Goal: Information Seeking & Learning: Learn about a topic

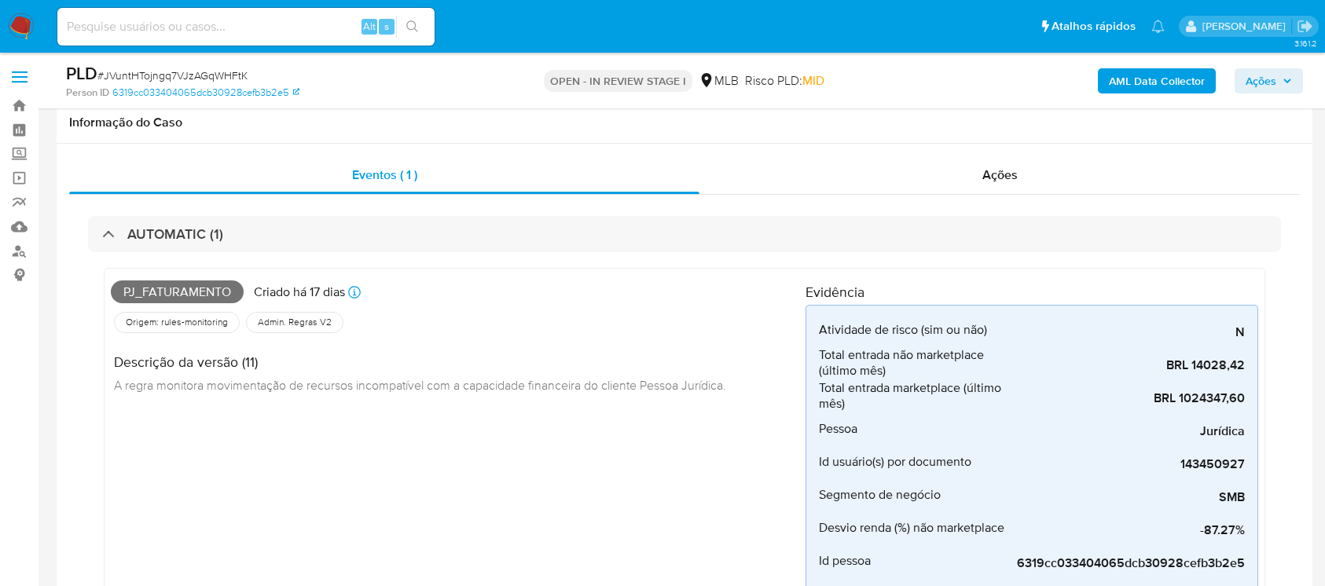
select select "10"
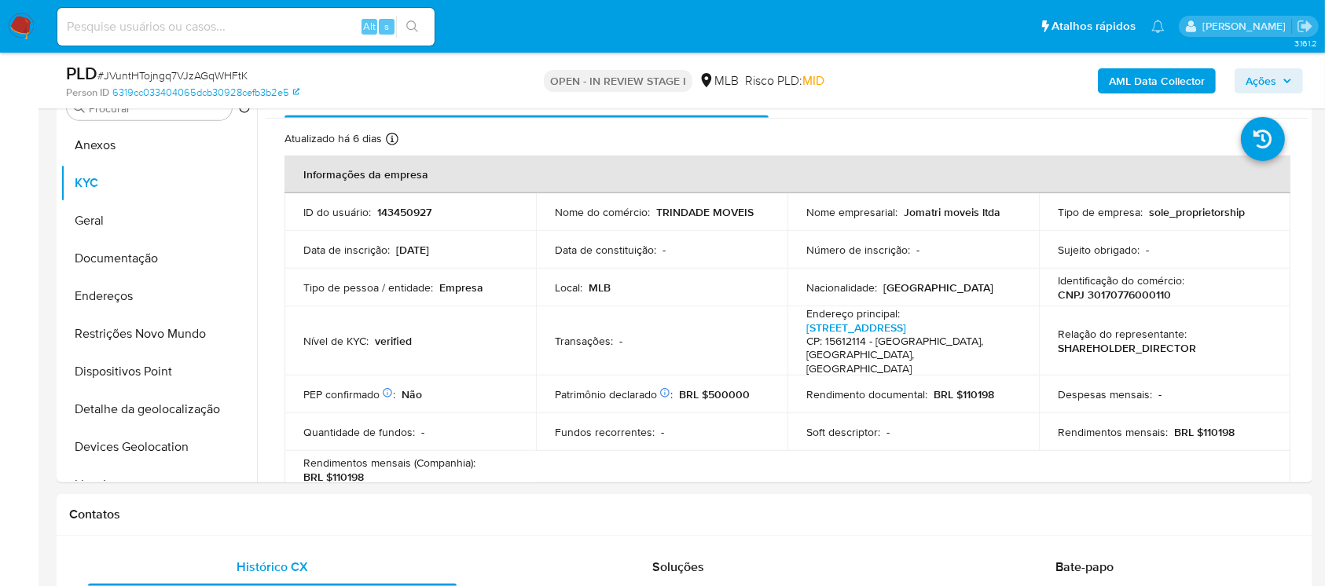
scroll to position [910, 0]
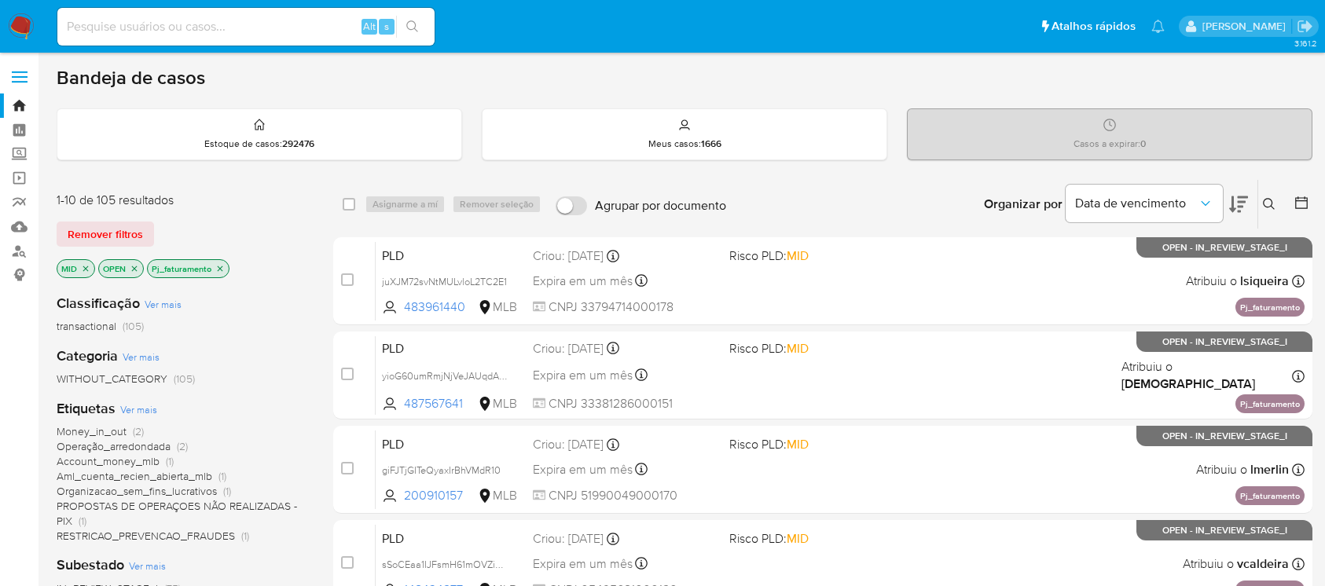
scroll to position [711, 0]
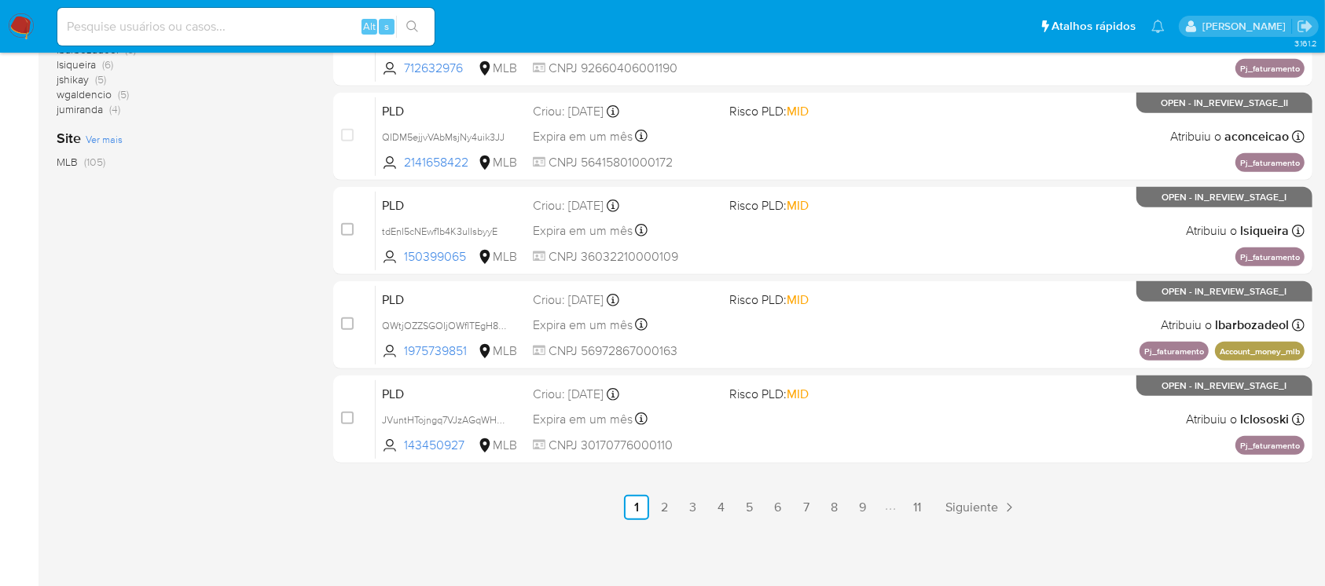
click at [16, 22] on img at bounding box center [21, 26] width 27 height 27
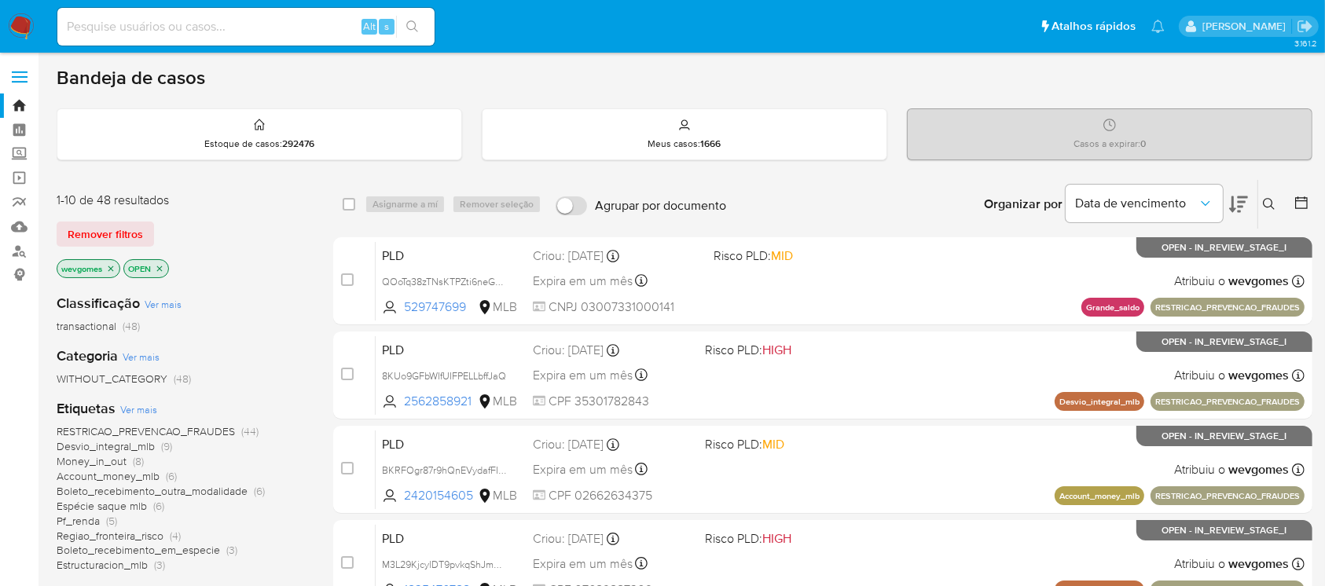
click at [162, 270] on icon "close-filter" at bounding box center [159, 268] width 9 height 9
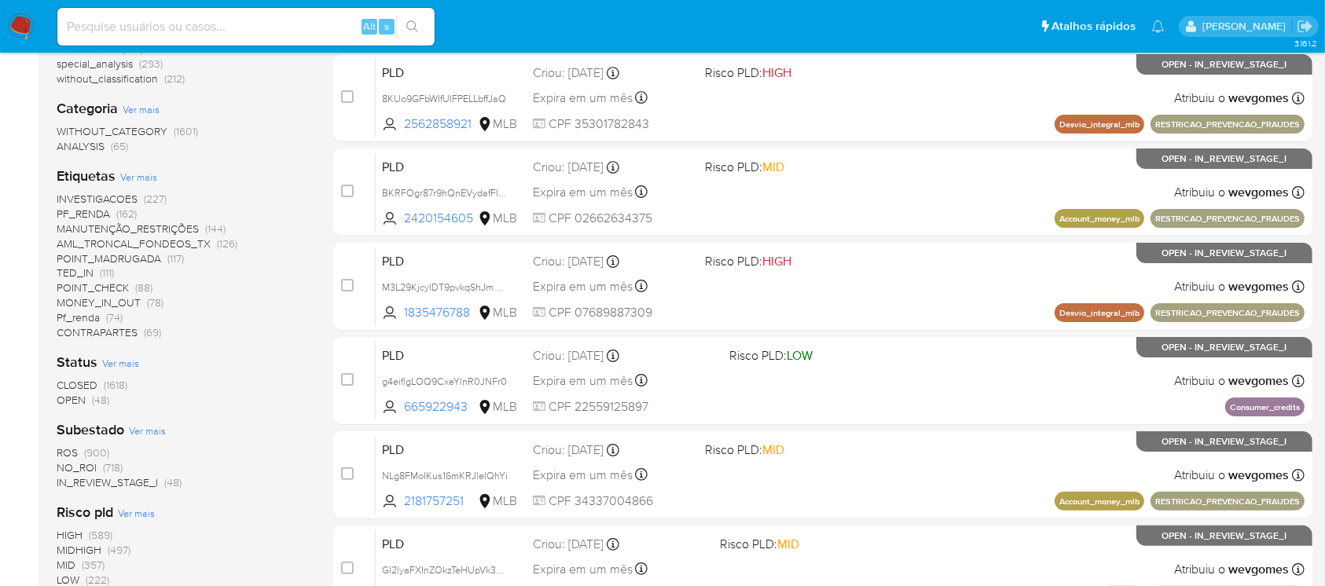
scroll to position [419, 0]
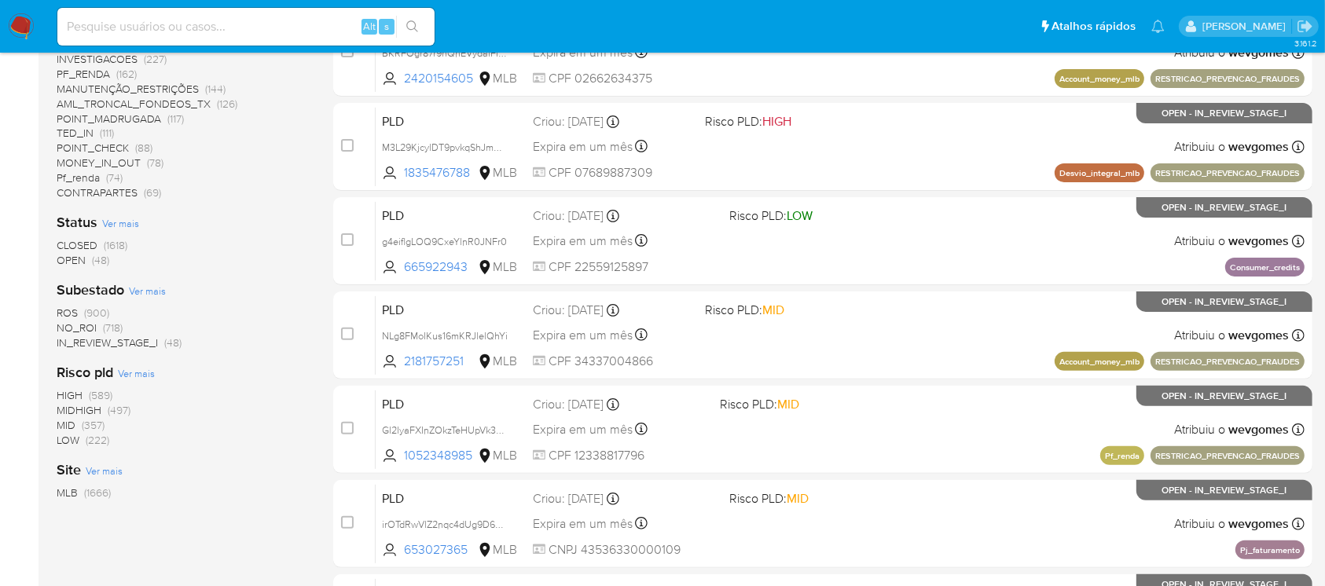
click at [78, 329] on span "NO_ROI" at bounding box center [77, 328] width 40 height 16
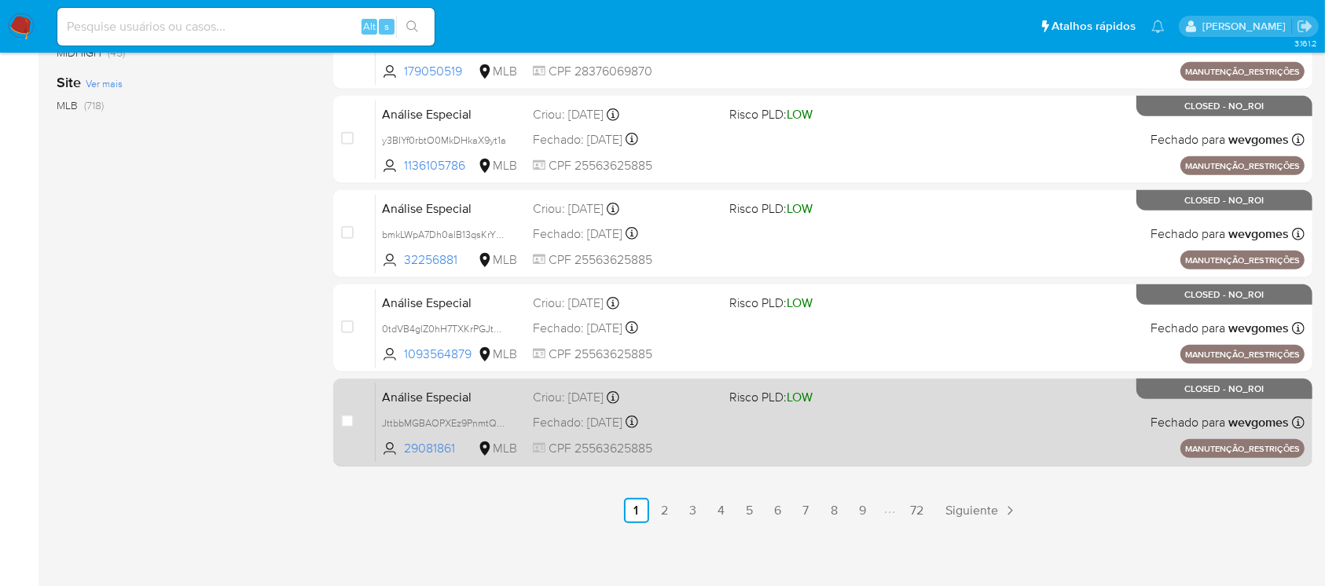
scroll to position [711, 0]
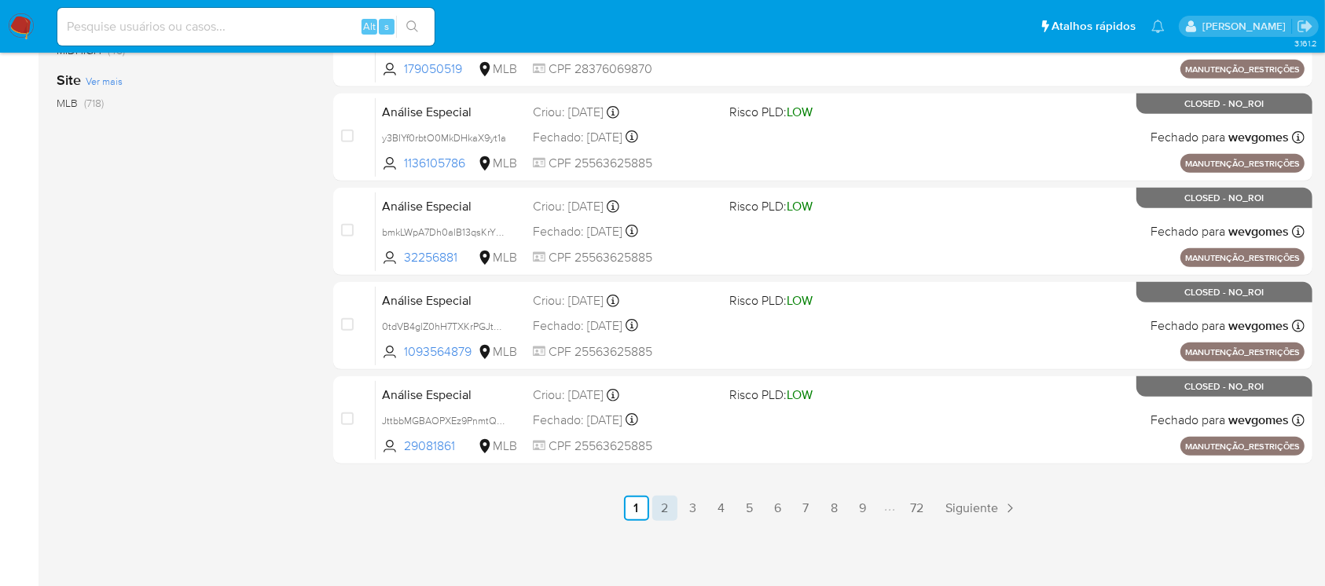
click at [661, 511] on link "2" at bounding box center [664, 508] width 25 height 25
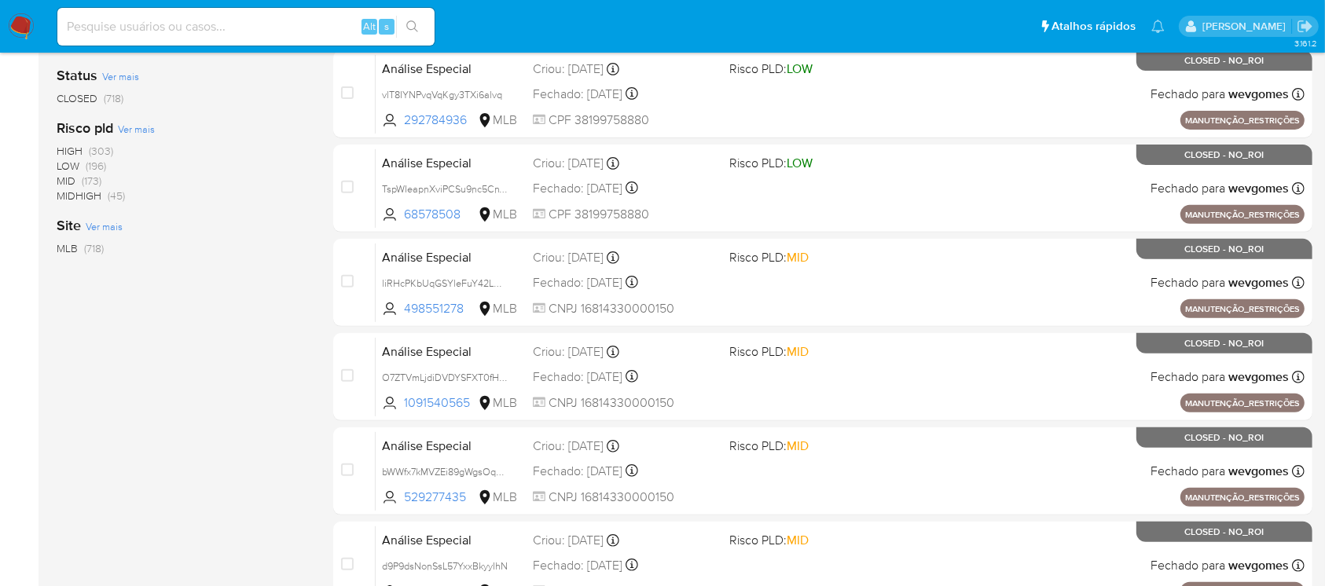
scroll to position [698, 0]
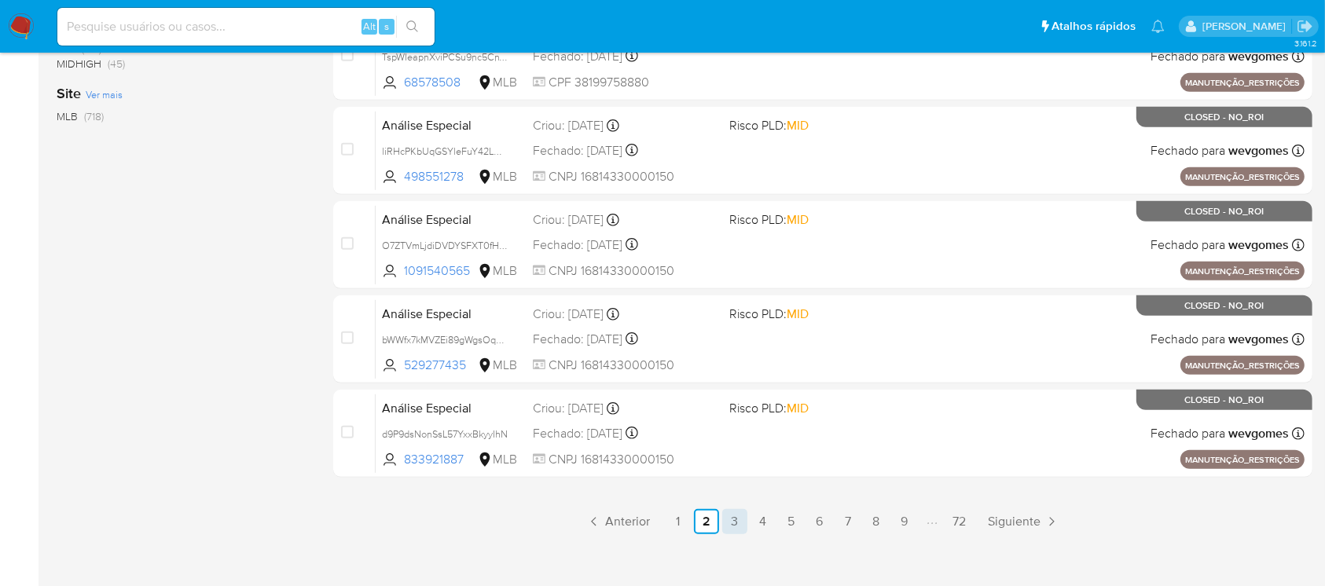
click at [726, 525] on link "3" at bounding box center [734, 521] width 25 height 25
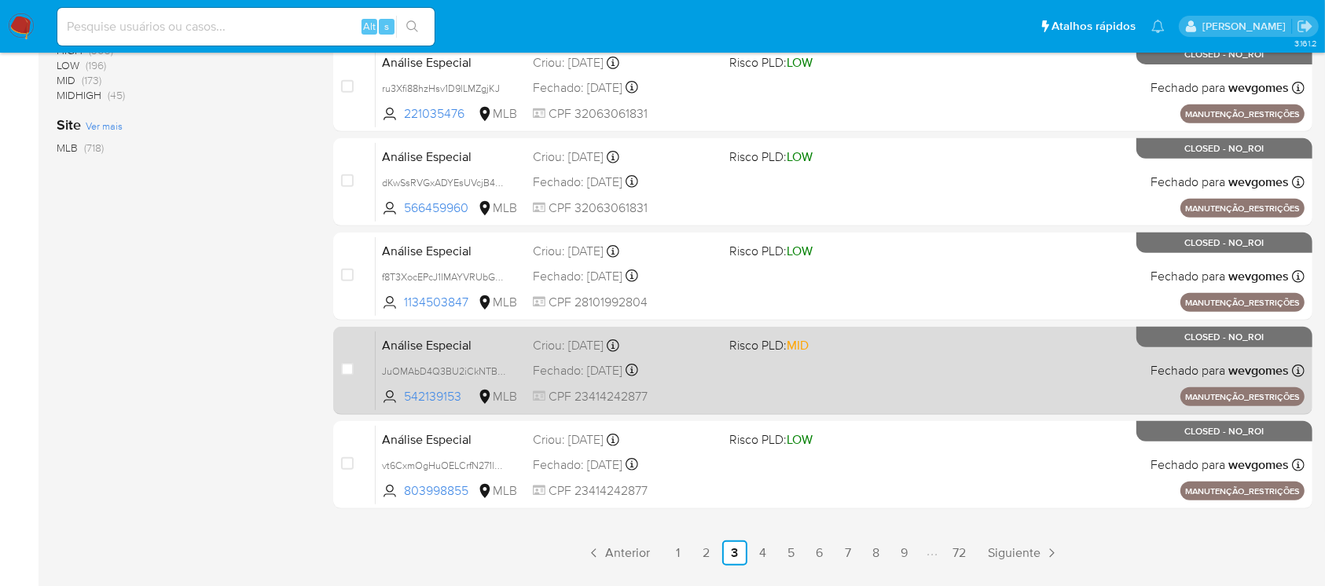
scroll to position [711, 0]
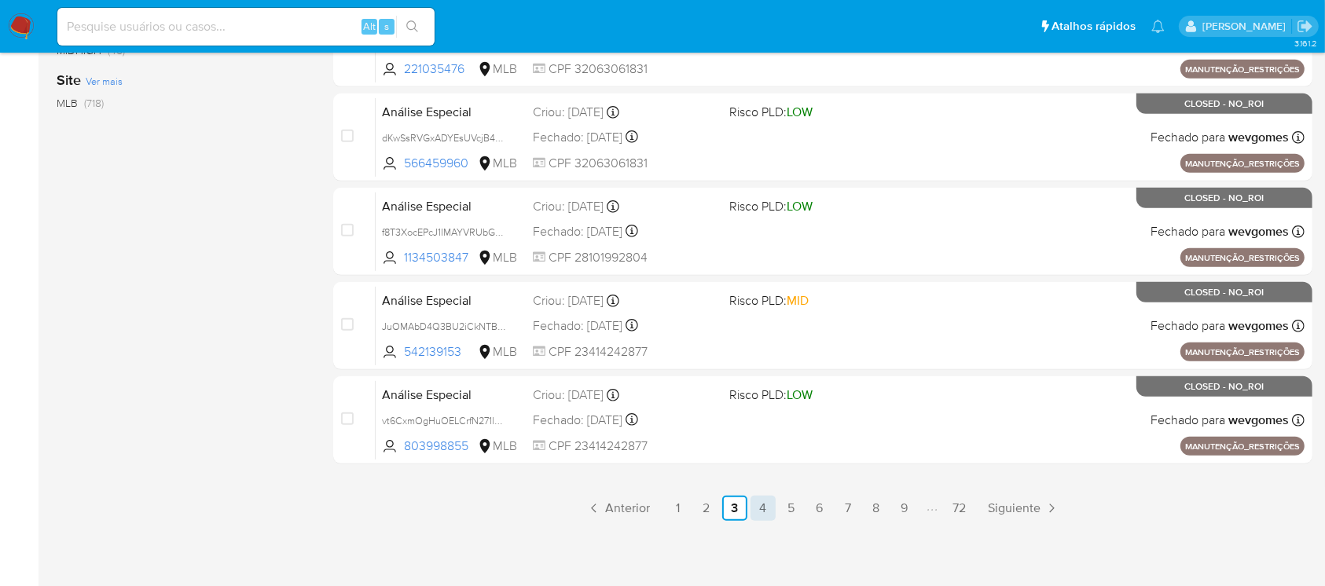
click at [762, 500] on link "4" at bounding box center [763, 508] width 25 height 25
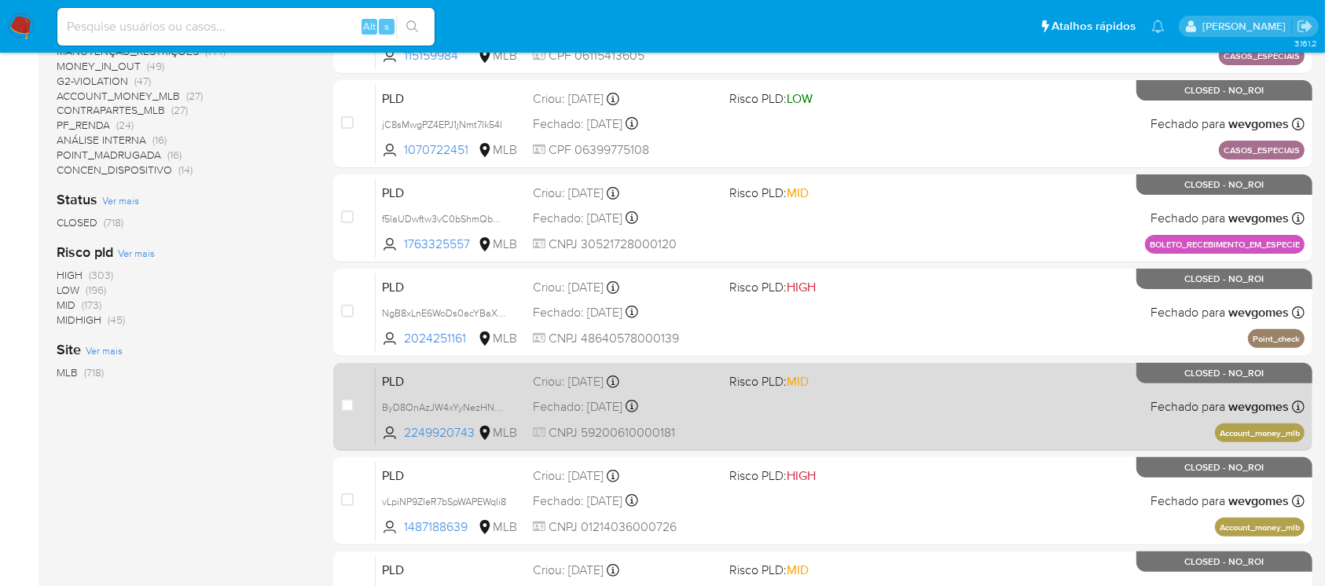
scroll to position [559, 0]
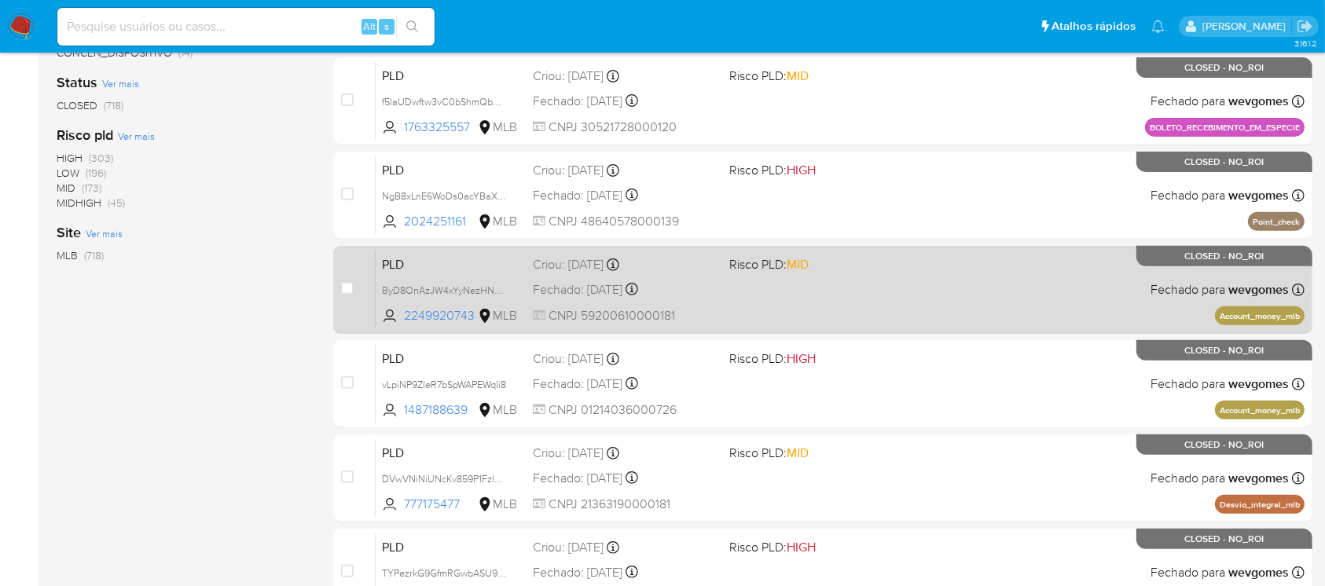
click at [775, 303] on div "PLD ByD8OnAzJW4xYyNezHNOLXdh 2249920743 MLB Risco PLD: MID Criou: 12/06/2025 Cr…" at bounding box center [840, 289] width 929 height 79
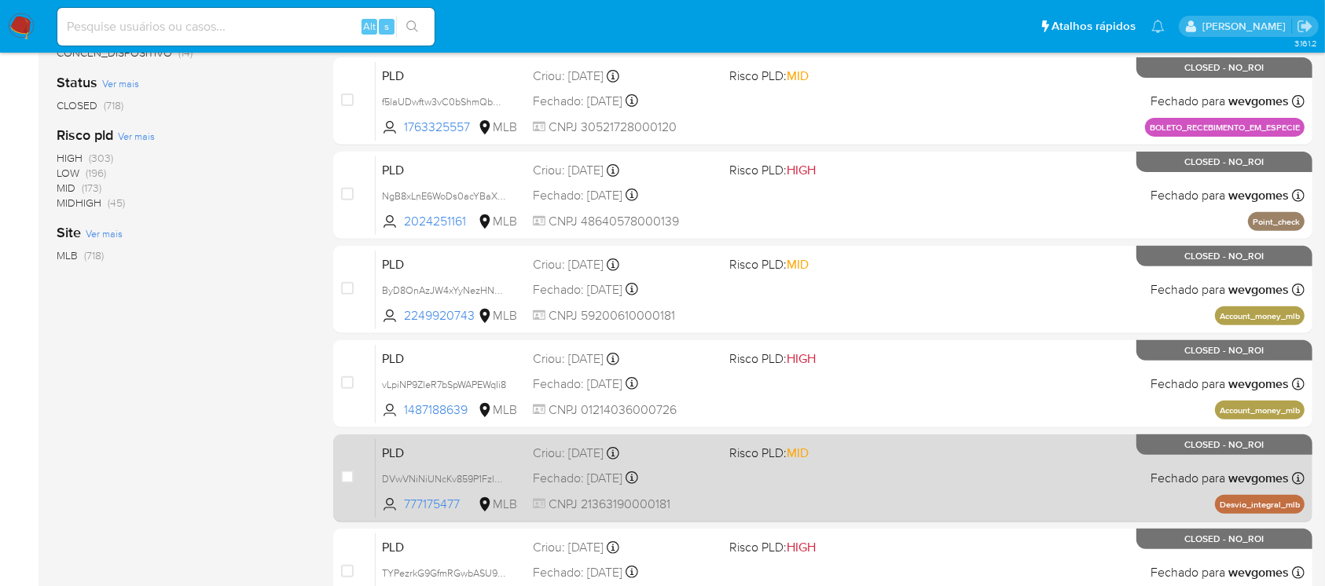
click at [726, 490] on div "PLD DVwVNiNiUNcKv859P1Fzl5z5 777175477 MLB Risco PLD: MID Criou: 12/06/2025 Cri…" at bounding box center [840, 478] width 929 height 79
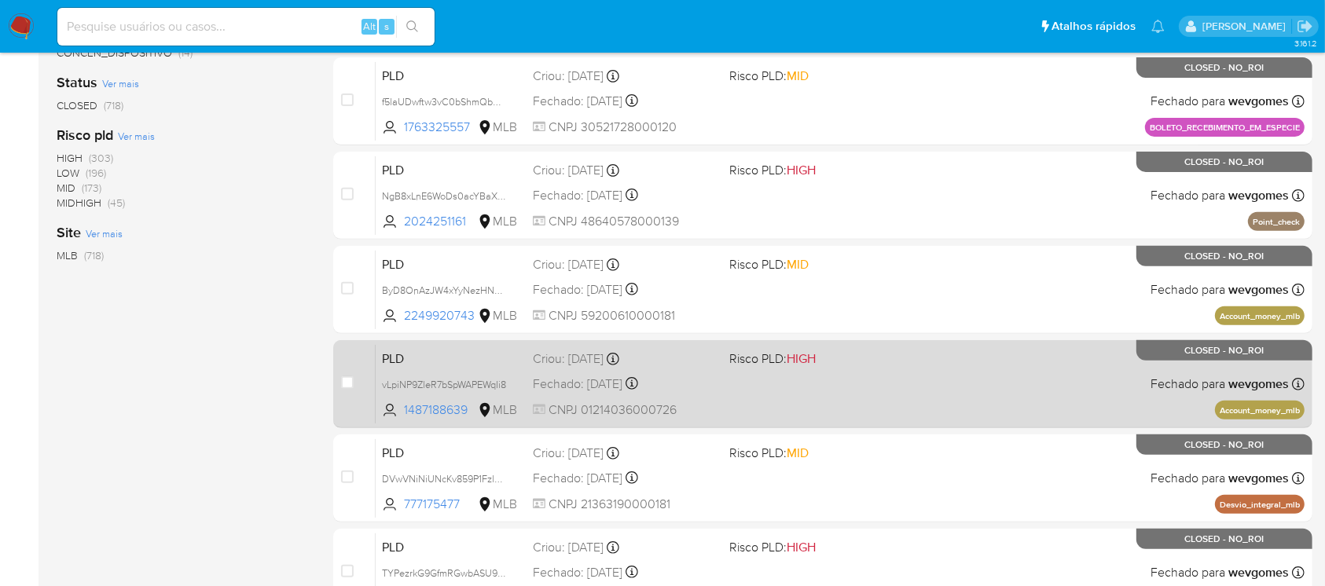
click at [713, 376] on div "Fechado: 16/07/2025 Fechado: 16/07/2025 12:31:49" at bounding box center [624, 384] width 183 height 17
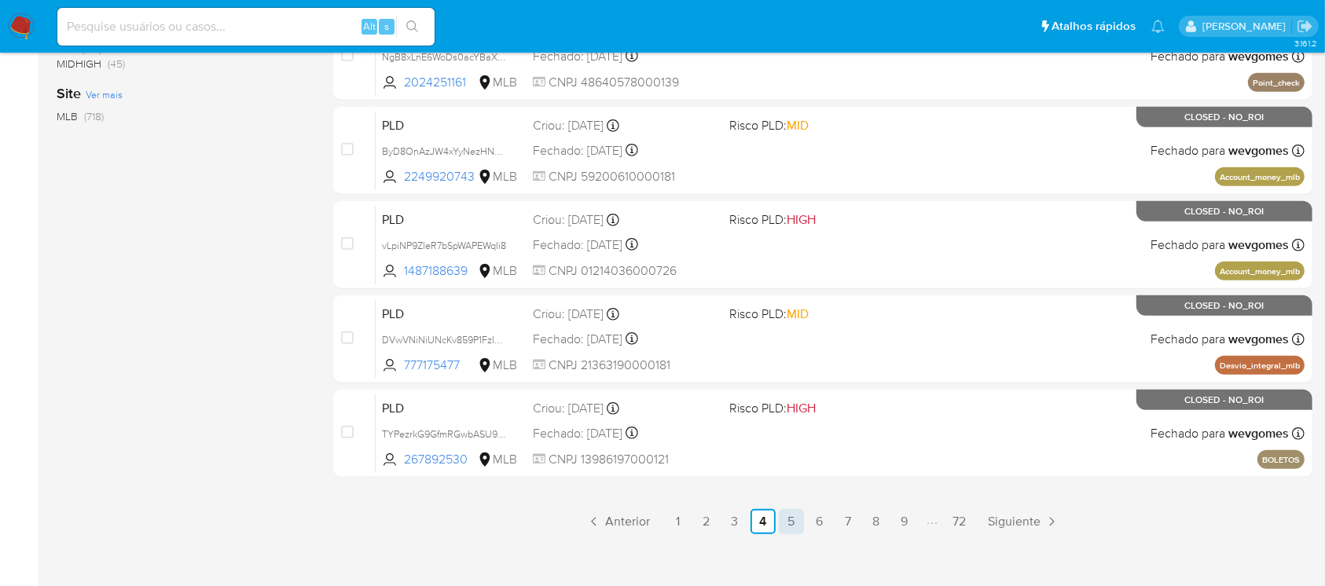
click at [787, 513] on link "5" at bounding box center [791, 521] width 25 height 25
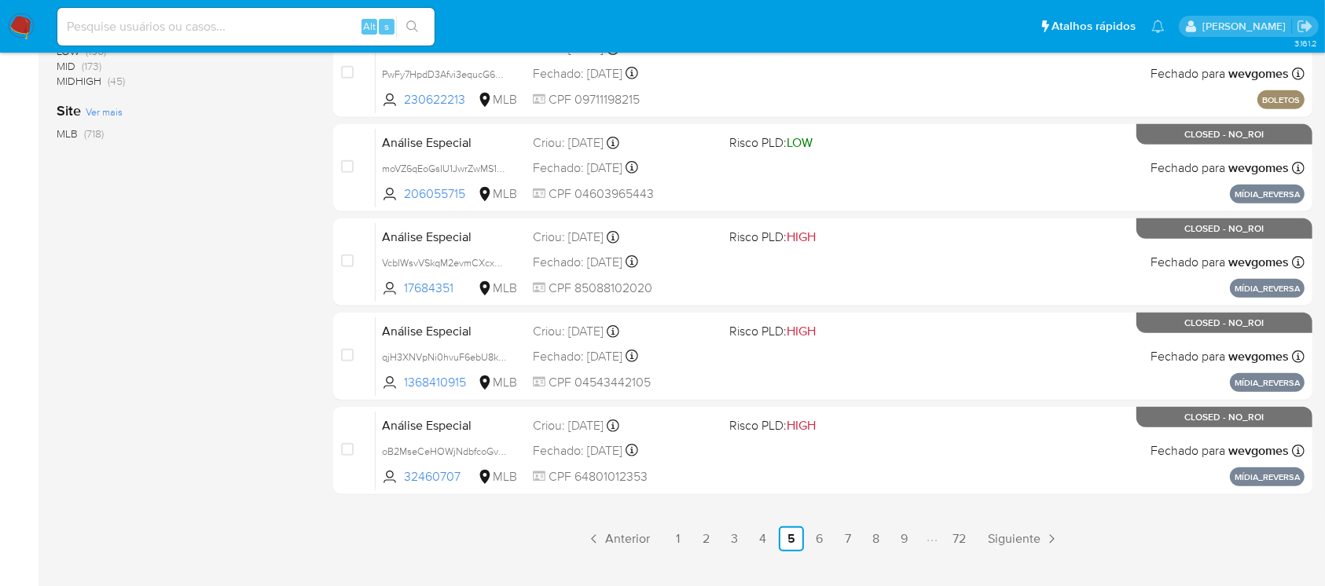
scroll to position [698, 0]
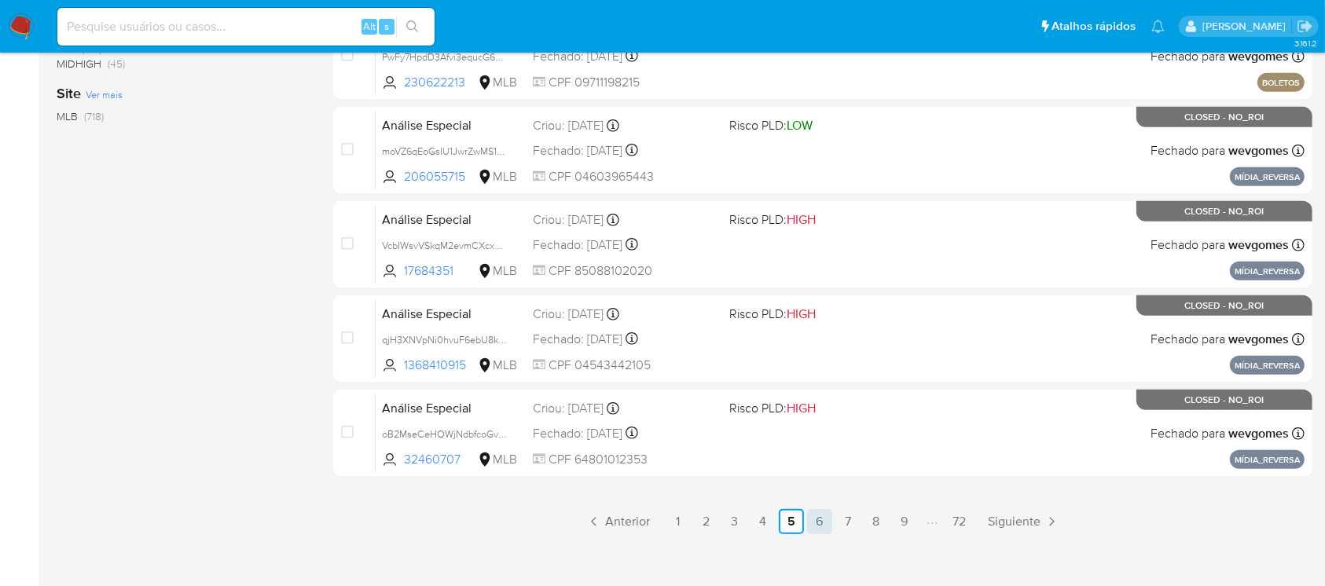
click at [824, 524] on link "6" at bounding box center [819, 521] width 25 height 25
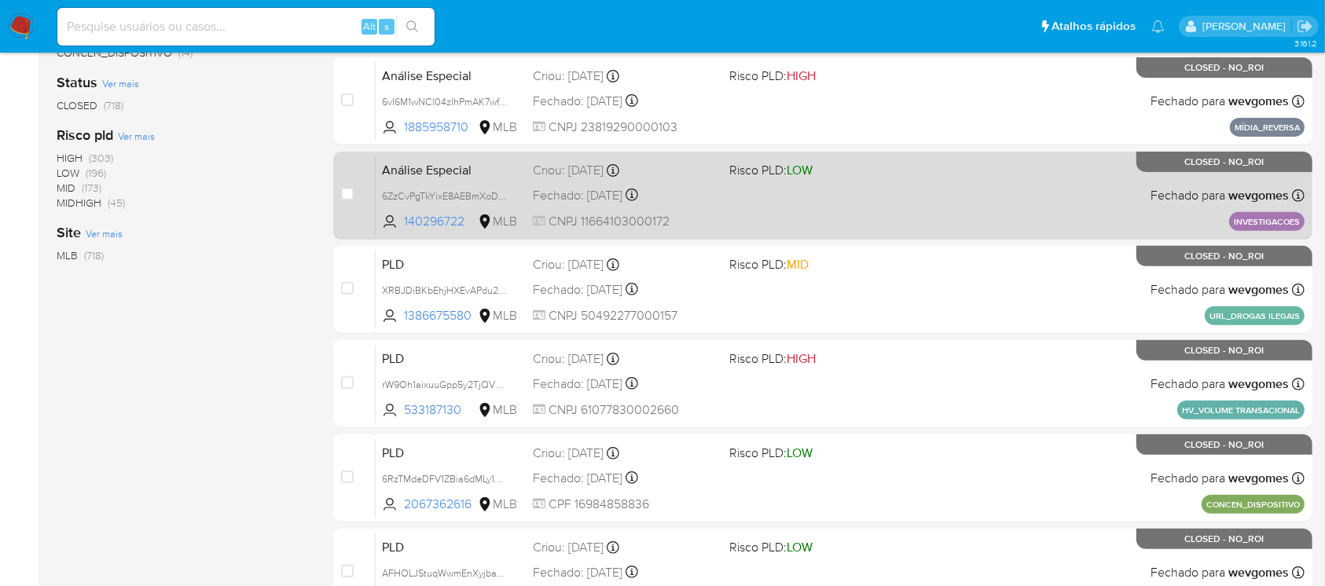
scroll to position [698, 0]
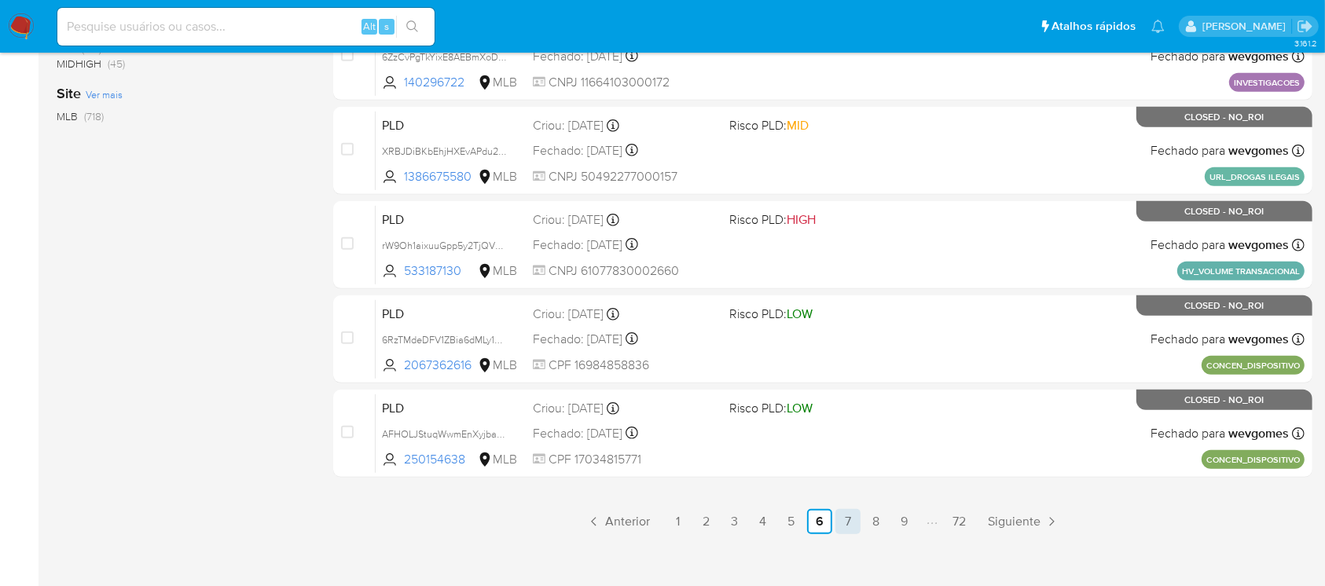
click at [850, 528] on link "7" at bounding box center [848, 521] width 25 height 25
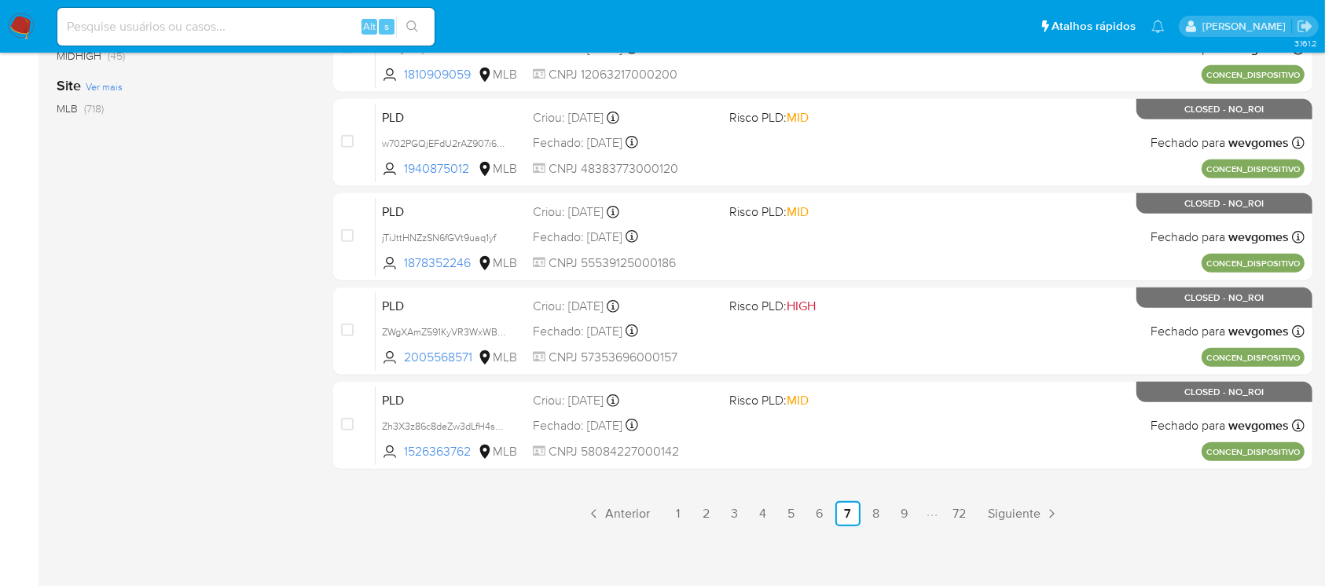
scroll to position [711, 0]
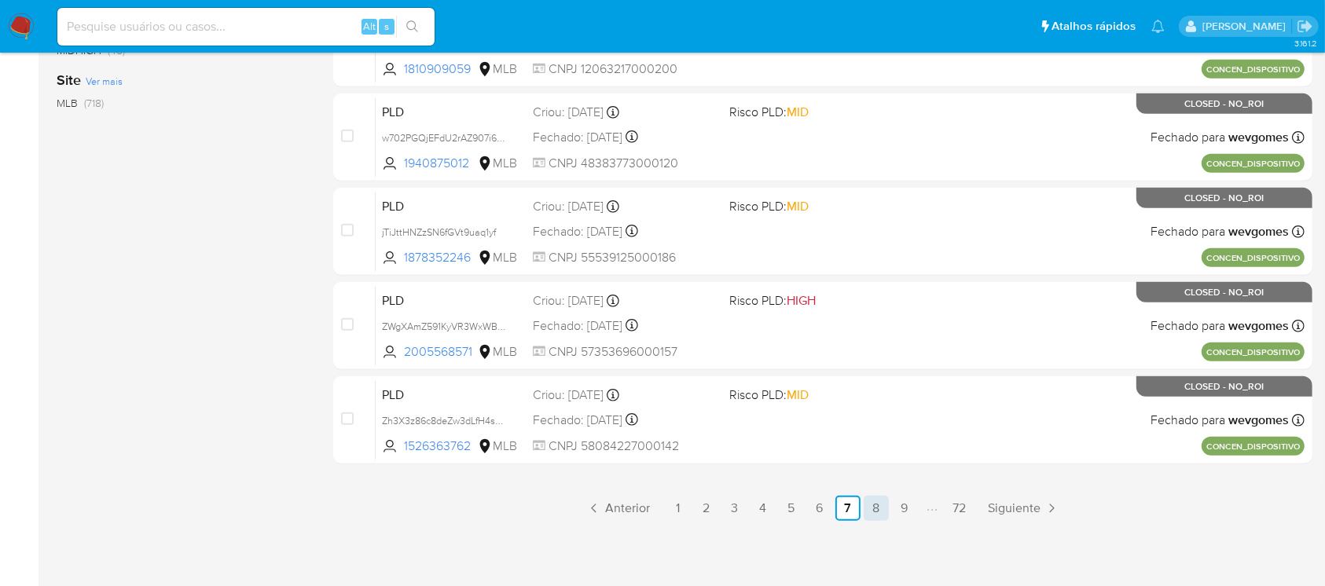
click at [870, 502] on link "8" at bounding box center [876, 508] width 25 height 25
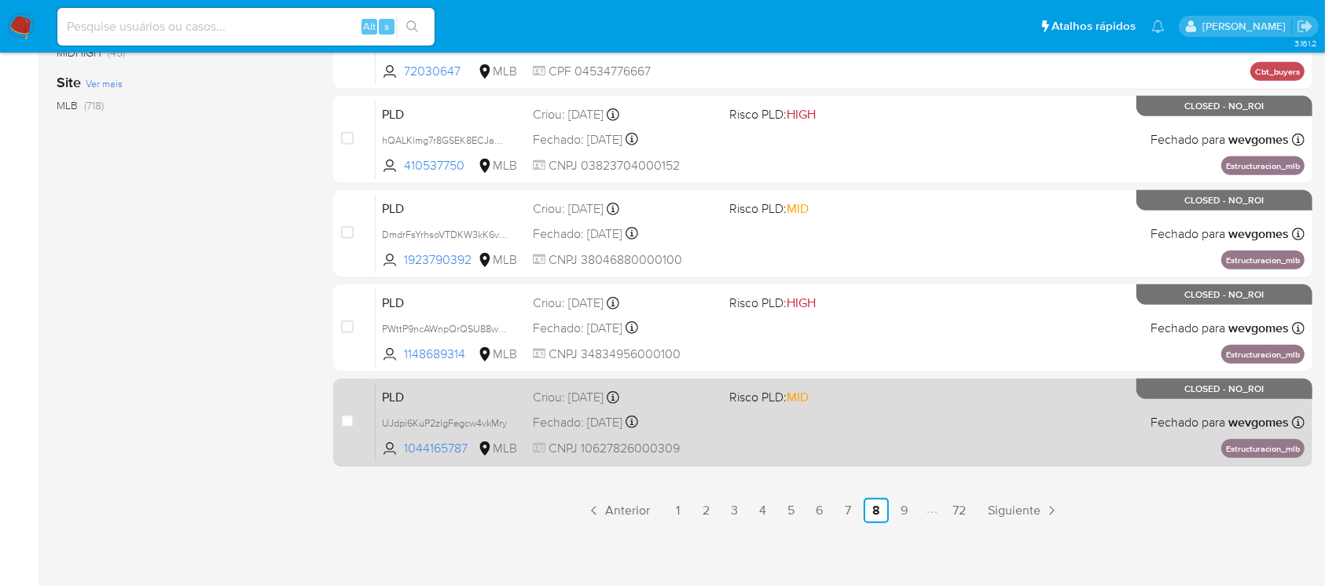
scroll to position [711, 0]
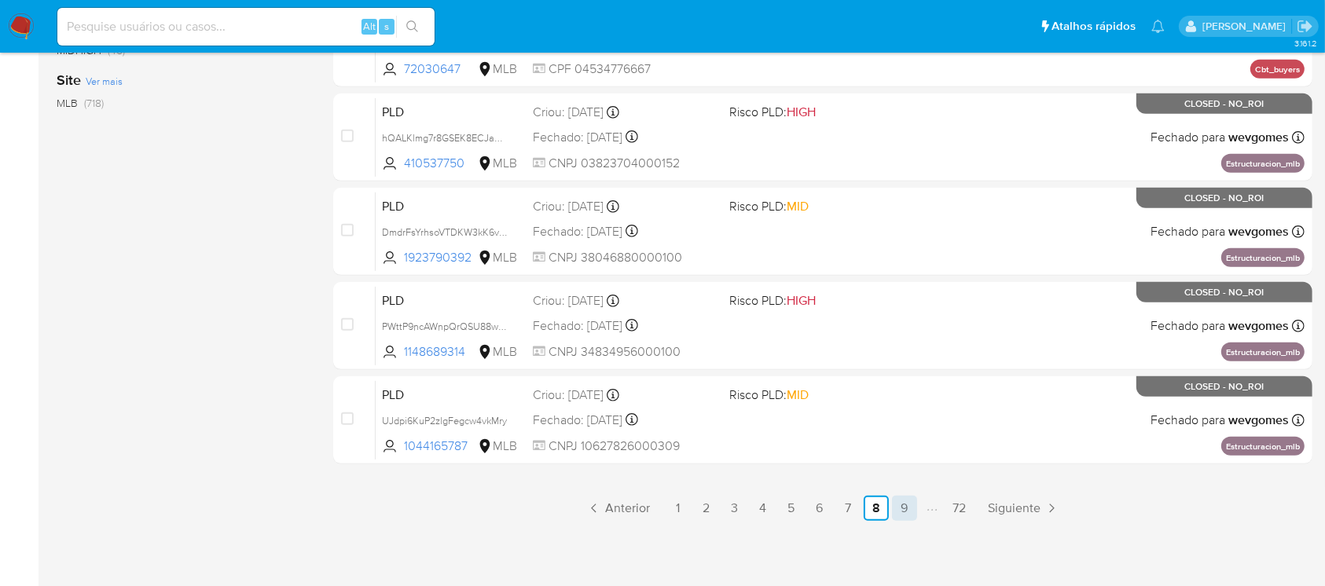
click at [906, 507] on link "9" at bounding box center [904, 508] width 25 height 25
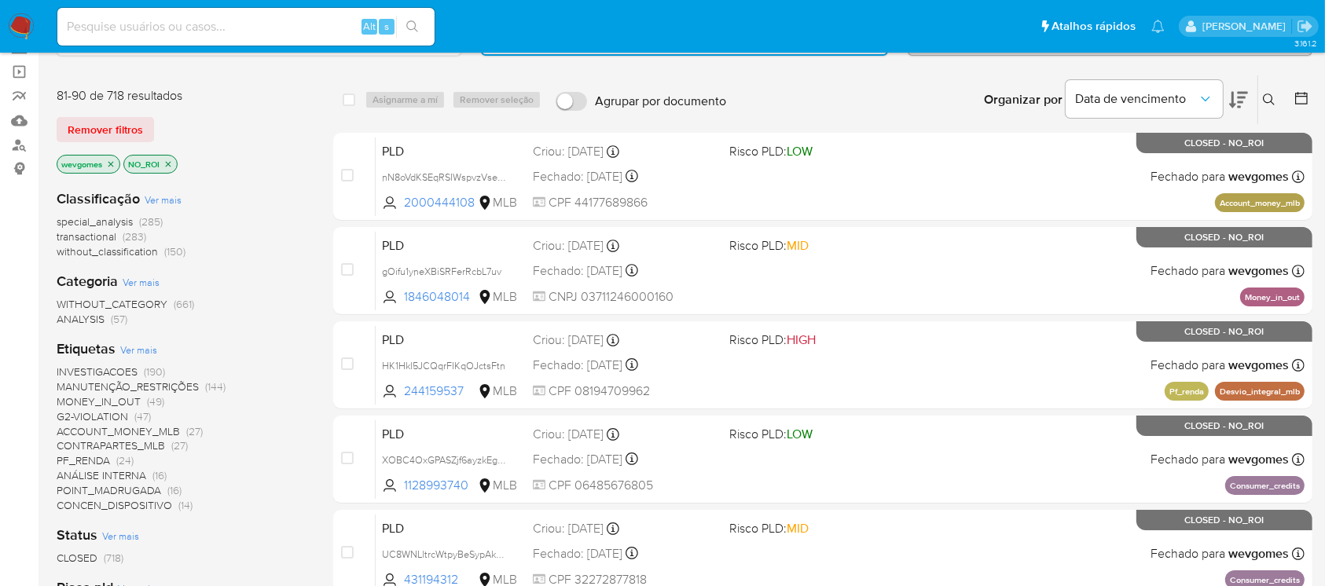
scroll to position [139, 0]
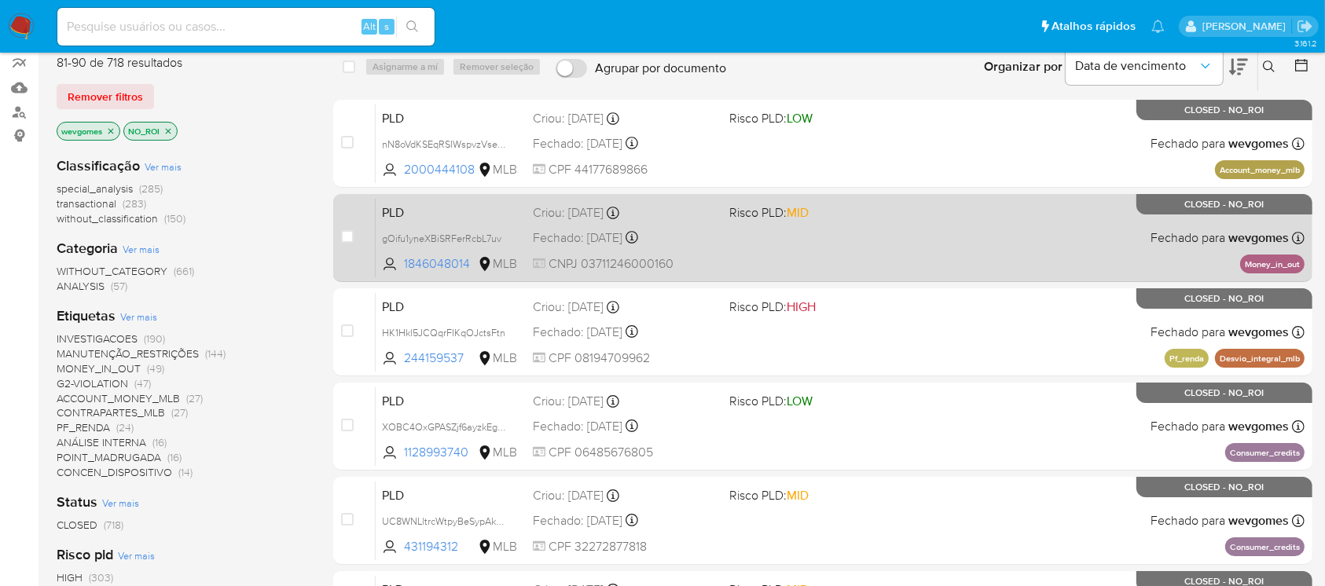
click at [732, 257] on div "PLD gOifu1yneXBiSRFerRcbL7uv 1846048014 MLB Risco PLD: MID Criou: 12/01/2025 Cr…" at bounding box center [840, 237] width 929 height 79
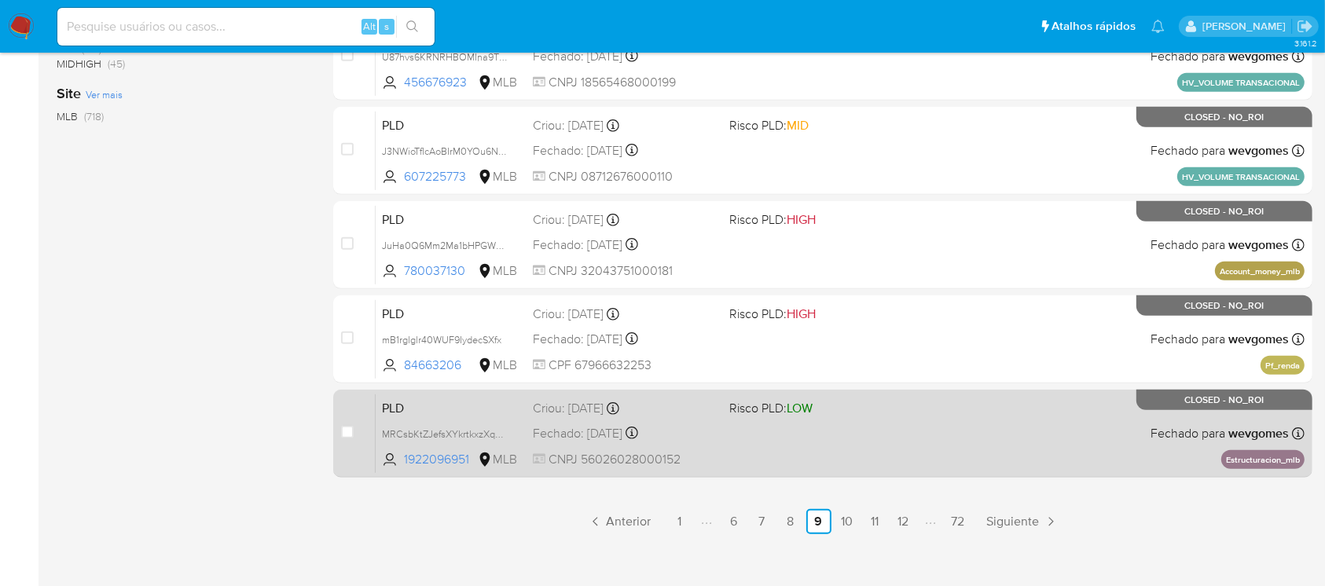
scroll to position [711, 0]
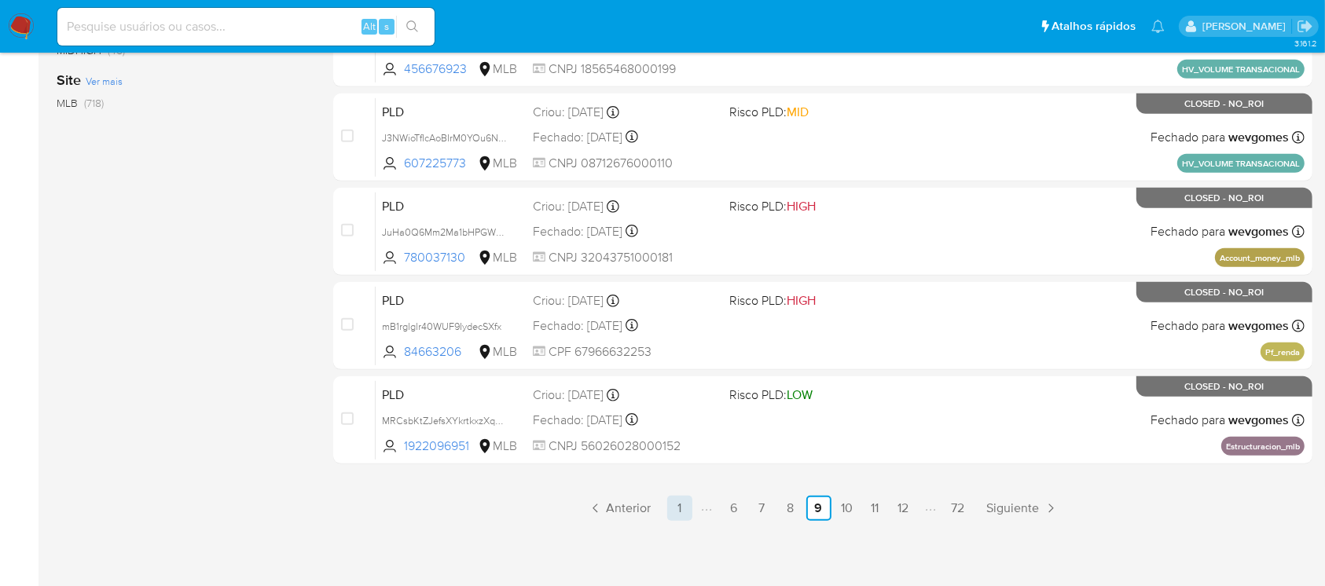
click at [674, 513] on link "1" at bounding box center [679, 508] width 25 height 25
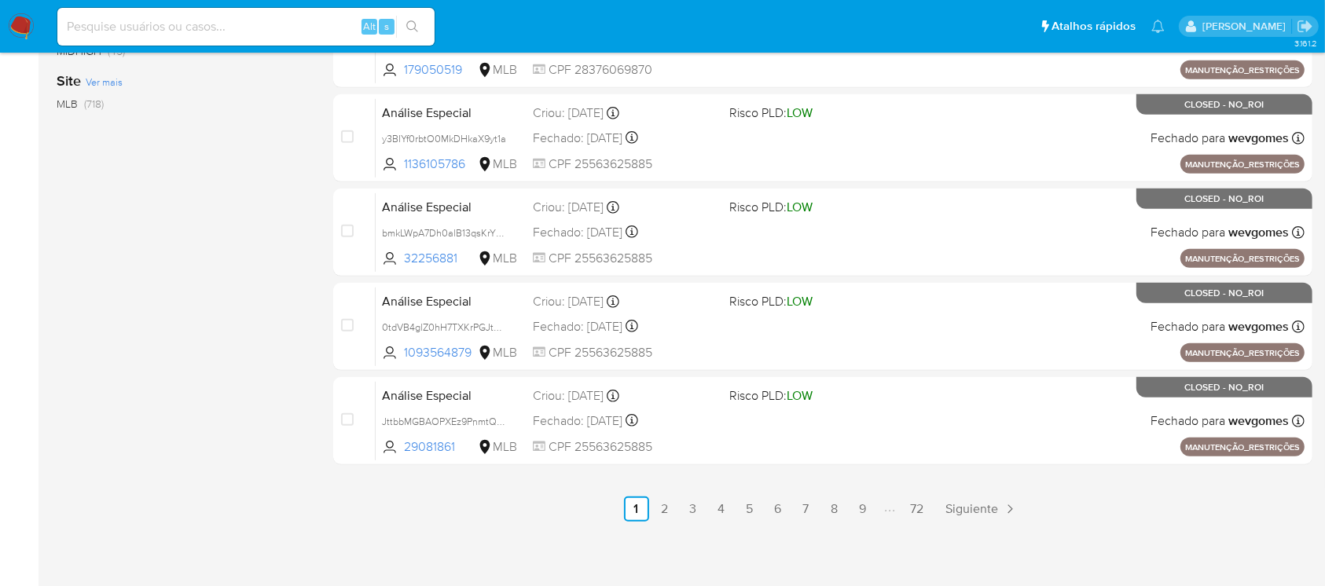
scroll to position [711, 0]
click at [667, 508] on link "2" at bounding box center [664, 508] width 25 height 25
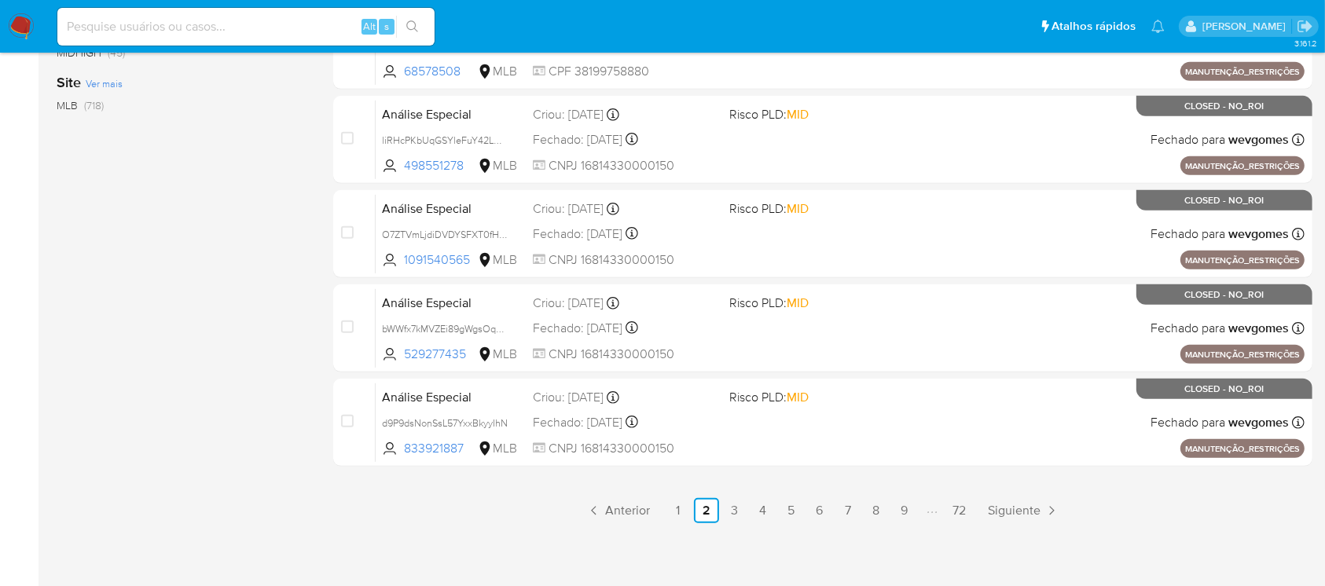
scroll to position [711, 0]
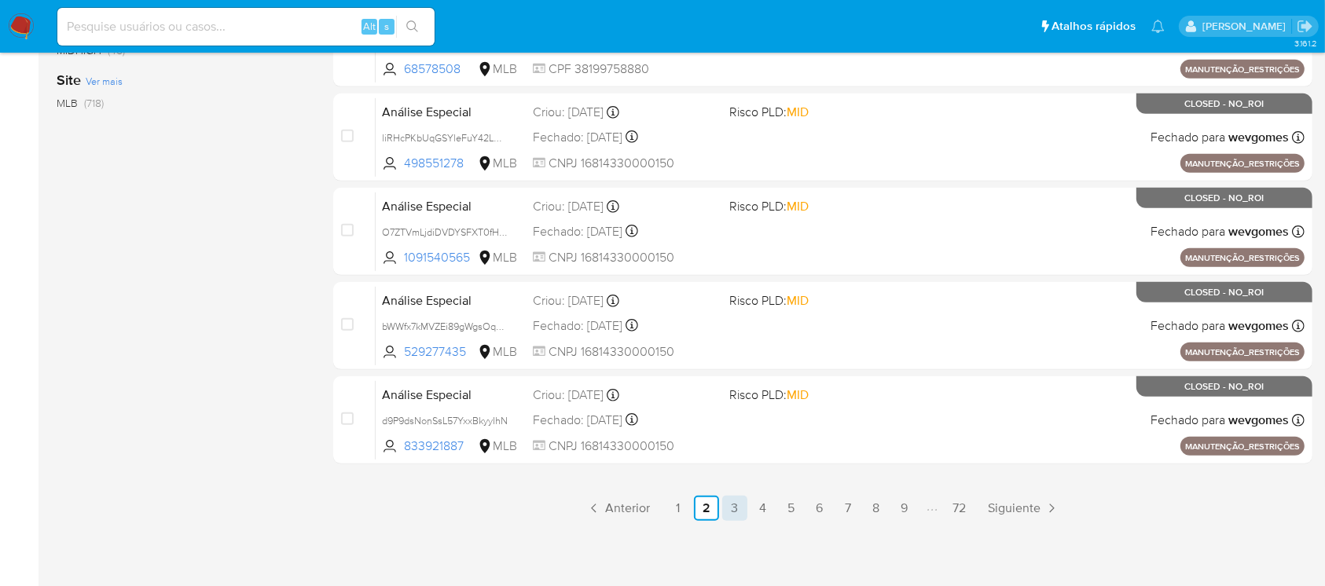
click at [726, 505] on link "3" at bounding box center [734, 508] width 25 height 25
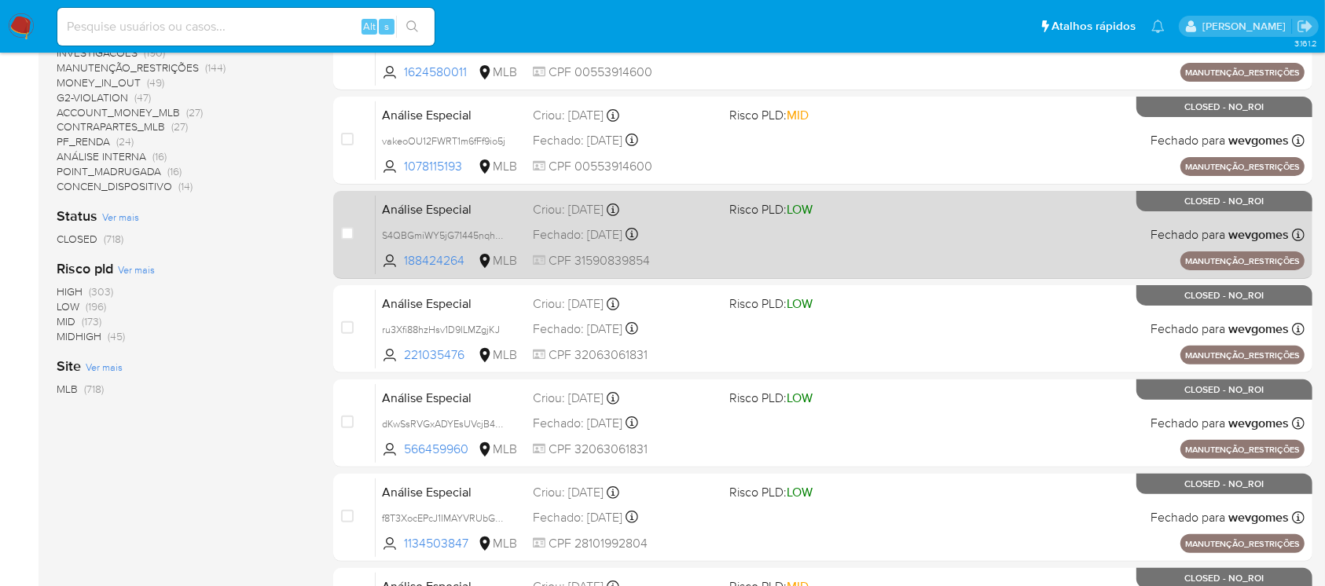
scroll to position [698, 0]
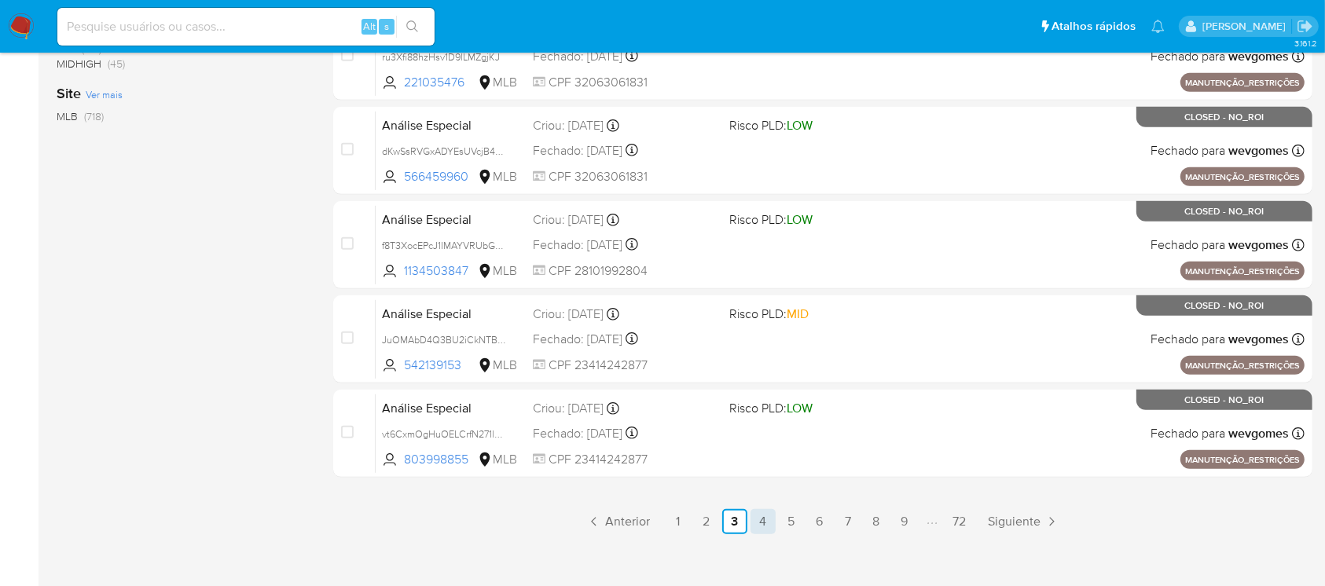
click at [760, 516] on link "4" at bounding box center [763, 521] width 25 height 25
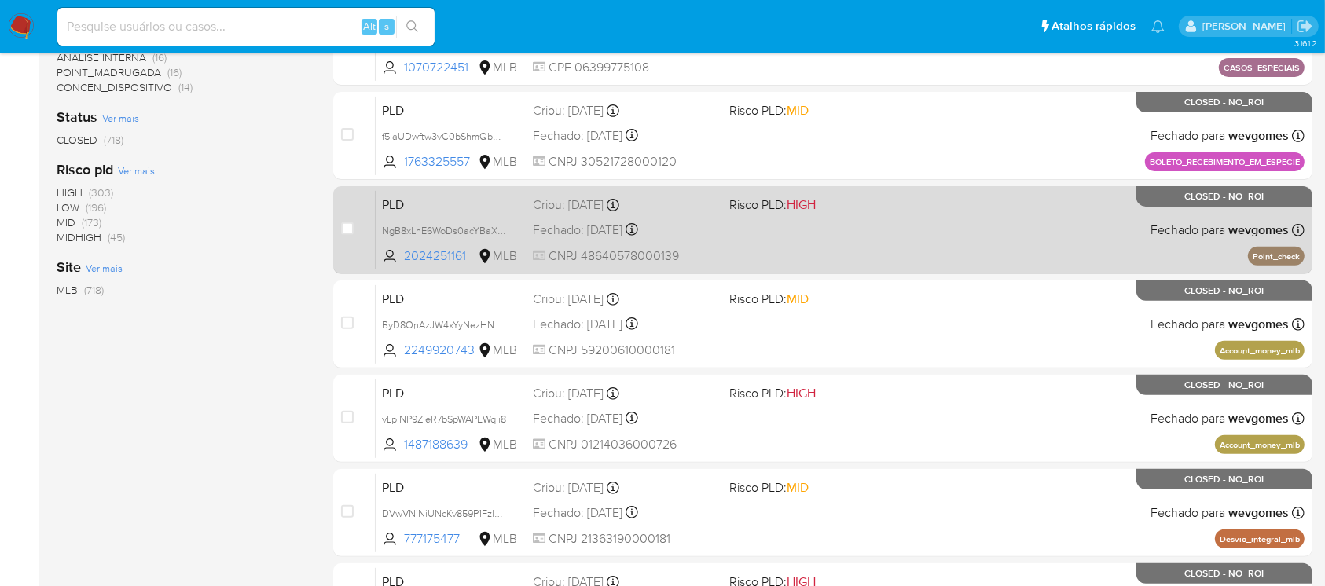
scroll to position [559, 0]
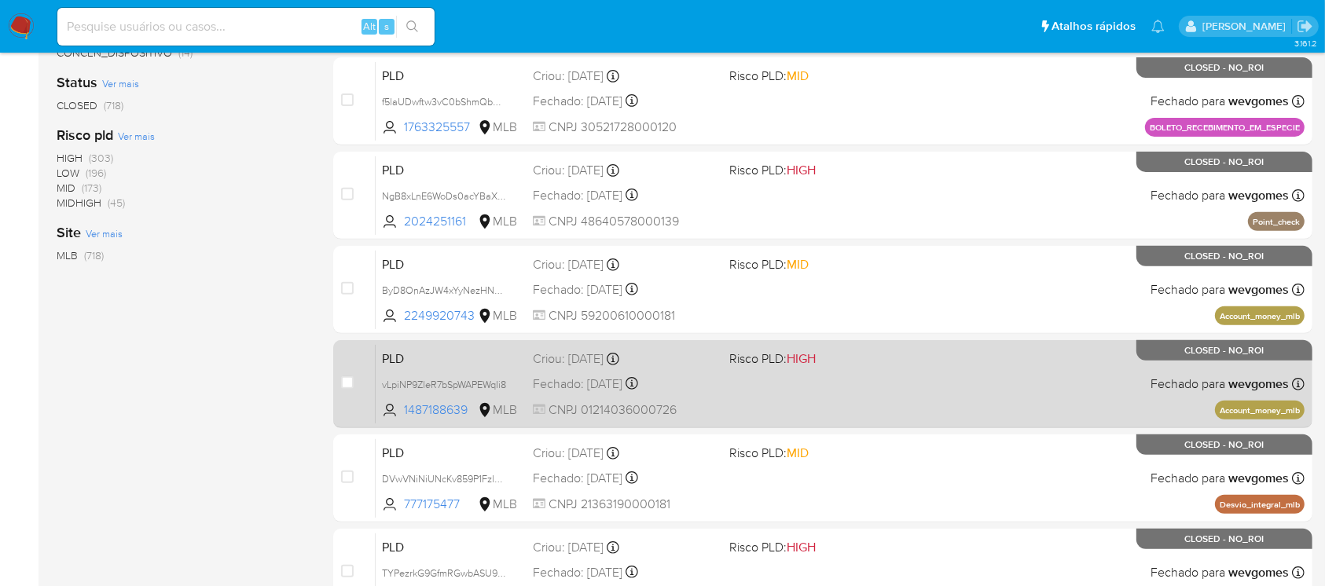
click at [698, 412] on span "CNPJ 01214036000726" at bounding box center [624, 410] width 183 height 17
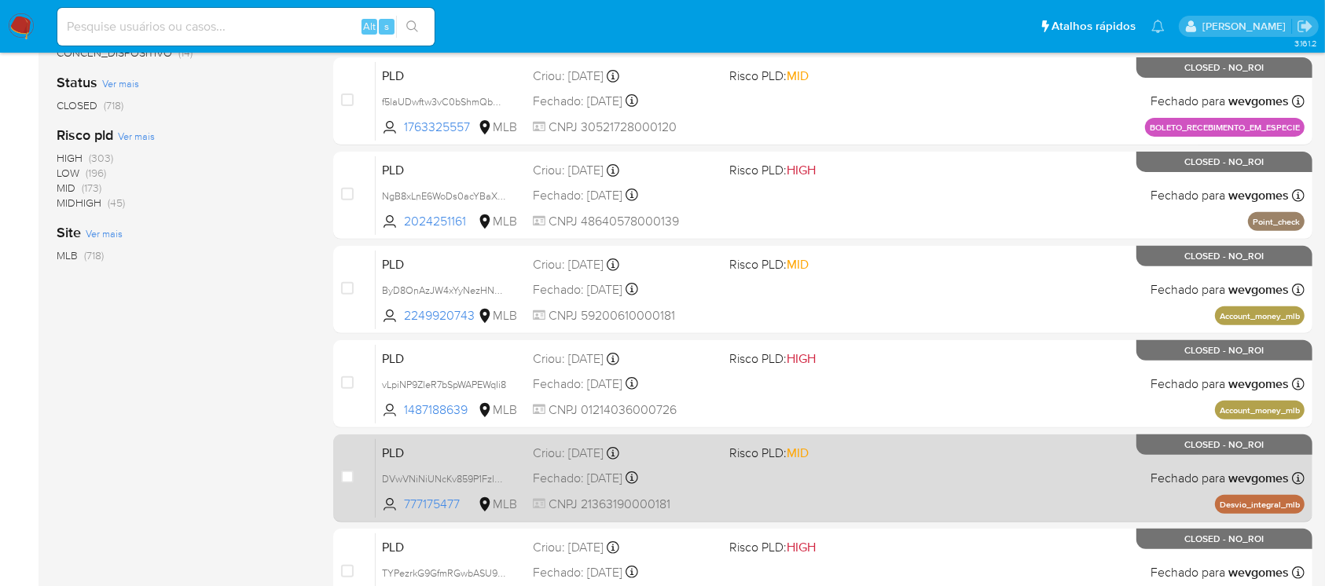
click at [721, 481] on div "PLD DVwVNiNiUNcKv859P1Fzl5z5 777175477 MLB Risco PLD: MID Criou: 12/06/2025 Cri…" at bounding box center [840, 478] width 929 height 79
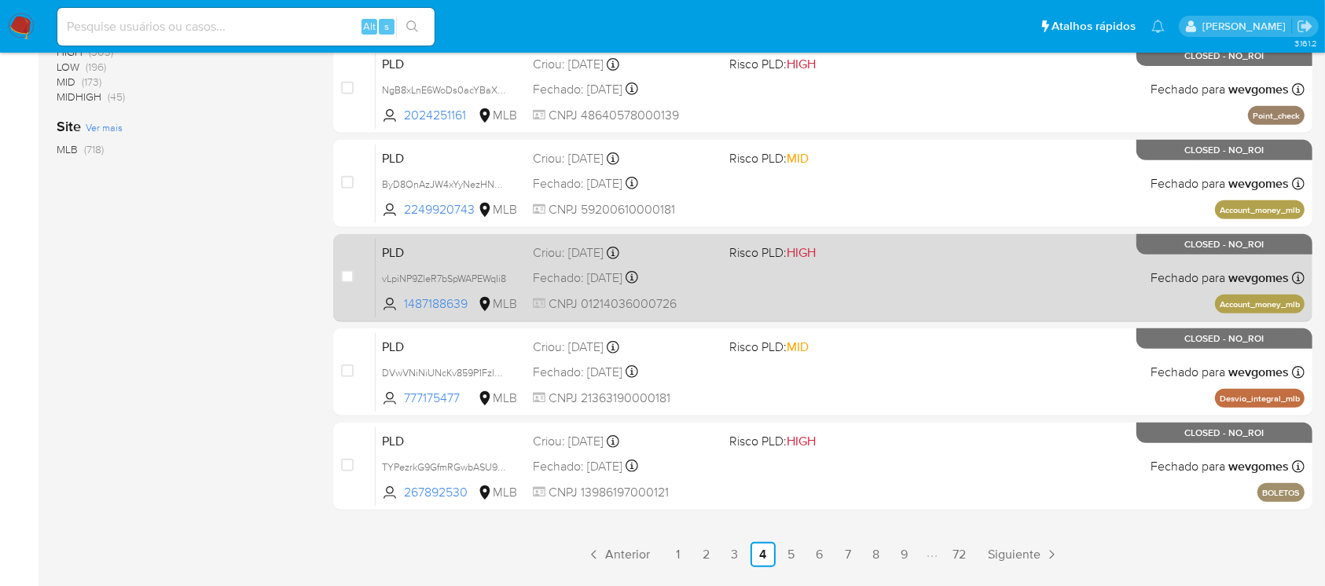
scroll to position [698, 0]
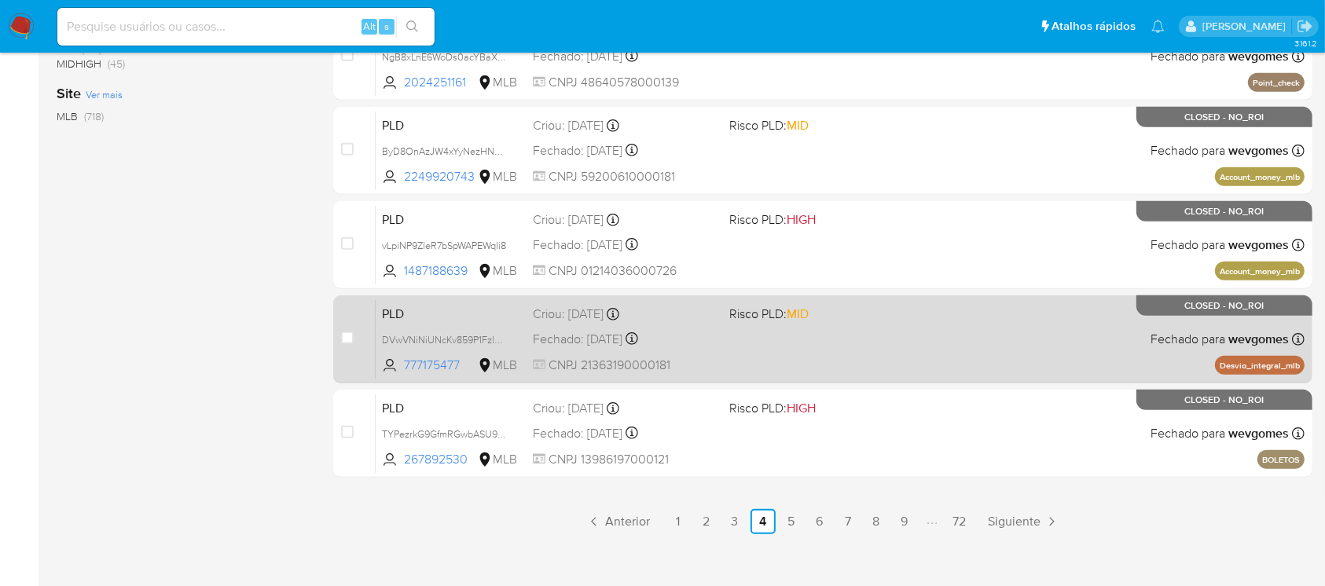
click at [721, 362] on div "PLD DVwVNiNiUNcKv859P1Fzl5z5 777175477 MLB Risco PLD: MID Criou: 12/06/2025 Cri…" at bounding box center [840, 338] width 929 height 79
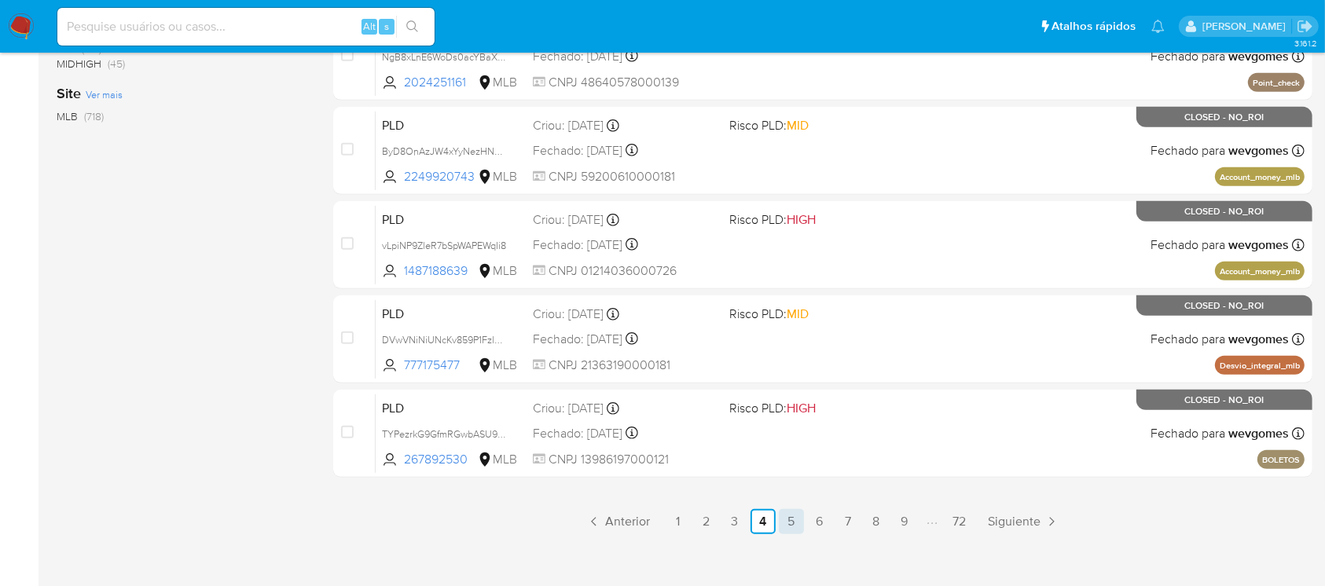
click at [790, 527] on link "5" at bounding box center [791, 521] width 25 height 25
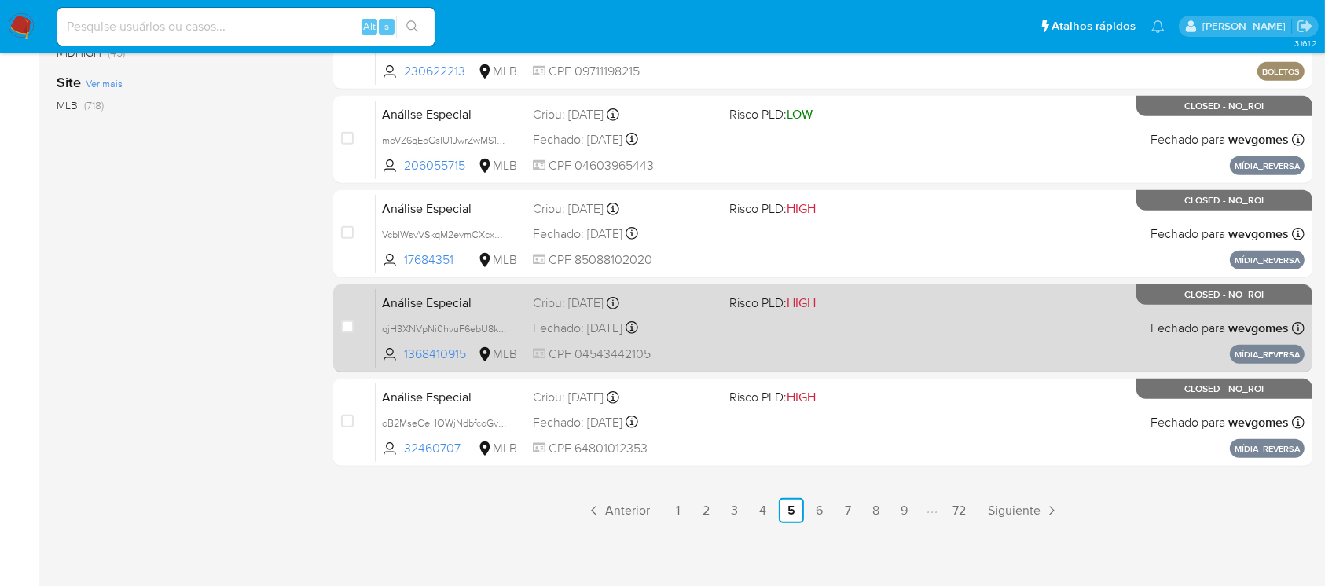
scroll to position [711, 0]
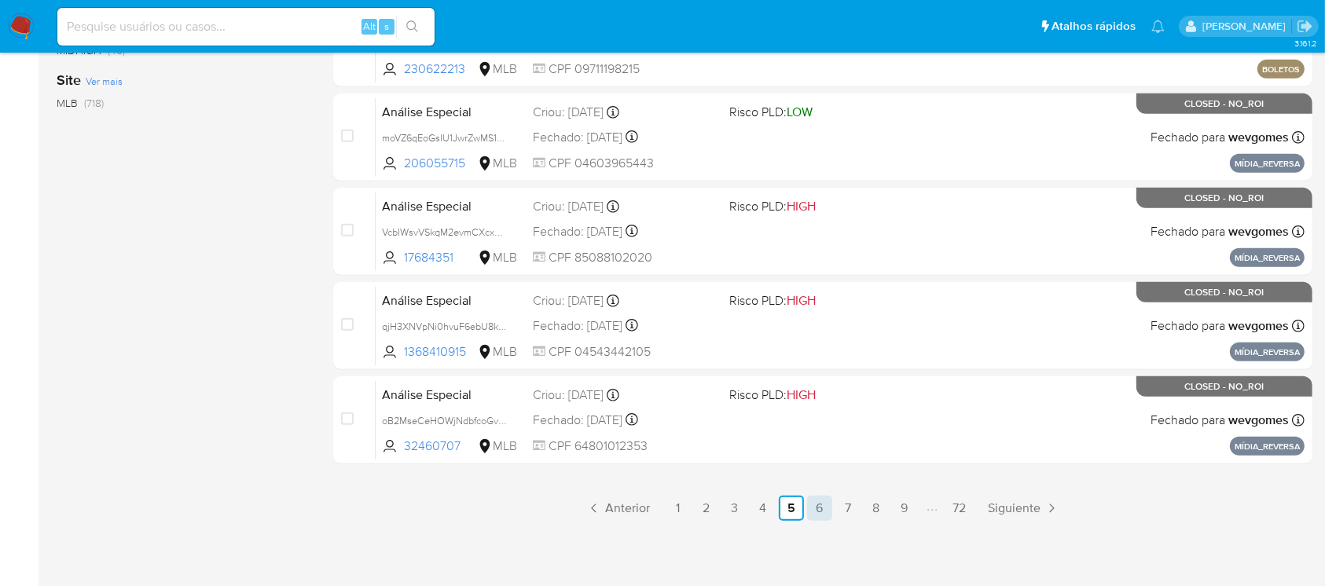
click at [810, 511] on link "6" at bounding box center [819, 508] width 25 height 25
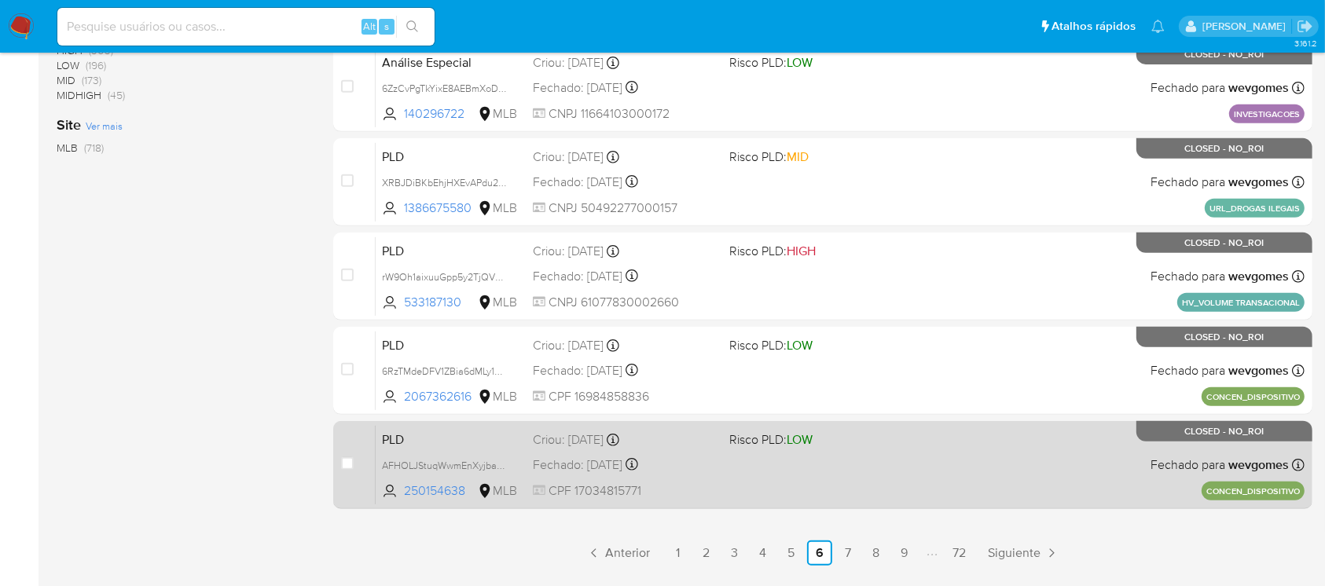
scroll to position [698, 0]
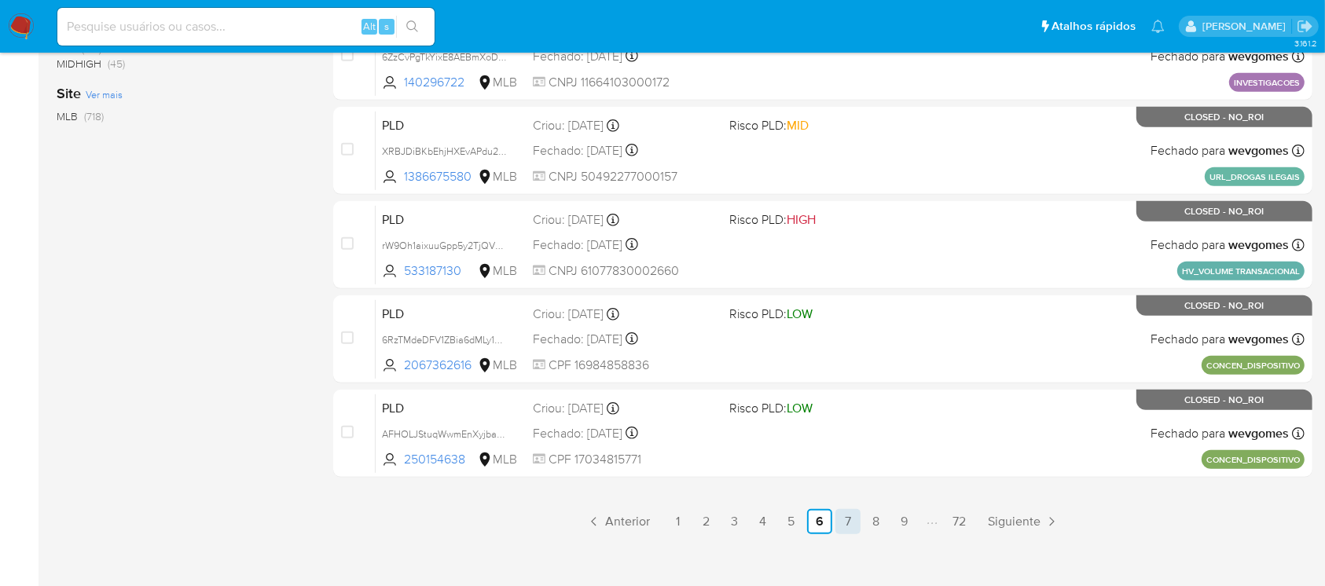
click at [849, 524] on link "7" at bounding box center [848, 521] width 25 height 25
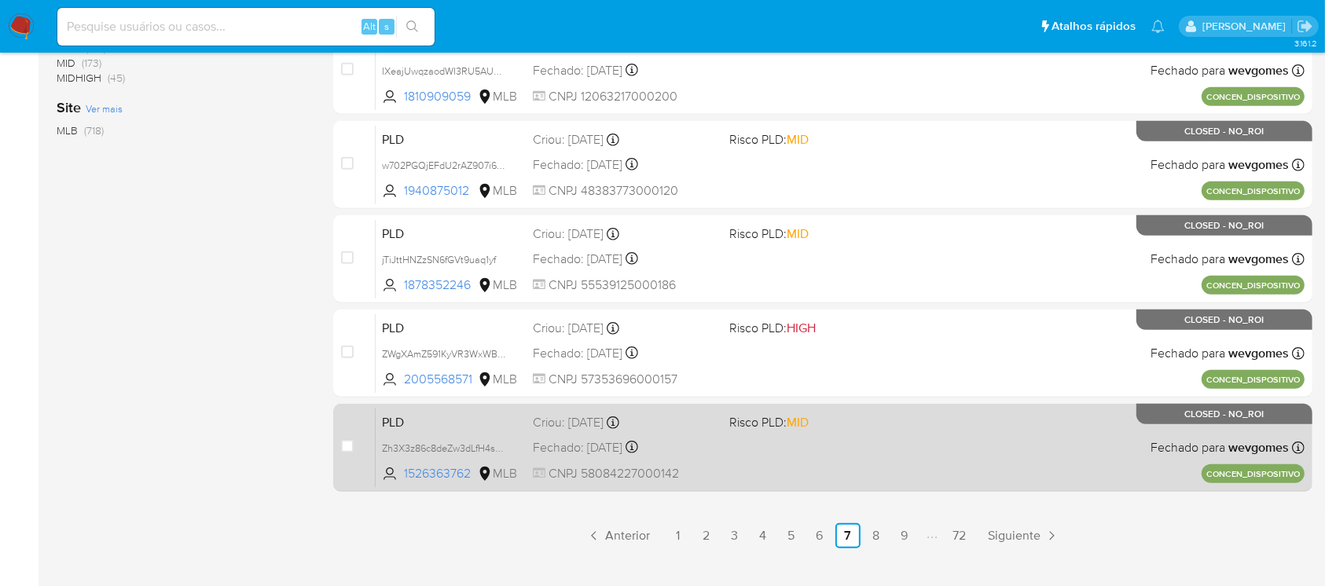
scroll to position [711, 0]
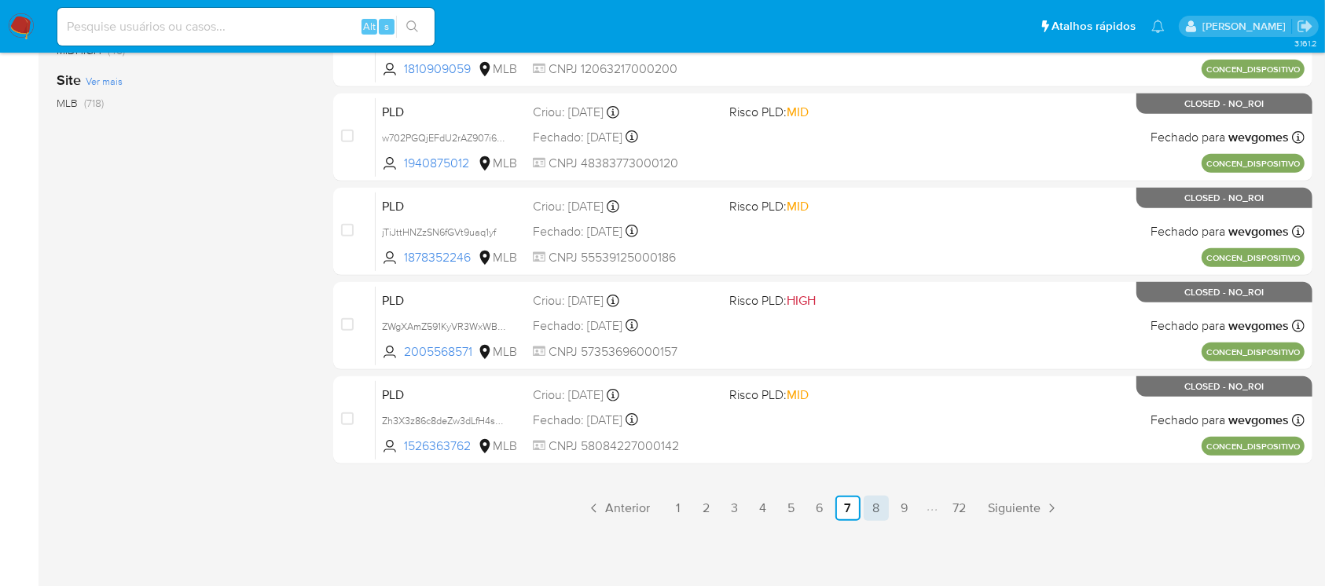
click at [870, 507] on link "8" at bounding box center [876, 508] width 25 height 25
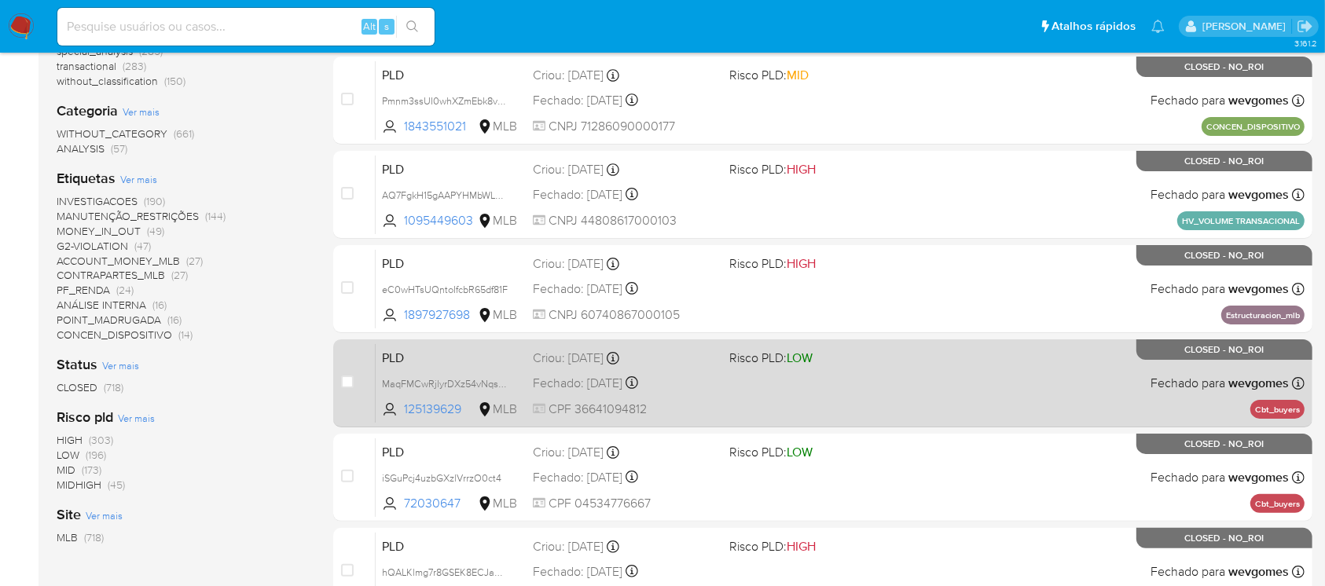
scroll to position [279, 0]
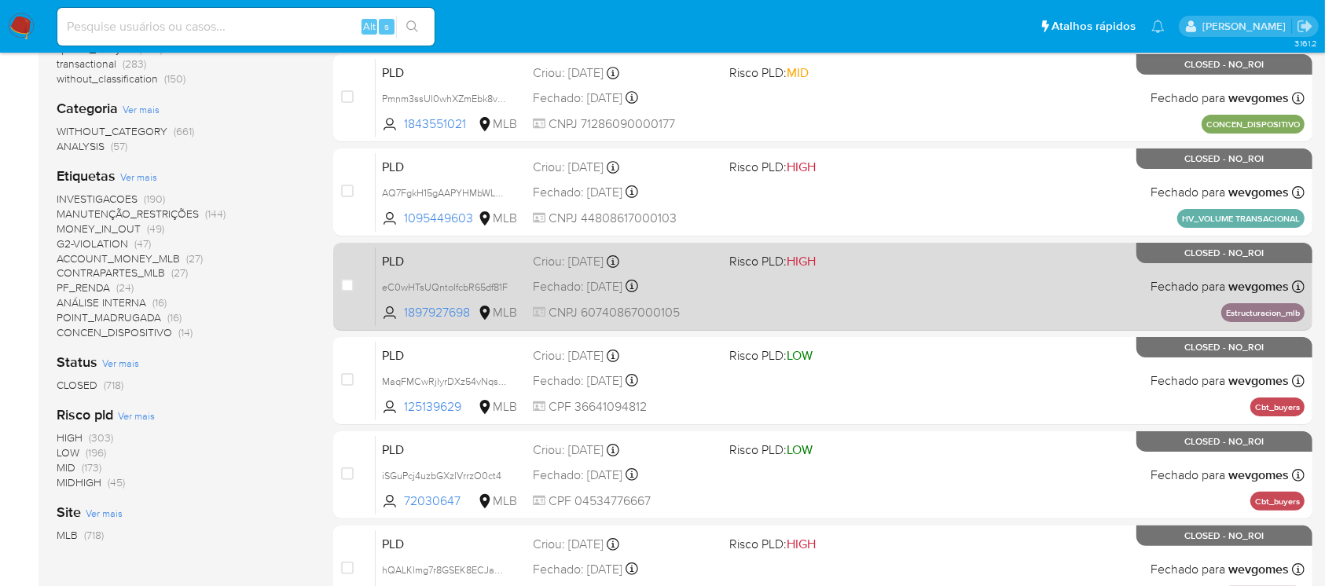
click at [745, 298] on div "PLD eC0wHTsUQntoIfcbR65df81F 1897927698 MLB Risco PLD: HIGH Criou: 12/01/2025 C…" at bounding box center [840, 286] width 929 height 79
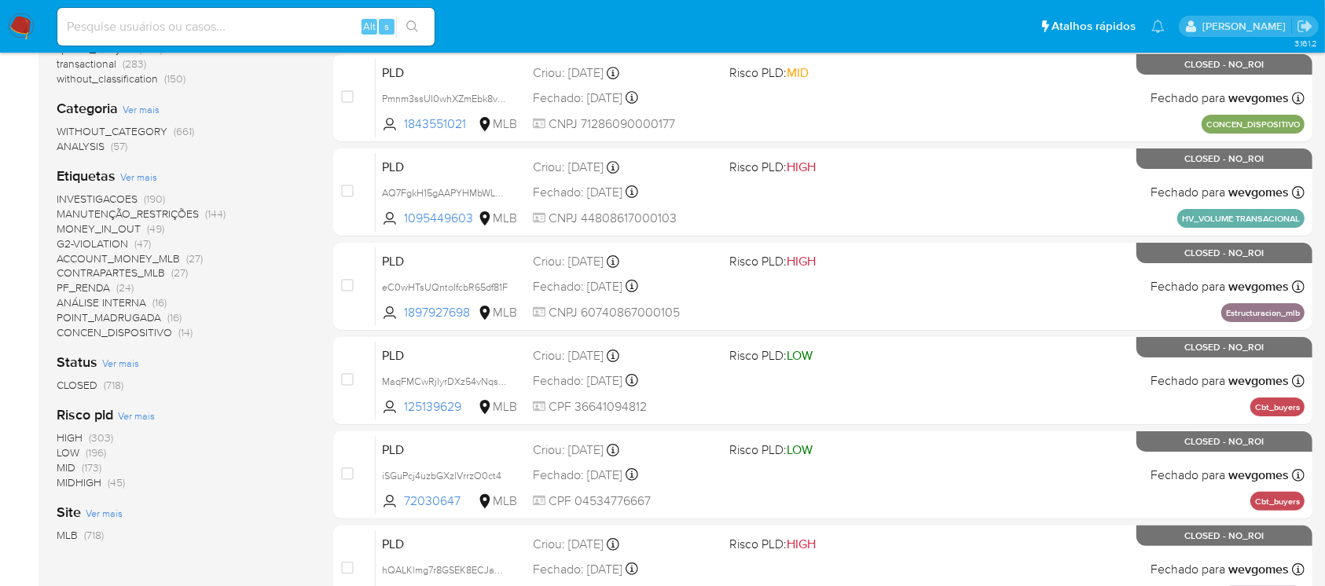
click at [81, 288] on span "PF_RENDA" at bounding box center [83, 288] width 53 height 16
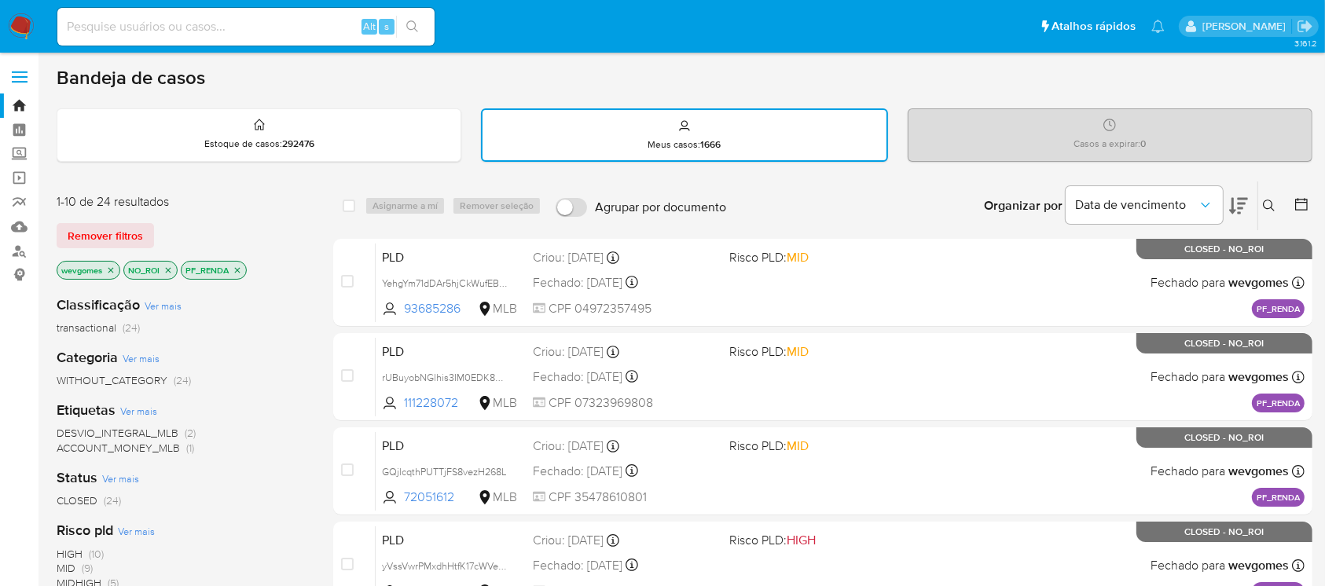
click at [238, 271] on icon "close-filter" at bounding box center [237, 270] width 9 height 9
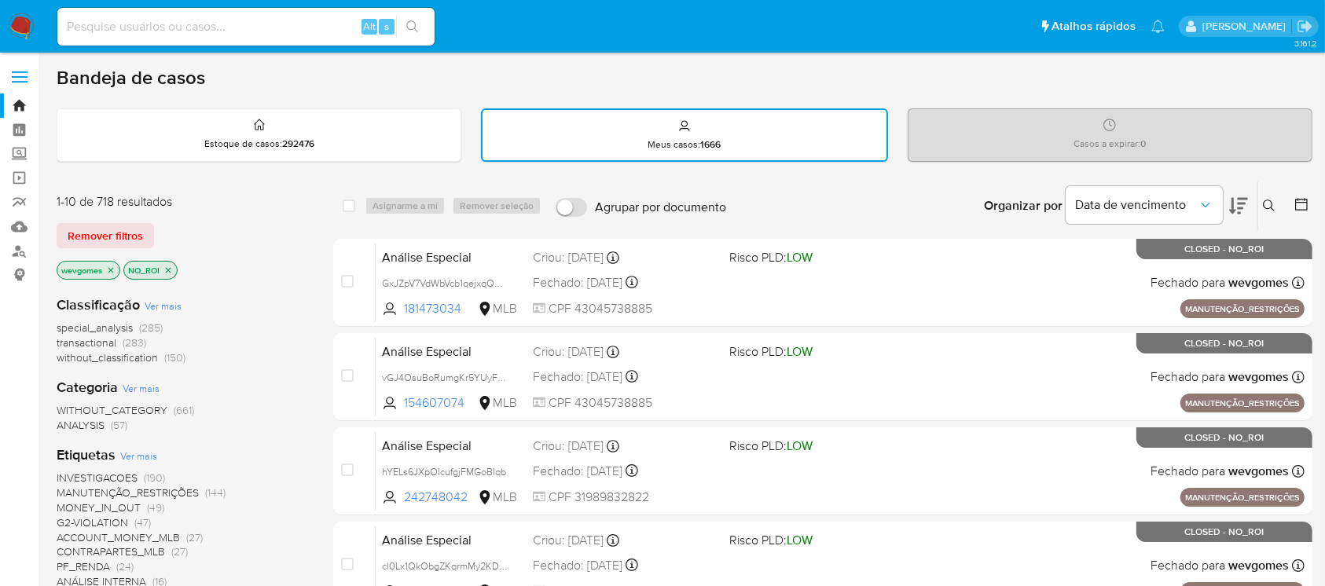
scroll to position [139, 0]
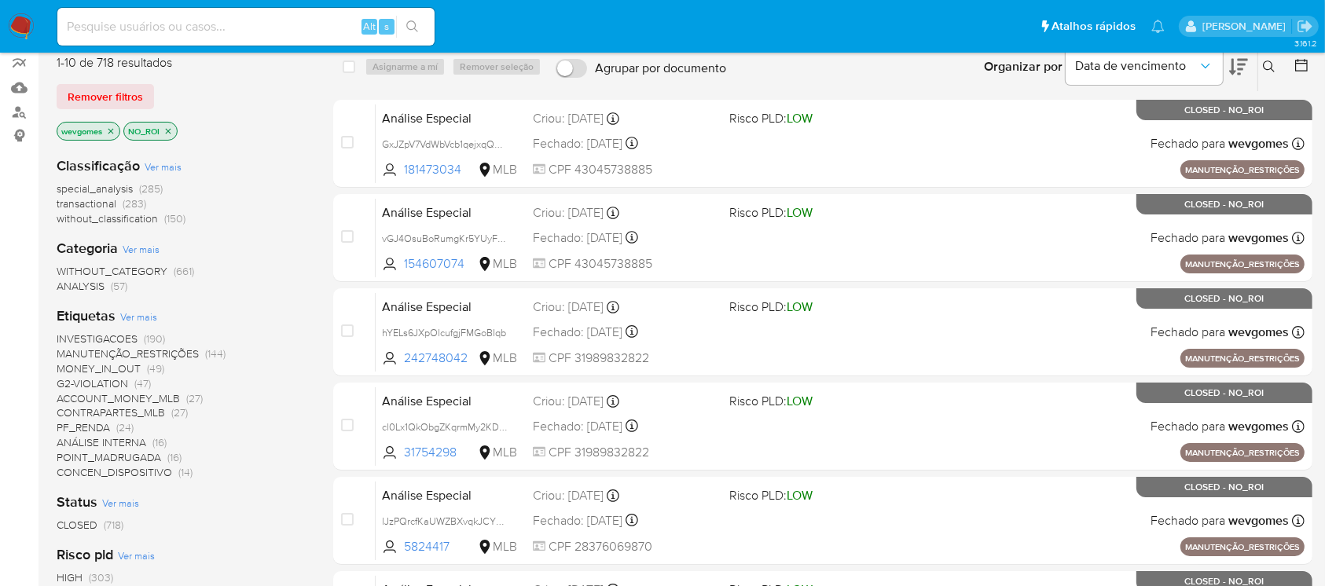
click at [108, 367] on span "MONEY_IN_OUT" at bounding box center [99, 369] width 84 height 16
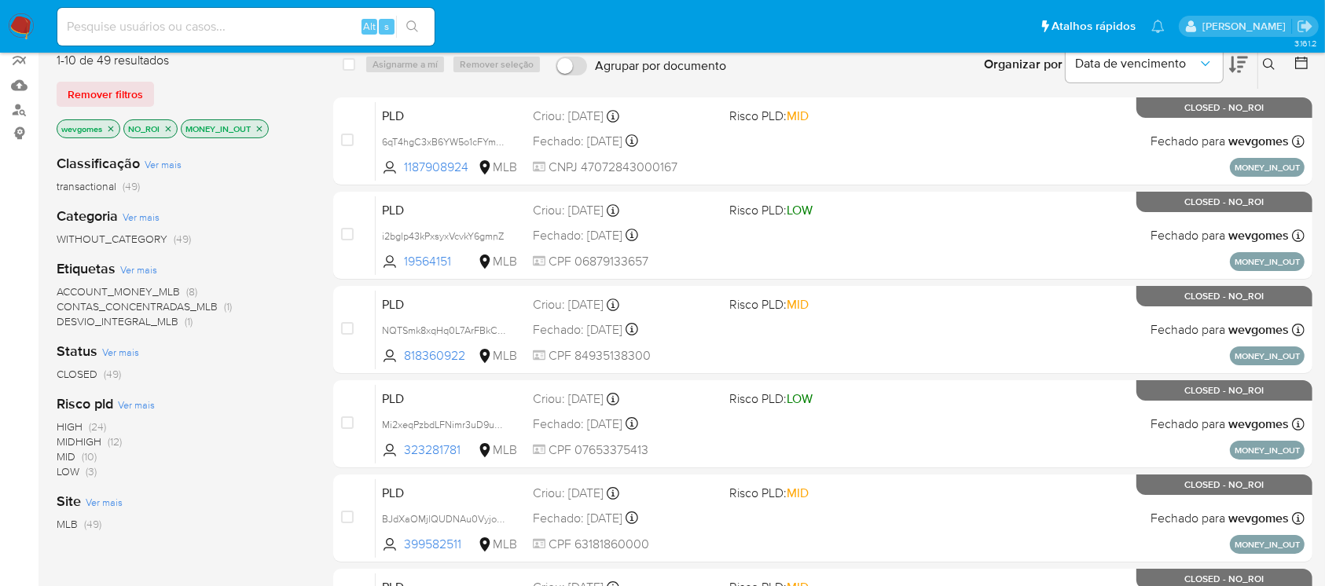
scroll to position [139, 0]
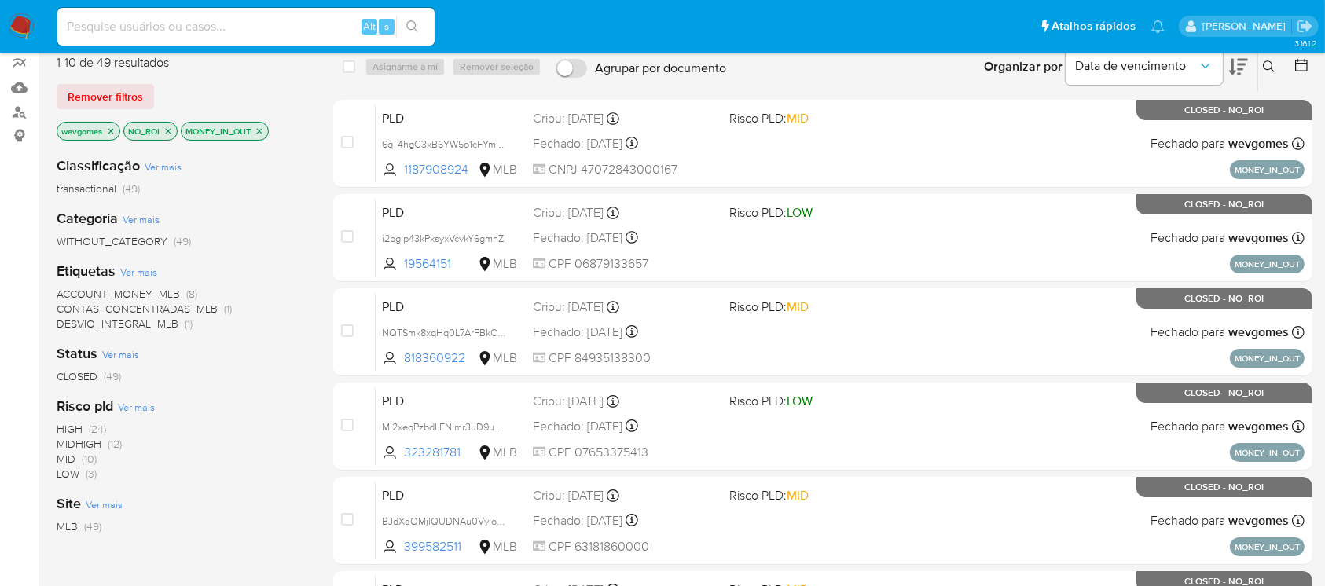
click at [262, 129] on icon "close-filter" at bounding box center [260, 131] width 6 height 6
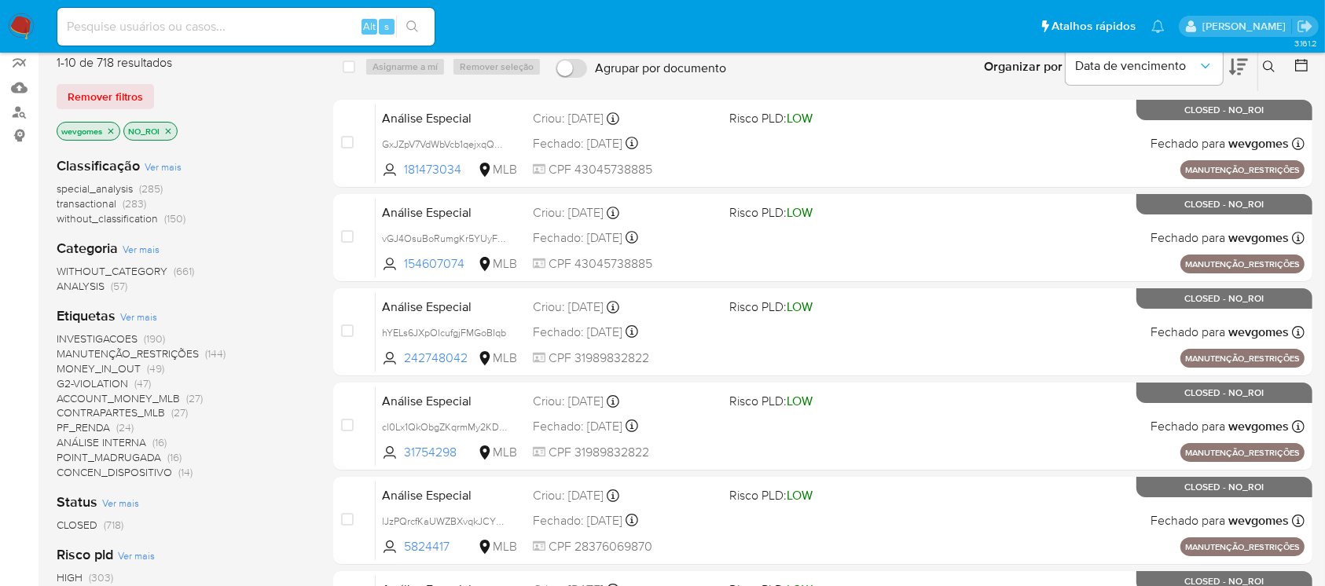
click at [105, 399] on span "ACCOUNT_MONEY_MLB" at bounding box center [118, 399] width 123 height 16
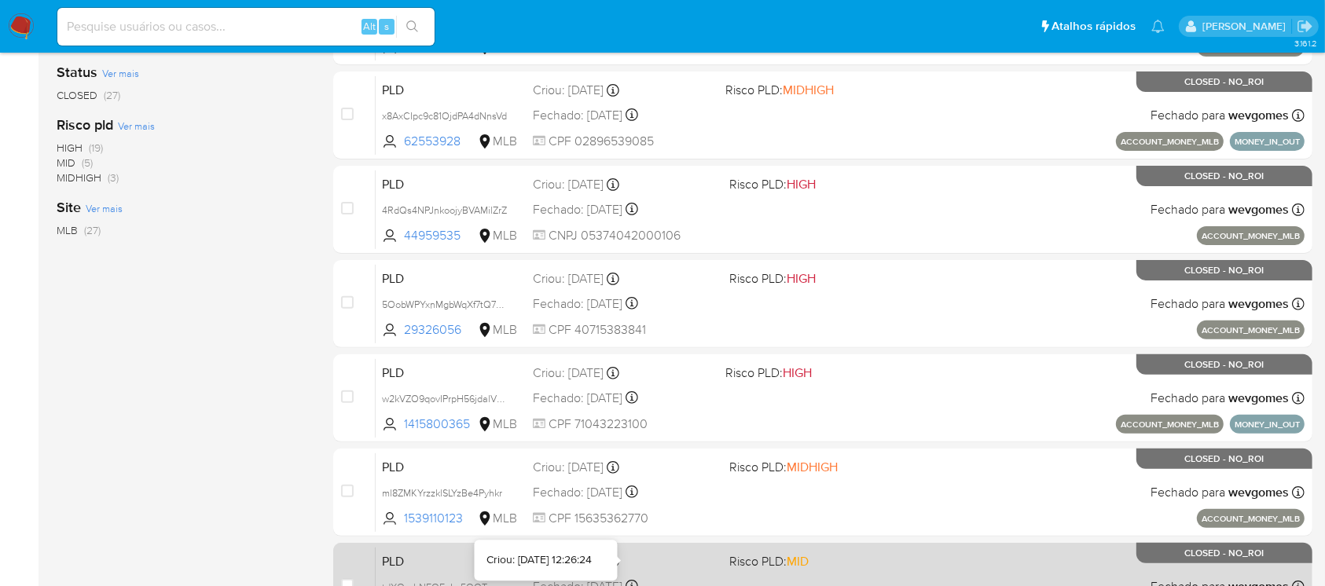
scroll to position [711, 0]
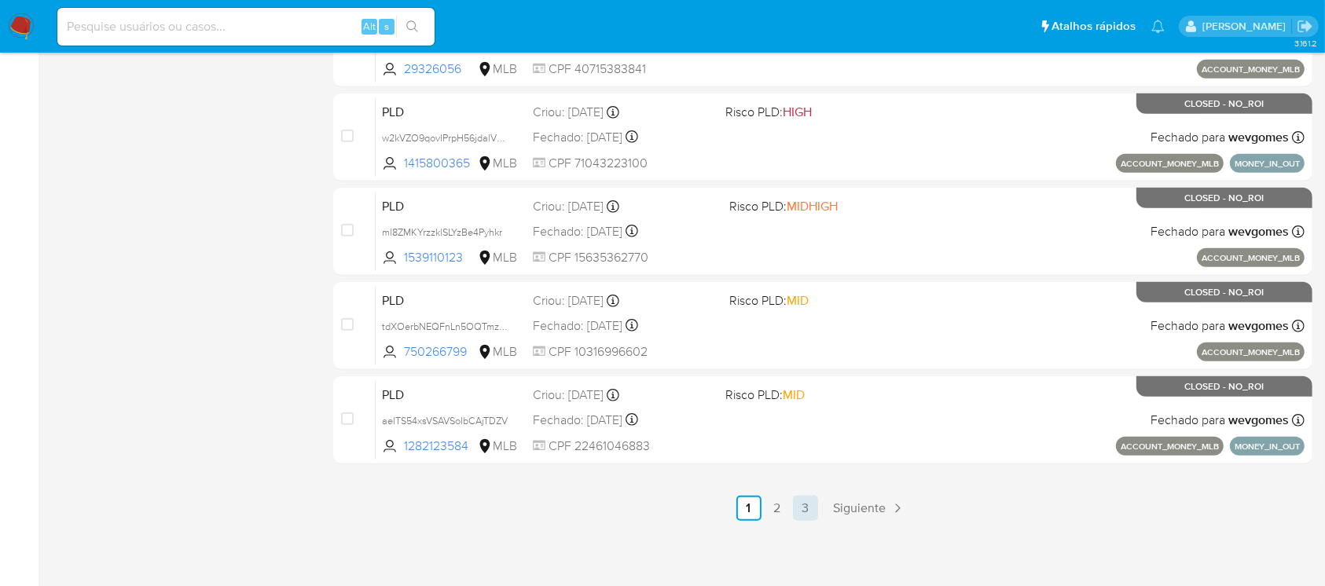
click at [814, 508] on link "3" at bounding box center [805, 508] width 25 height 25
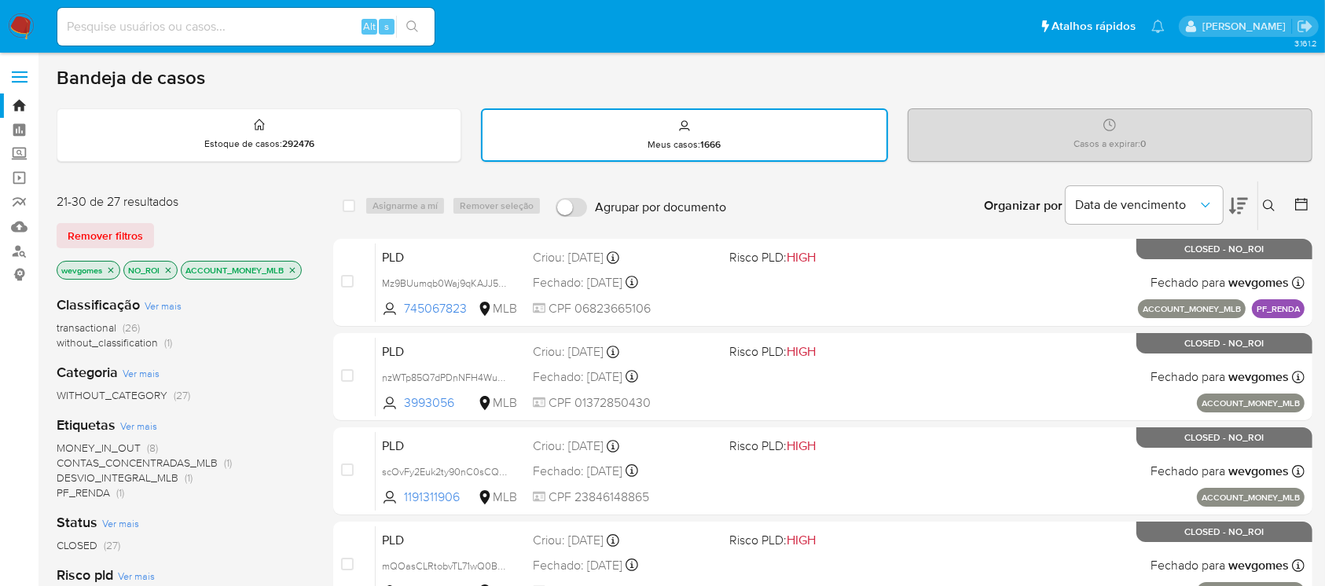
click at [296, 266] on icon "close-filter" at bounding box center [292, 270] width 9 height 9
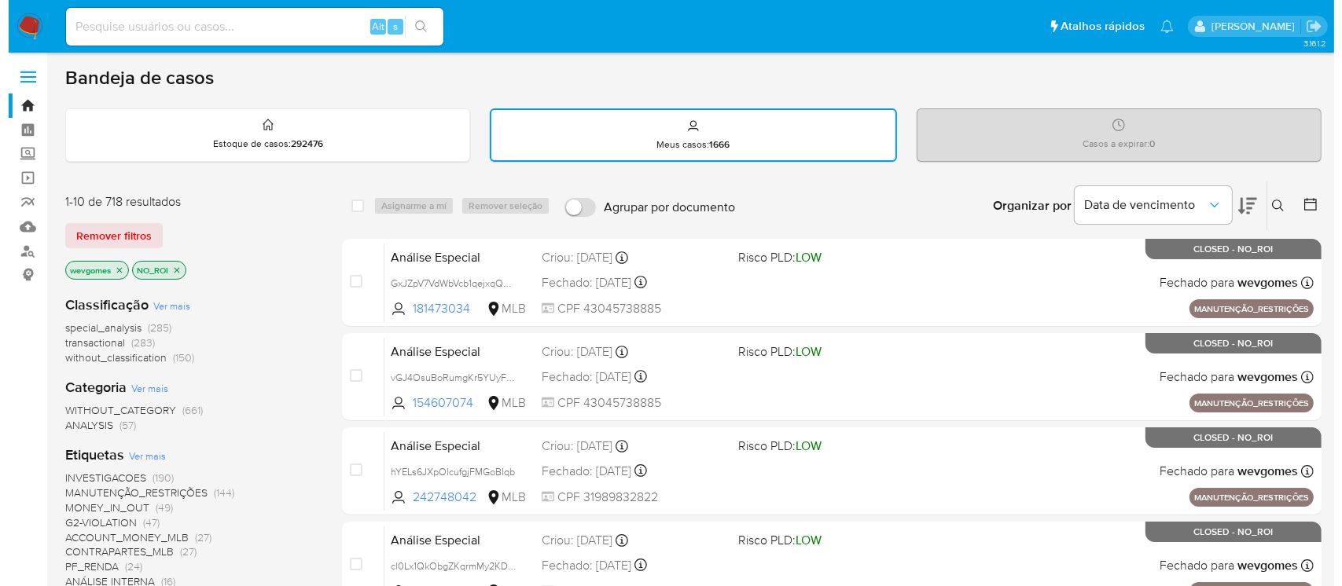
scroll to position [139, 0]
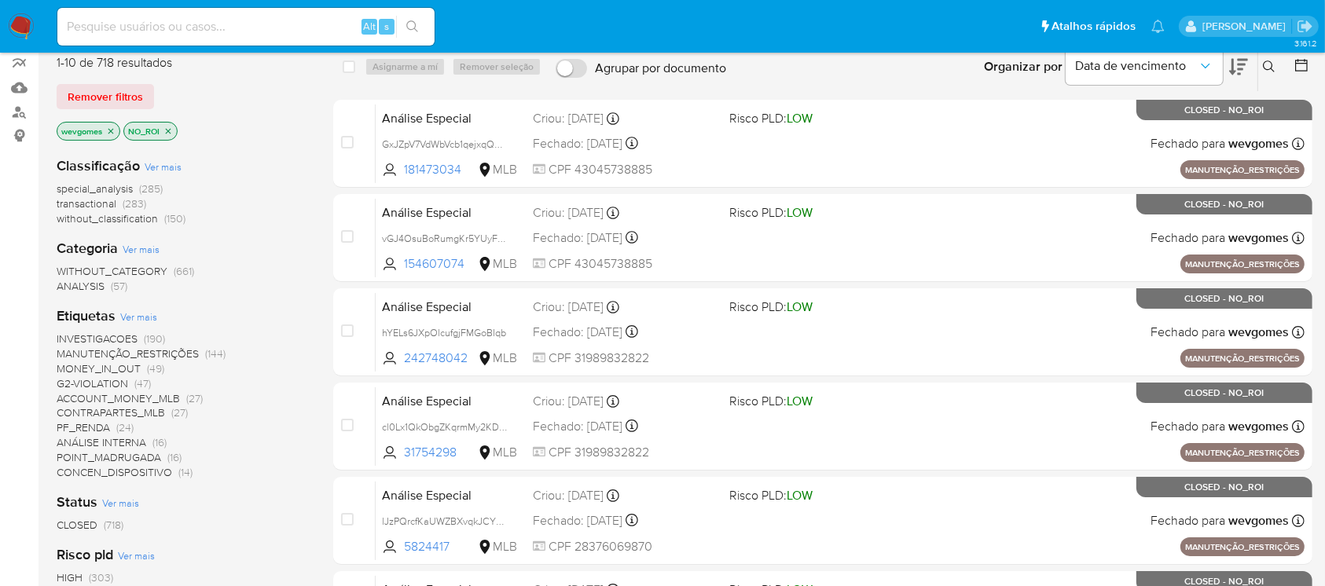
click at [68, 457] on span "POINT_MADRUGADA" at bounding box center [109, 458] width 105 height 16
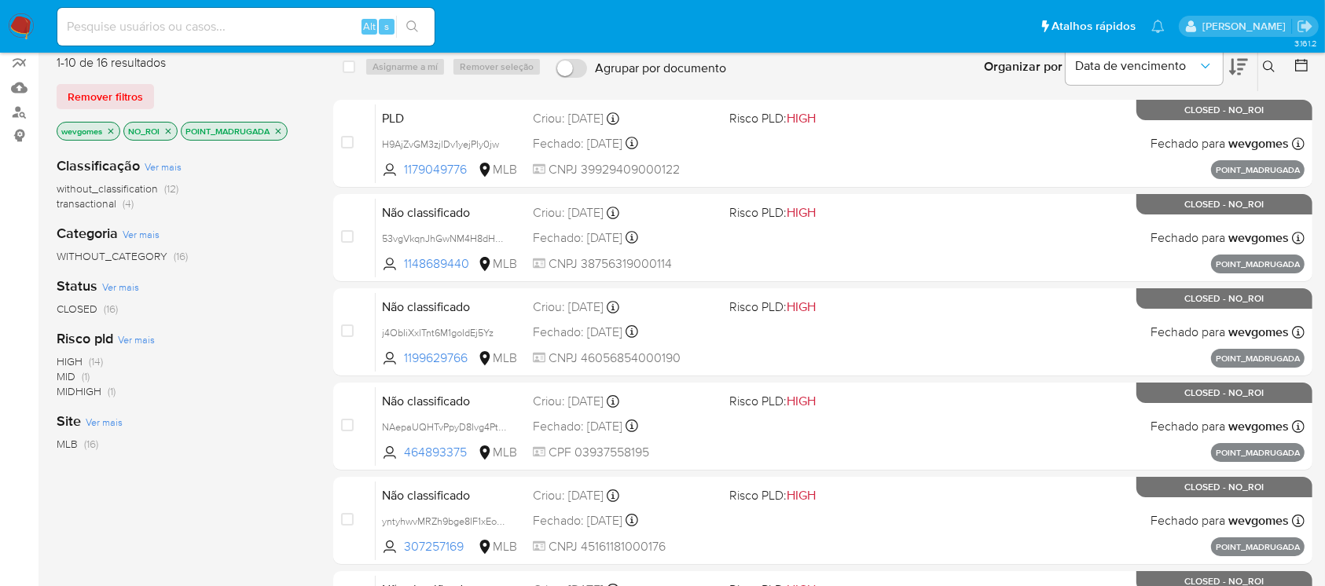
click at [281, 128] on icon "close-filter" at bounding box center [278, 131] width 9 height 9
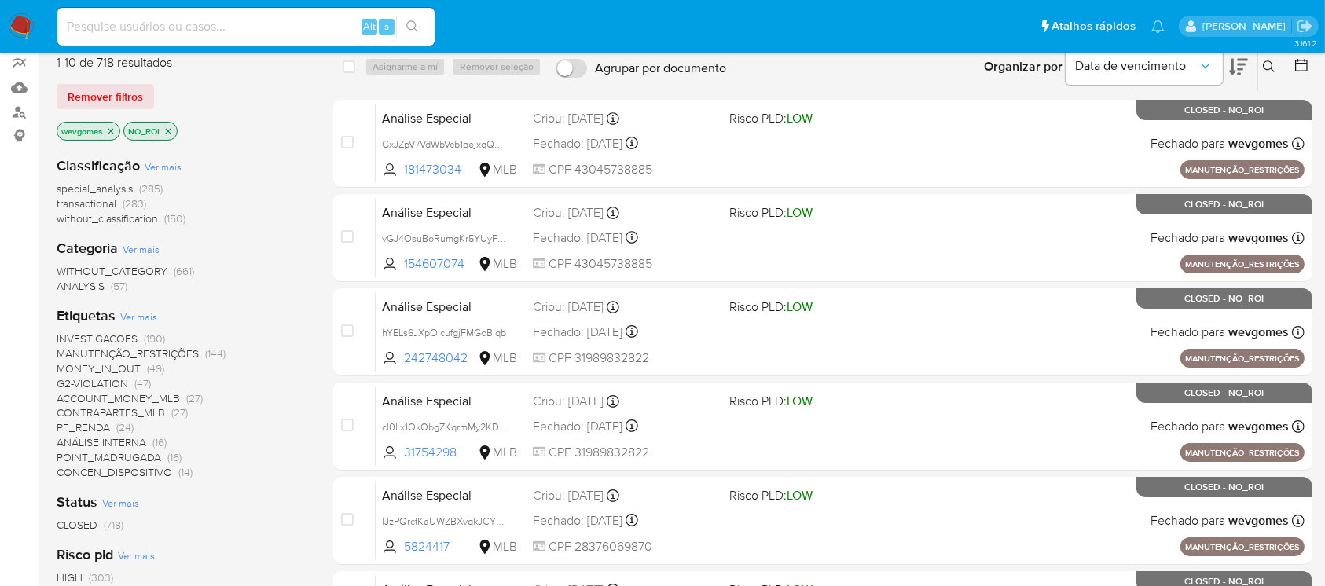
click at [126, 310] on span "Ver mais" at bounding box center [138, 317] width 37 height 14
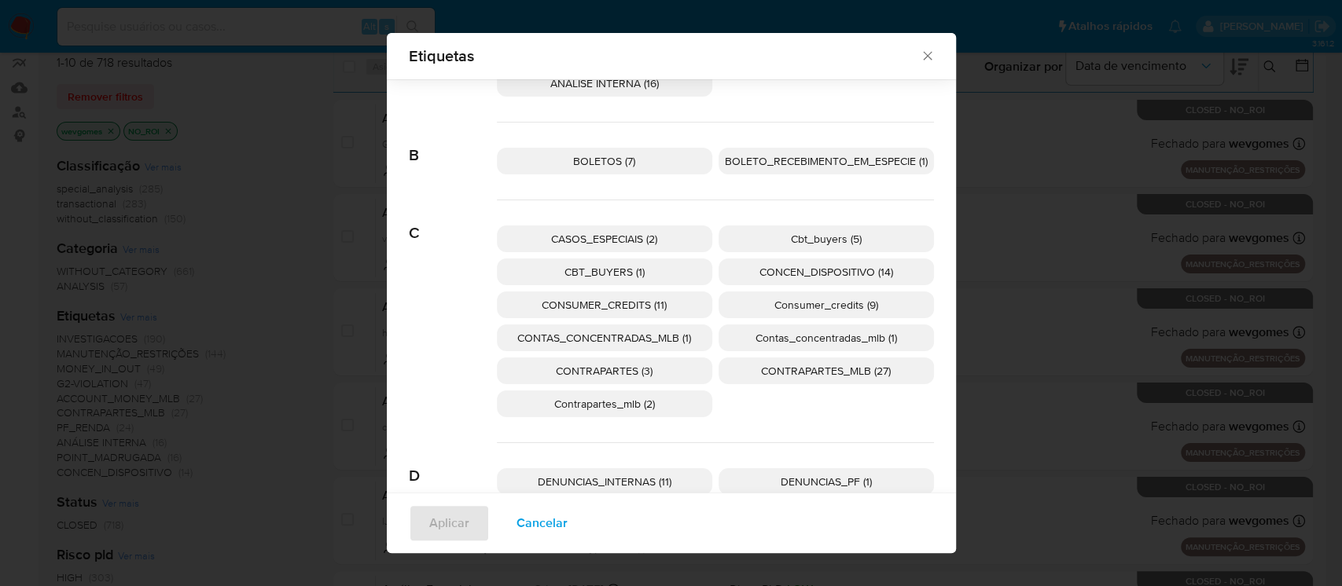
scroll to position [128, 0]
click at [774, 304] on span "Consumer_credits (9)" at bounding box center [826, 304] width 104 height 16
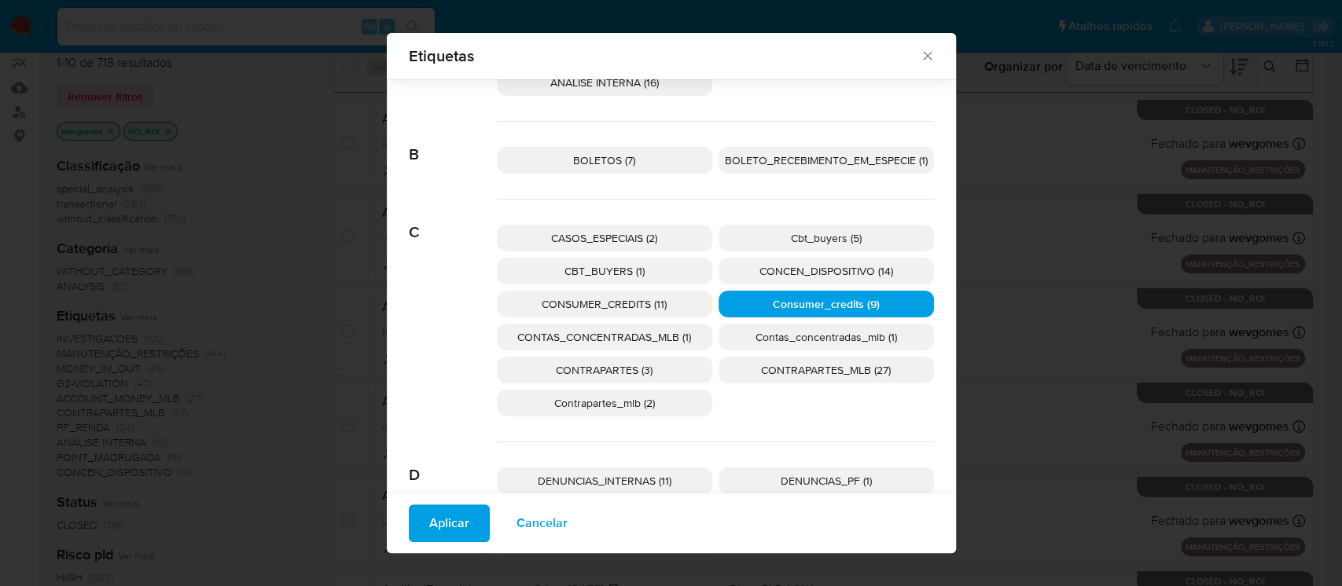
click at [443, 527] on span "Aplicar" at bounding box center [449, 523] width 40 height 35
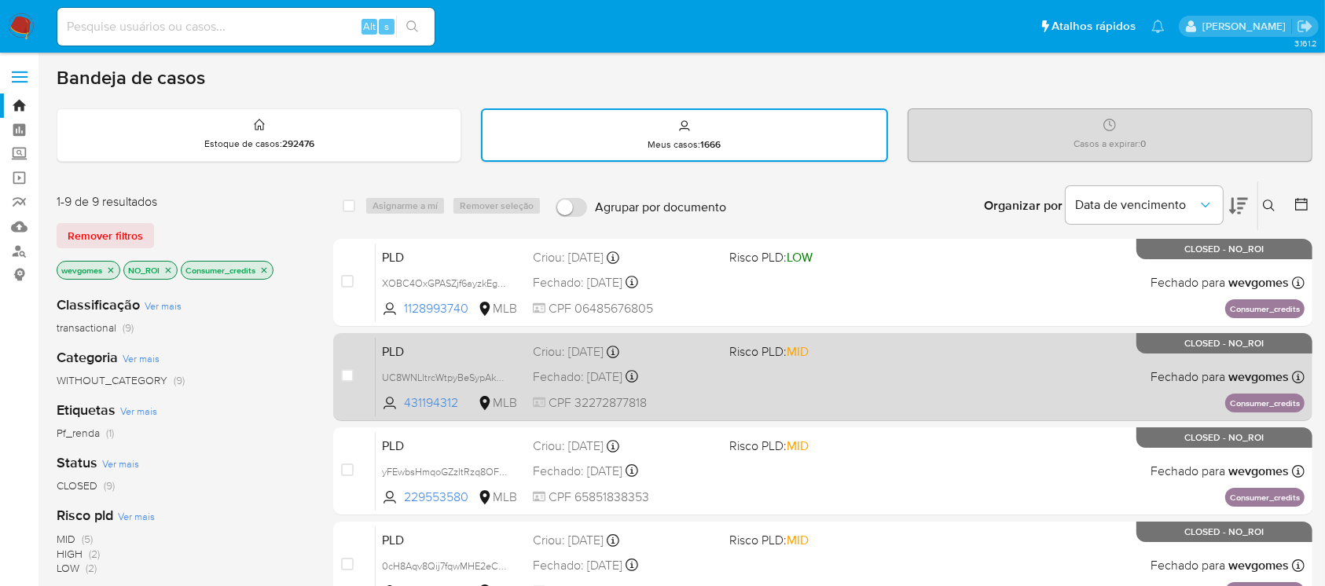
click at [729, 389] on div "PLD UC8WNLltrcWtpyBeSypAk3Rm 431194312 MLB Risco PLD: MID Criou: 12/01/2025 Cri…" at bounding box center [840, 376] width 929 height 79
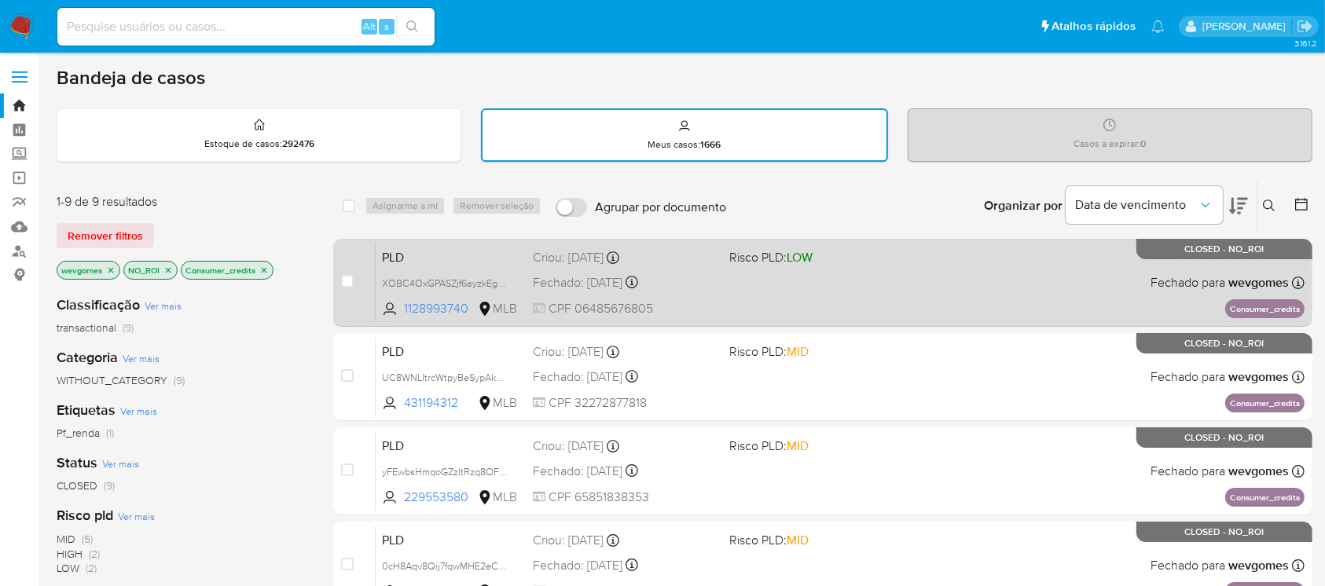
click at [742, 286] on div "PLD XOBC4OxGPASZjf6ayzkEg5KZ 1128993740 MLB Risco PLD: LOW Criou: 12/01/2025 Cr…" at bounding box center [840, 282] width 929 height 79
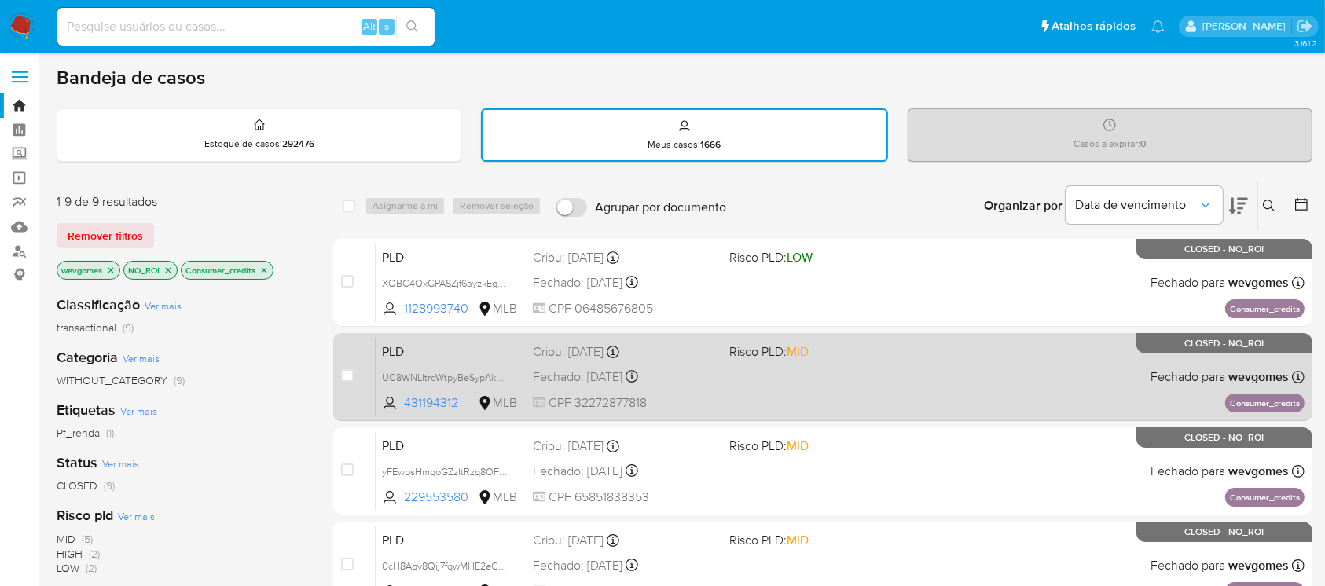
click at [725, 368] on div "PLD UC8WNLltrcWtpyBeSypAk3Rm 431194312 MLB Risco PLD: MID Criou: 12/01/2025 Cri…" at bounding box center [840, 376] width 929 height 79
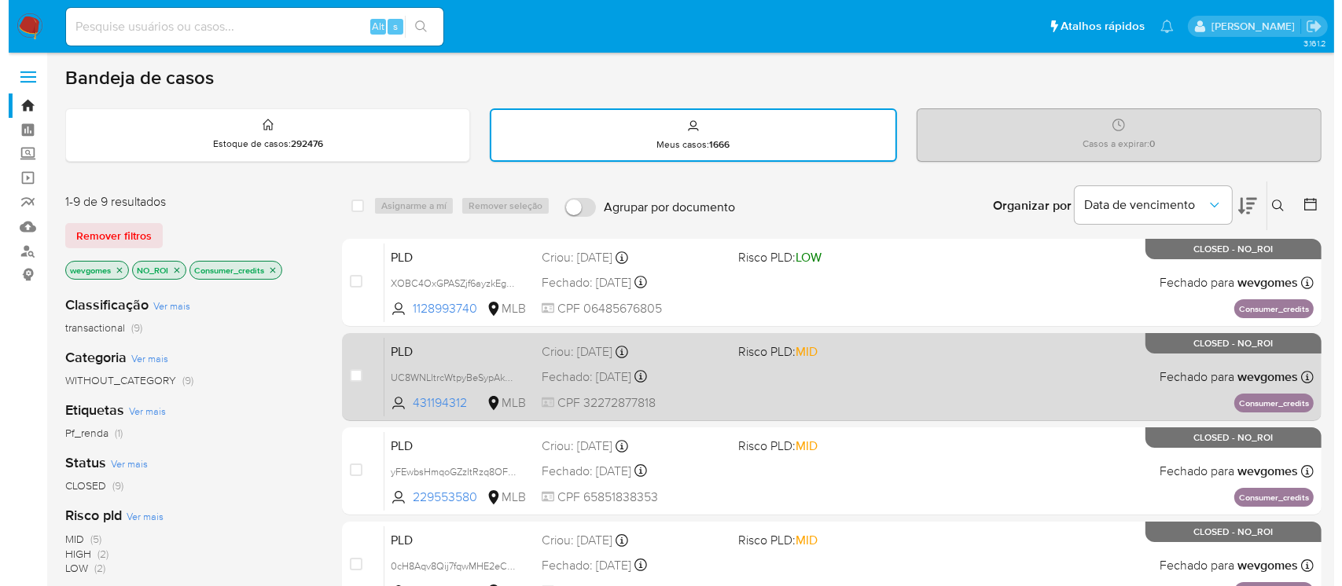
scroll to position [139, 0]
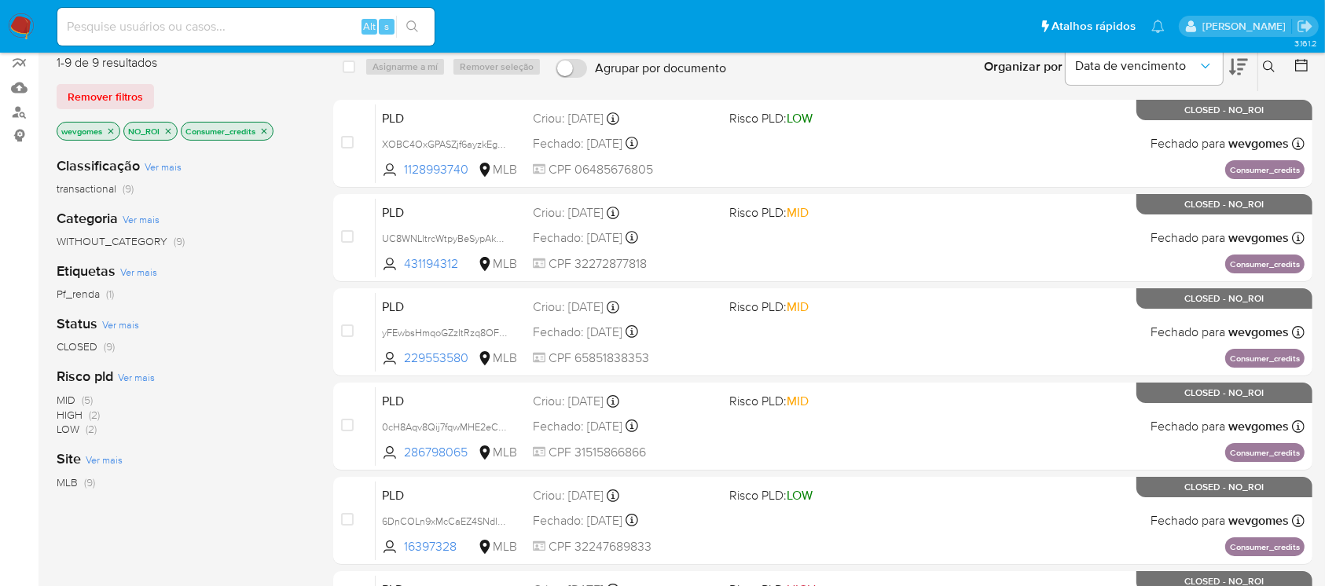
click at [264, 127] on icon "close-filter" at bounding box center [263, 131] width 9 height 9
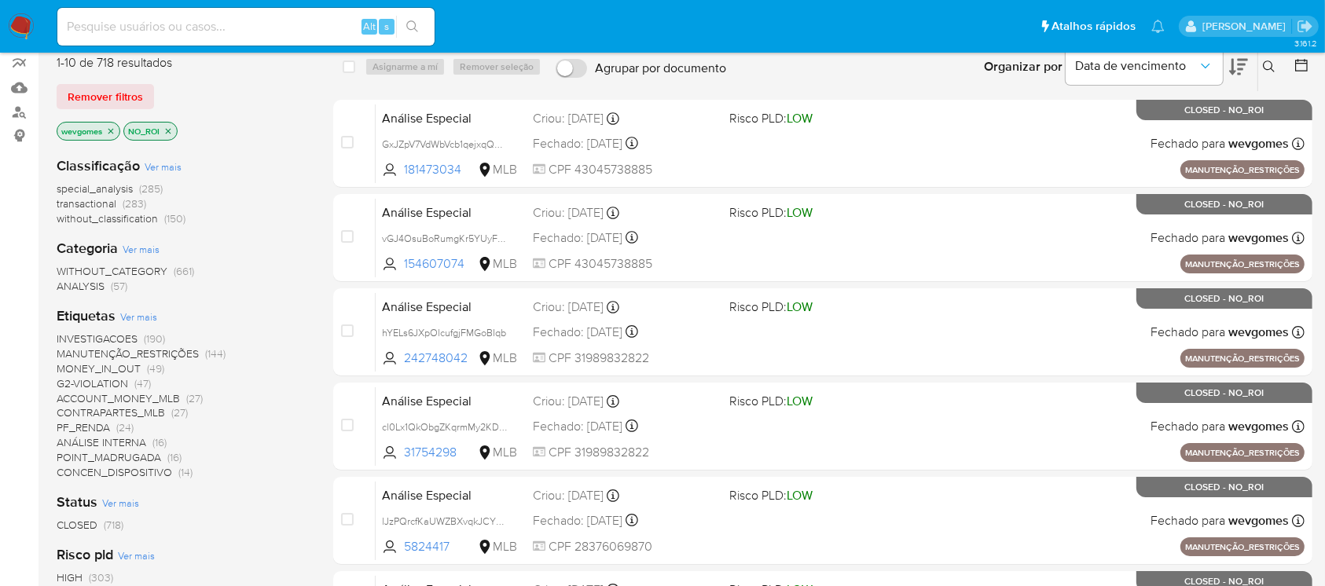
click at [132, 314] on span "Ver mais" at bounding box center [138, 317] width 37 height 14
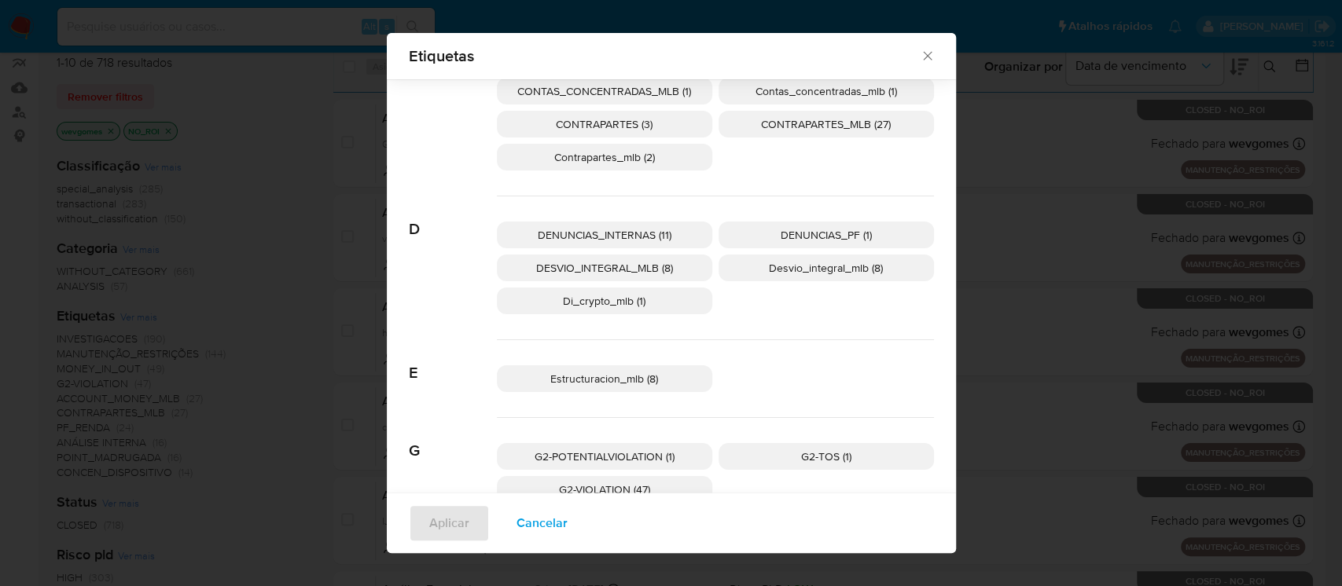
scroll to position [408, 0]
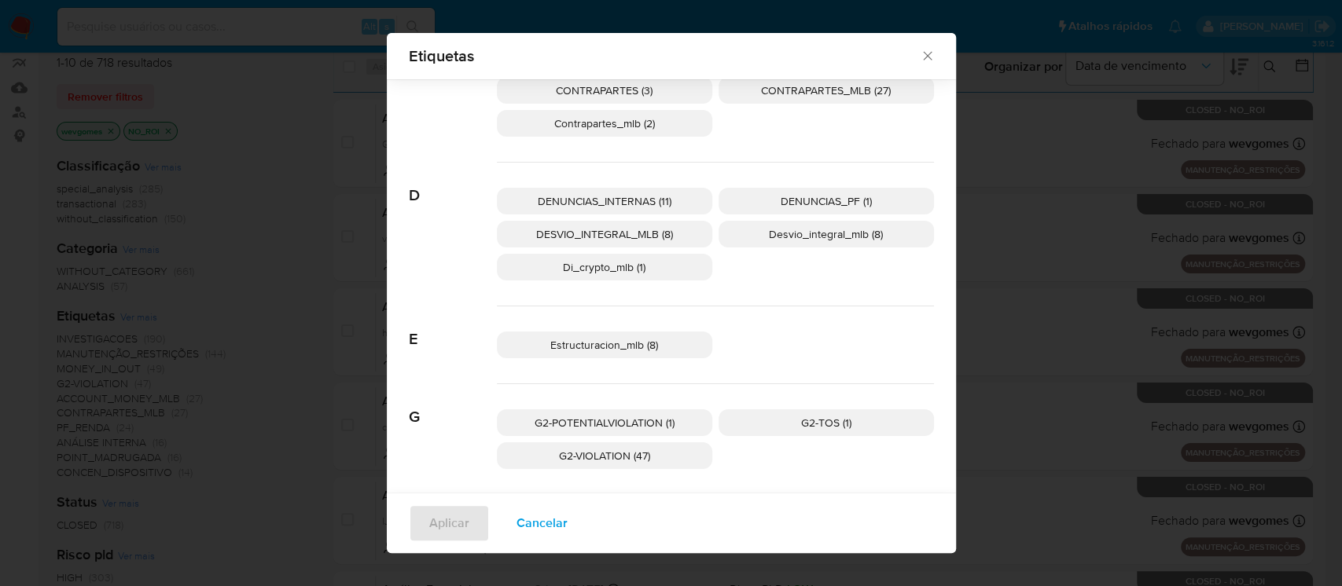
click at [769, 239] on span "Desvio_integral_mlb (8)" at bounding box center [826, 234] width 114 height 16
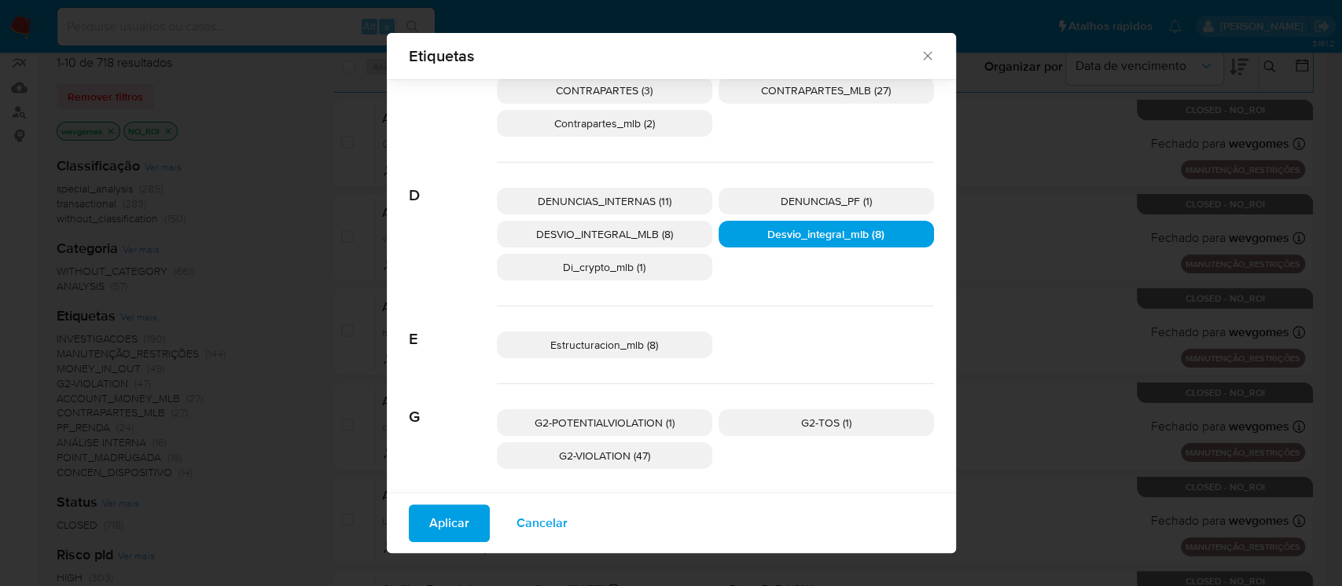
click at [453, 519] on span "Aplicar" at bounding box center [449, 523] width 40 height 35
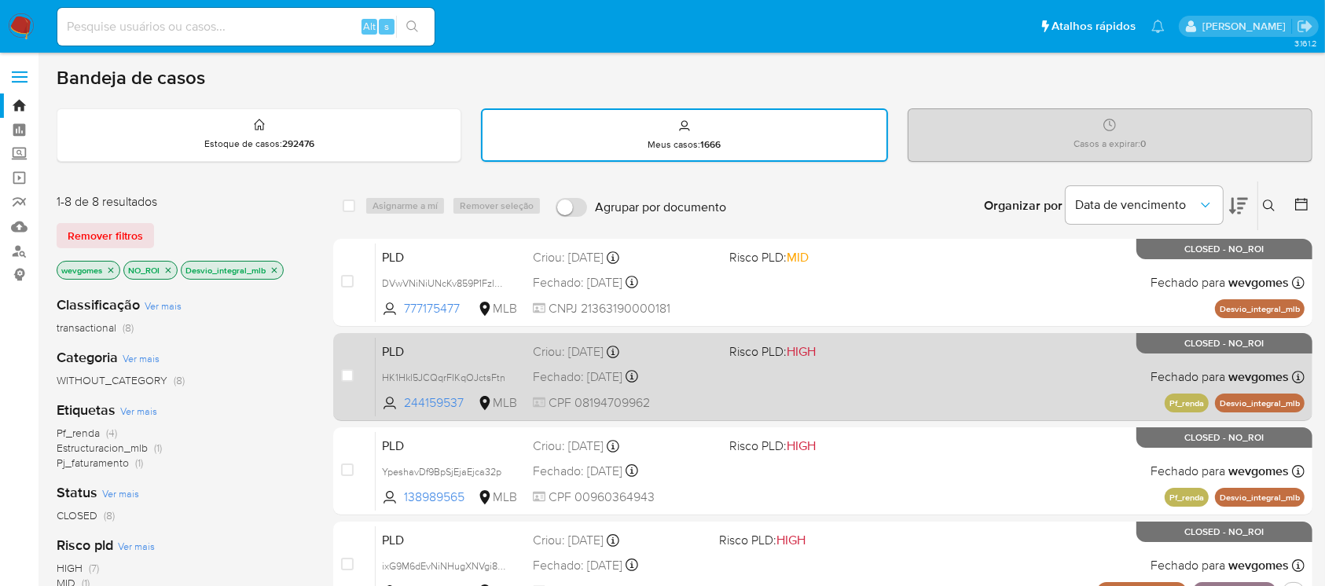
click at [733, 385] on div "PLD HK1Hkl5JCQqrFIKqOJctsFtn 244159537 MLB Risco PLD: HIGH Criou: 12/01/2025 Cr…" at bounding box center [840, 376] width 929 height 79
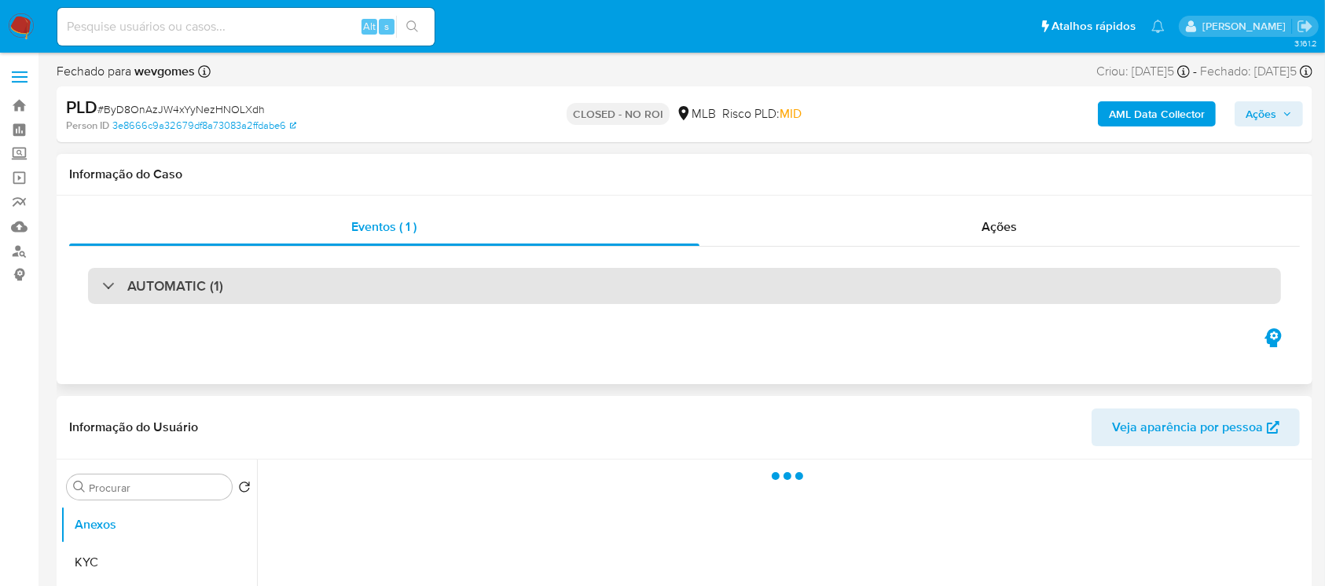
click at [307, 299] on div "AUTOMATIC (1)" at bounding box center [684, 286] width 1193 height 36
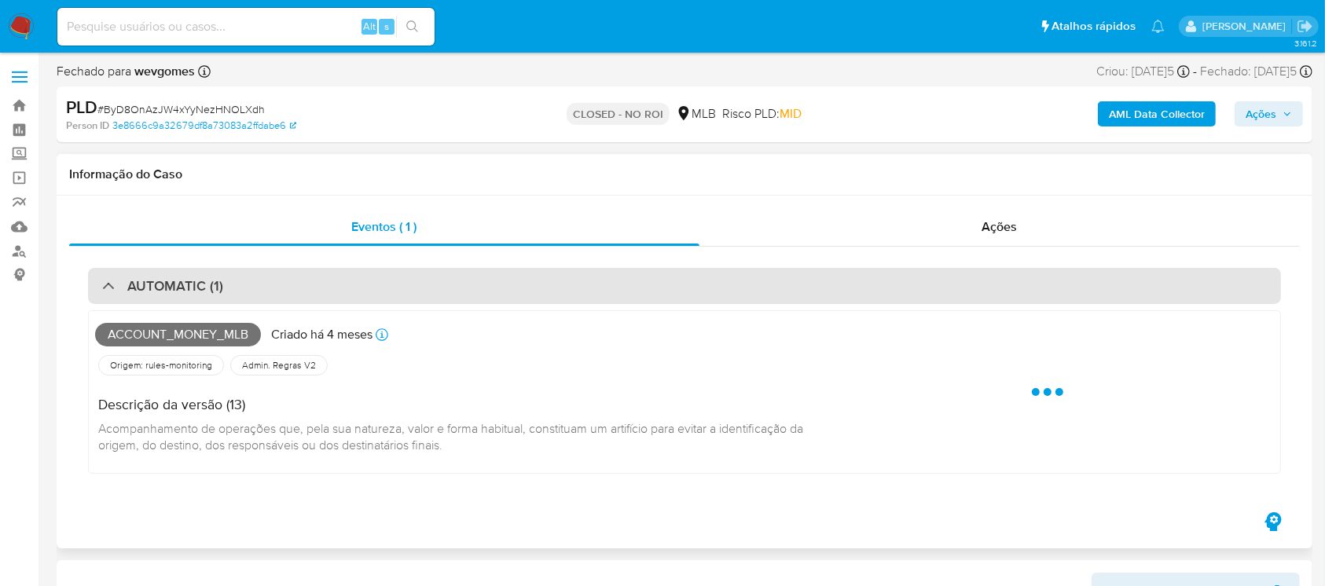
select select "10"
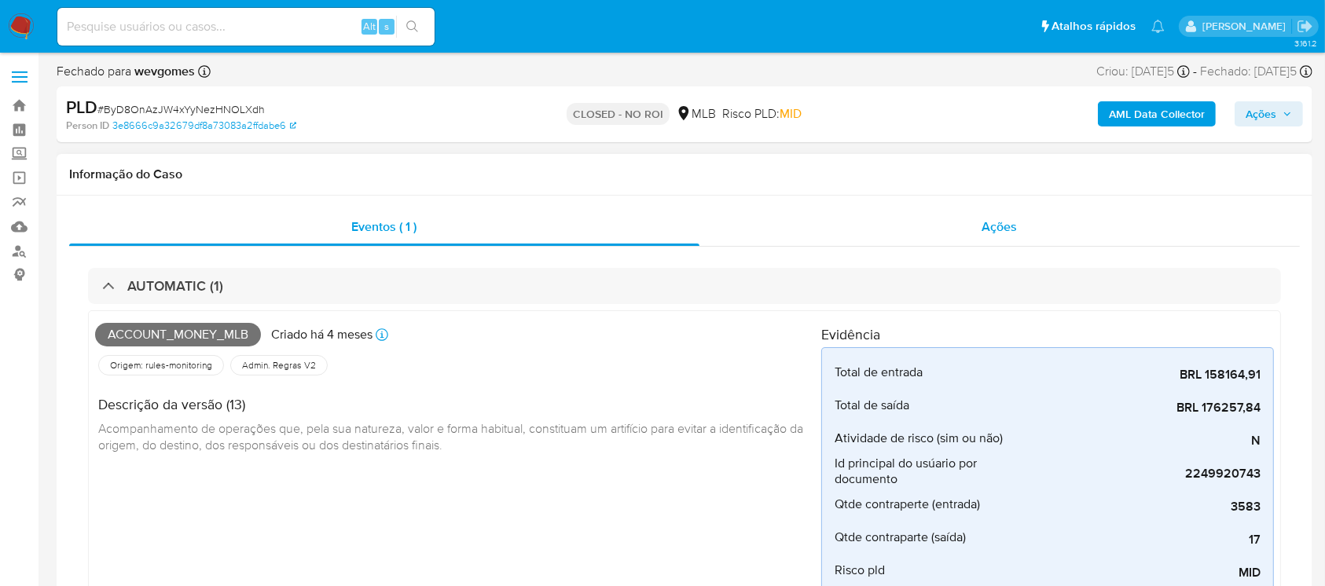
click at [743, 230] on div "Ações" at bounding box center [1000, 227] width 601 height 38
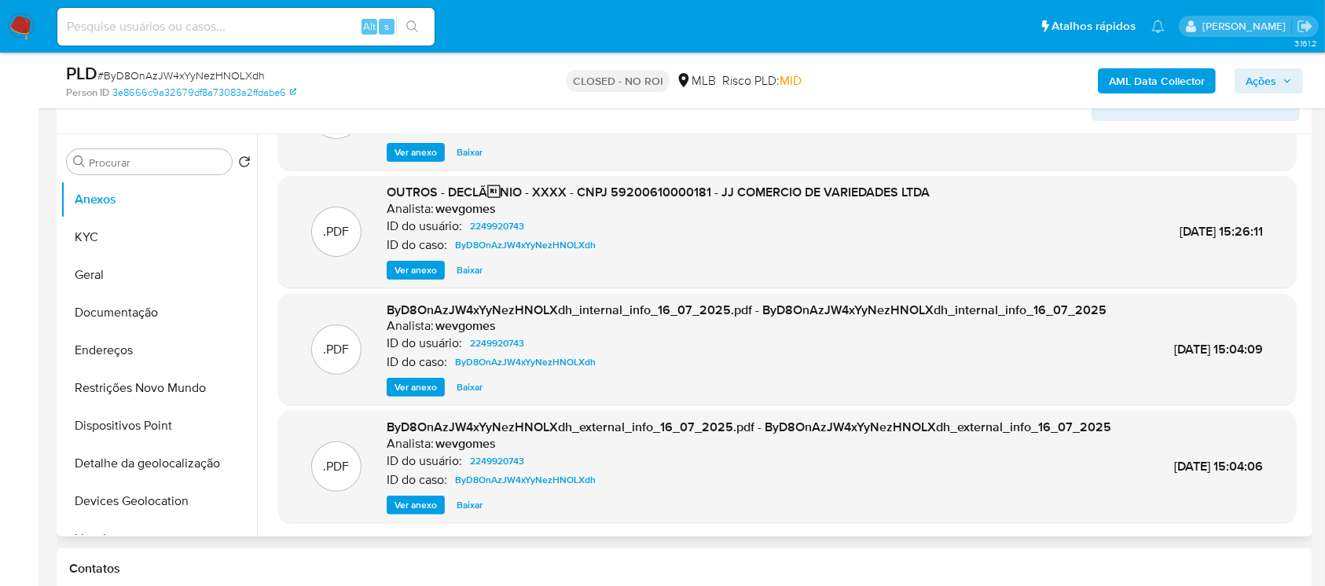
scroll to position [419, 0]
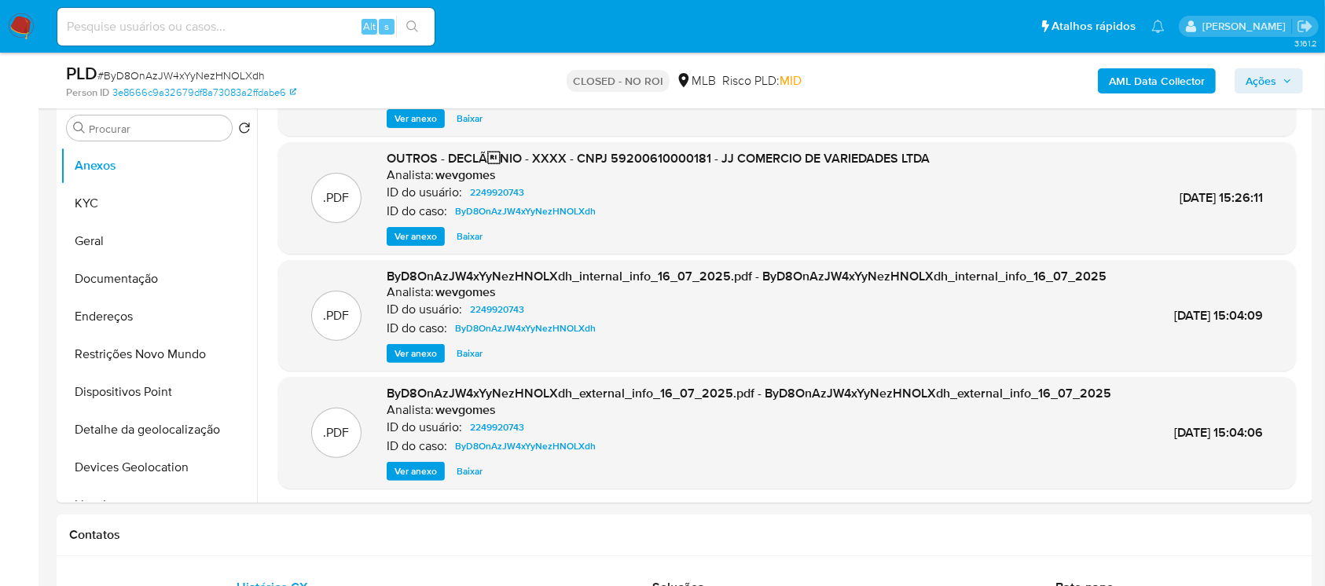
click at [149, 76] on span "# ByD8OnAzJW4xYyNezHNOLXdh" at bounding box center [180, 76] width 167 height 16
copy span "ByD8OnAzJW4xYyNezHNOLXdh"
click at [100, 215] on button "KYC" at bounding box center [153, 204] width 184 height 38
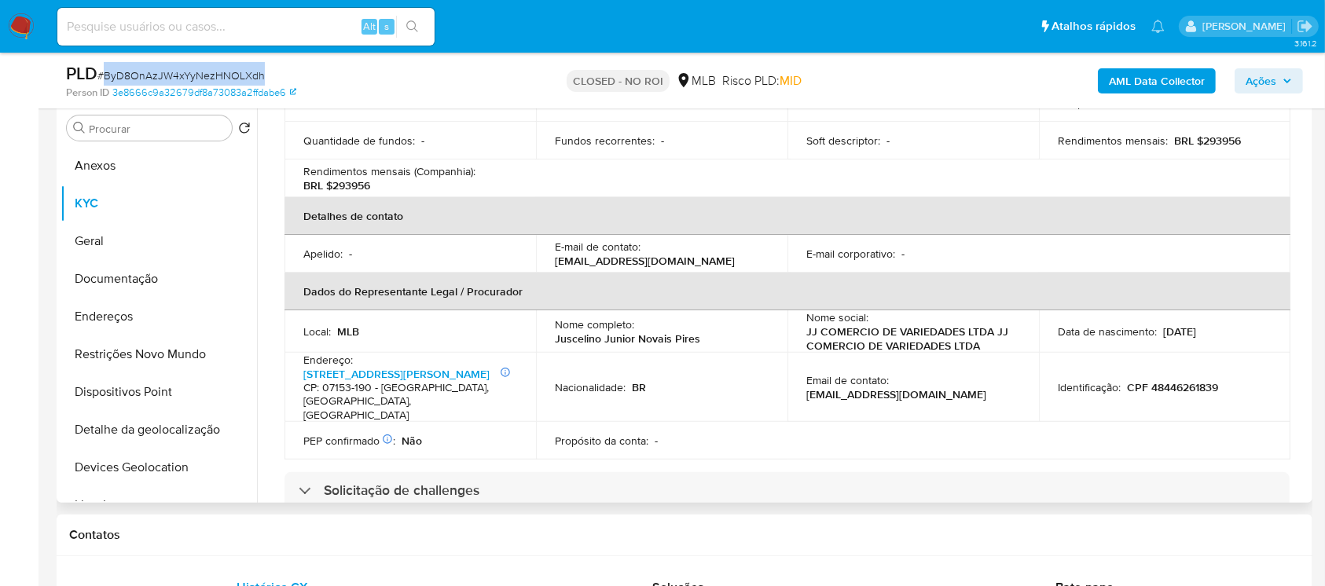
scroll to position [279, 0]
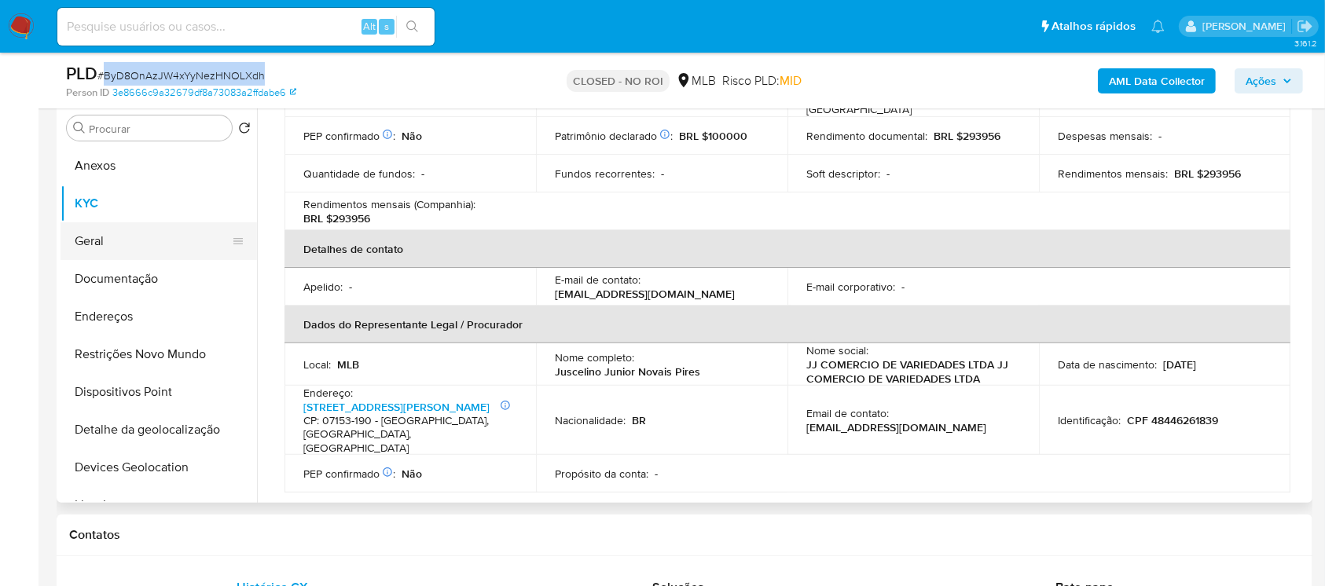
click at [95, 252] on button "Geral" at bounding box center [153, 241] width 184 height 38
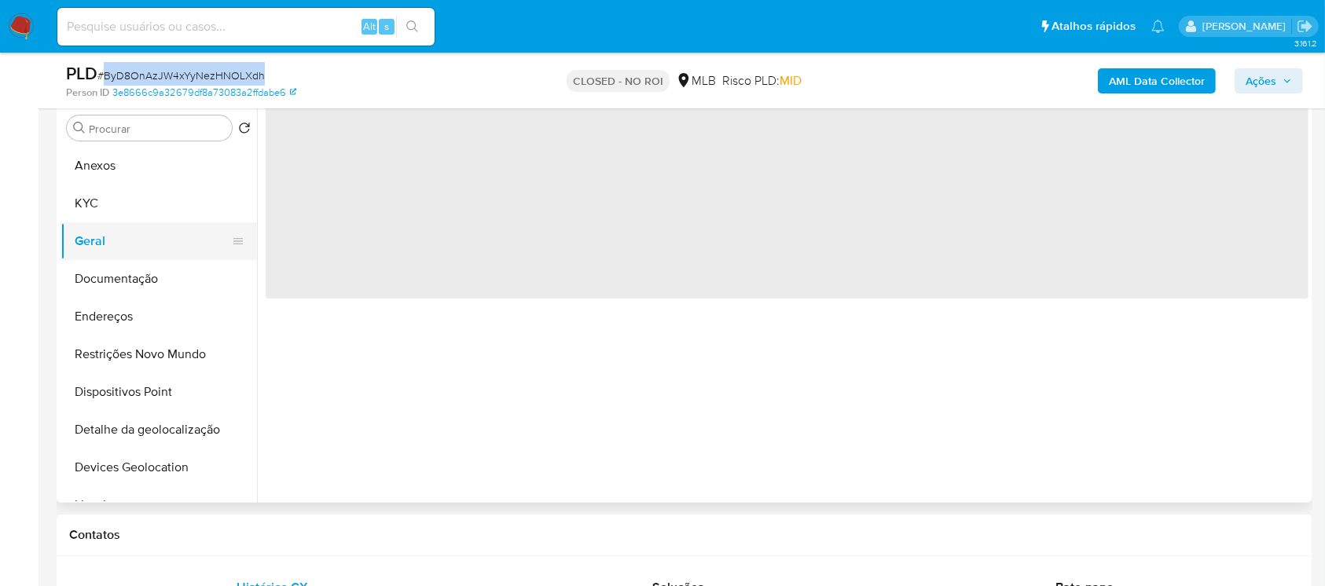
scroll to position [0, 0]
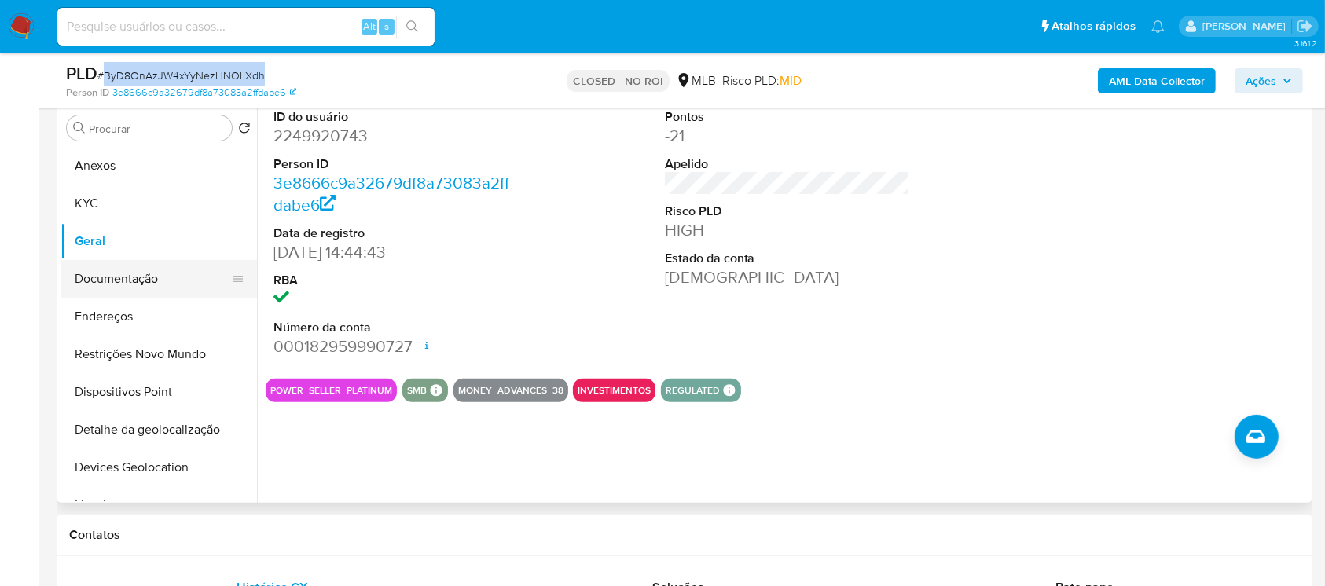
click at [101, 280] on button "Documentação" at bounding box center [153, 279] width 184 height 38
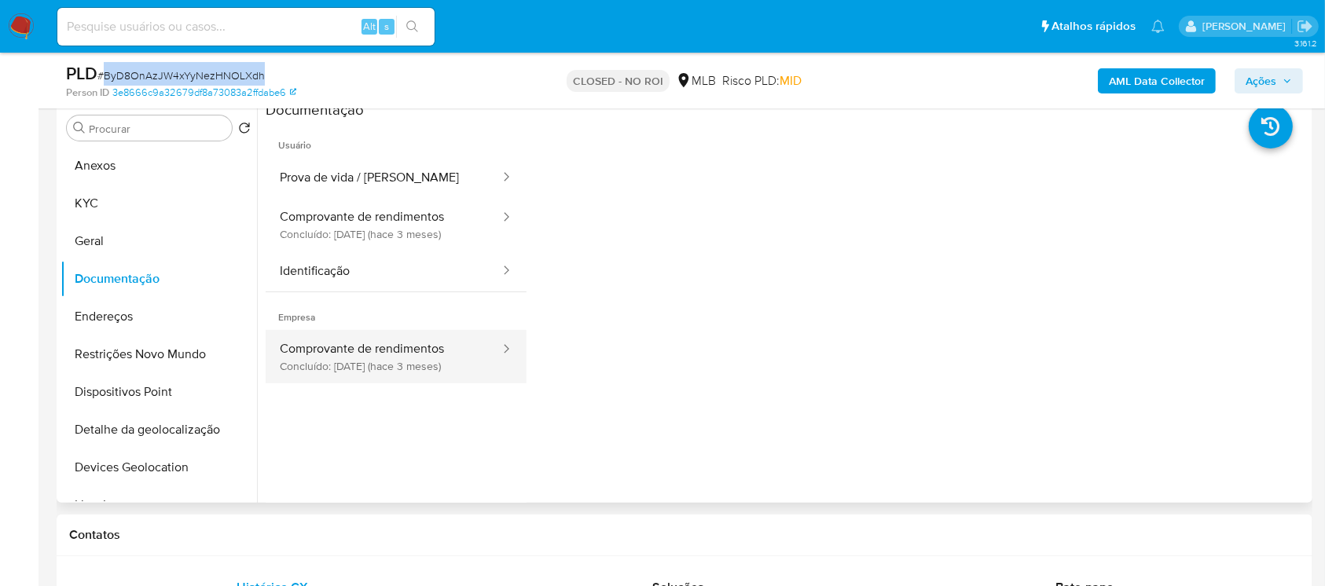
click at [358, 353] on button "Comprovante de rendimentos Concluído: 23/06/2025 (hace 3 meses)" at bounding box center [384, 356] width 236 height 53
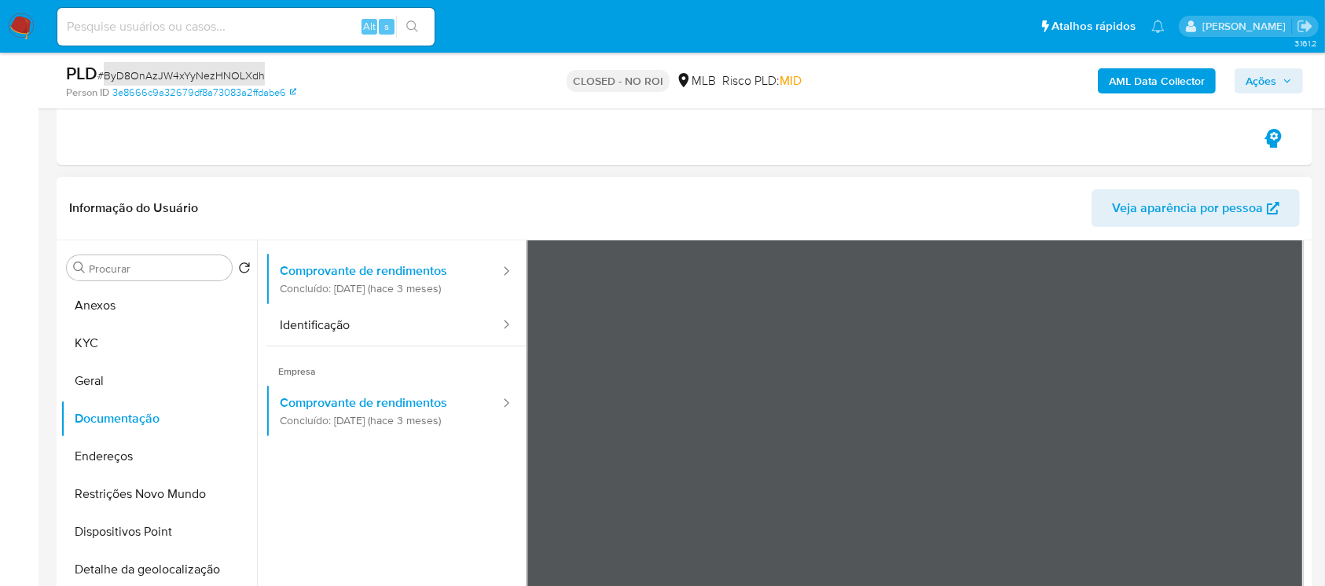
scroll to position [137, 0]
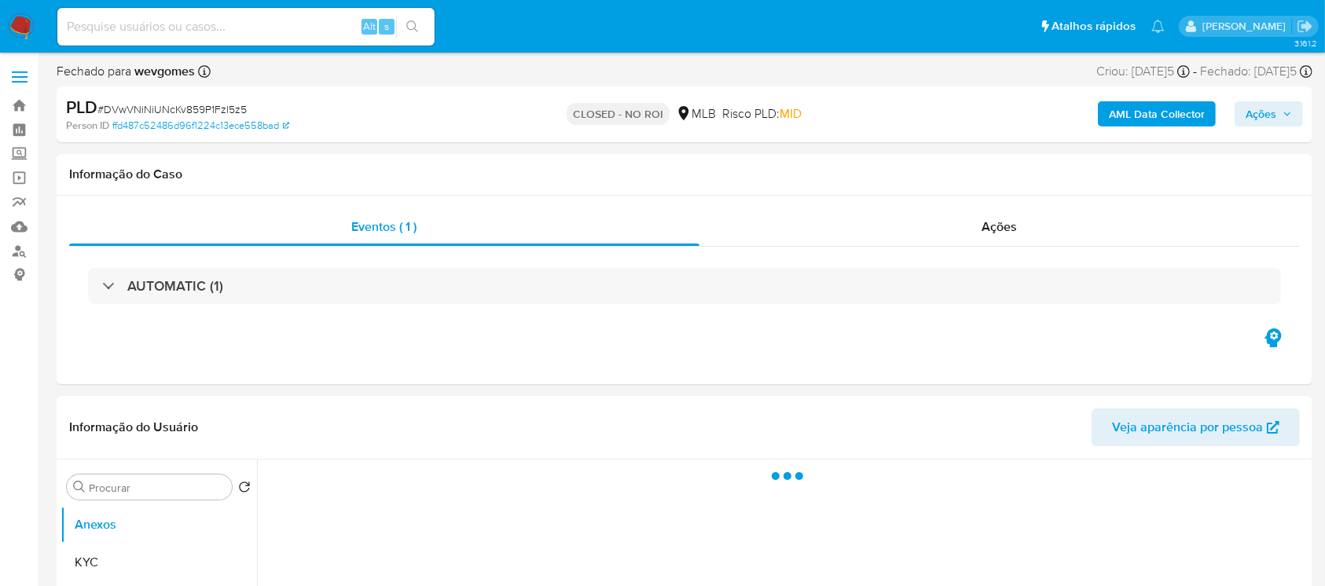
click at [102, 288] on div "AUTOMATIC (1)" at bounding box center [162, 285] width 121 height 17
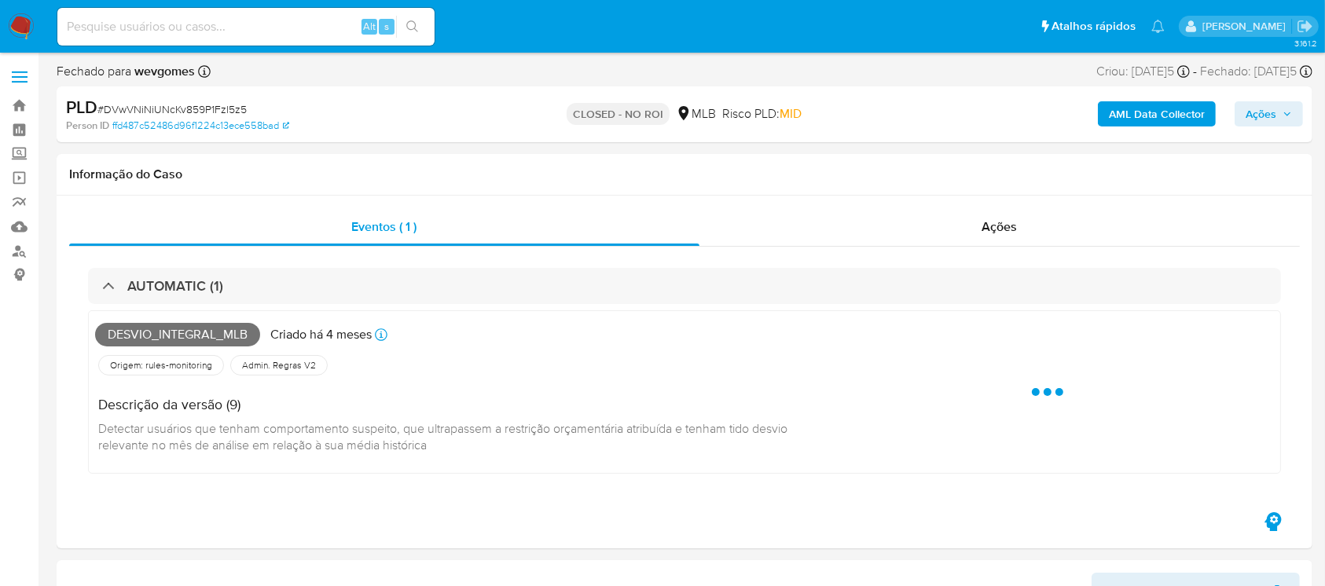
select select "10"
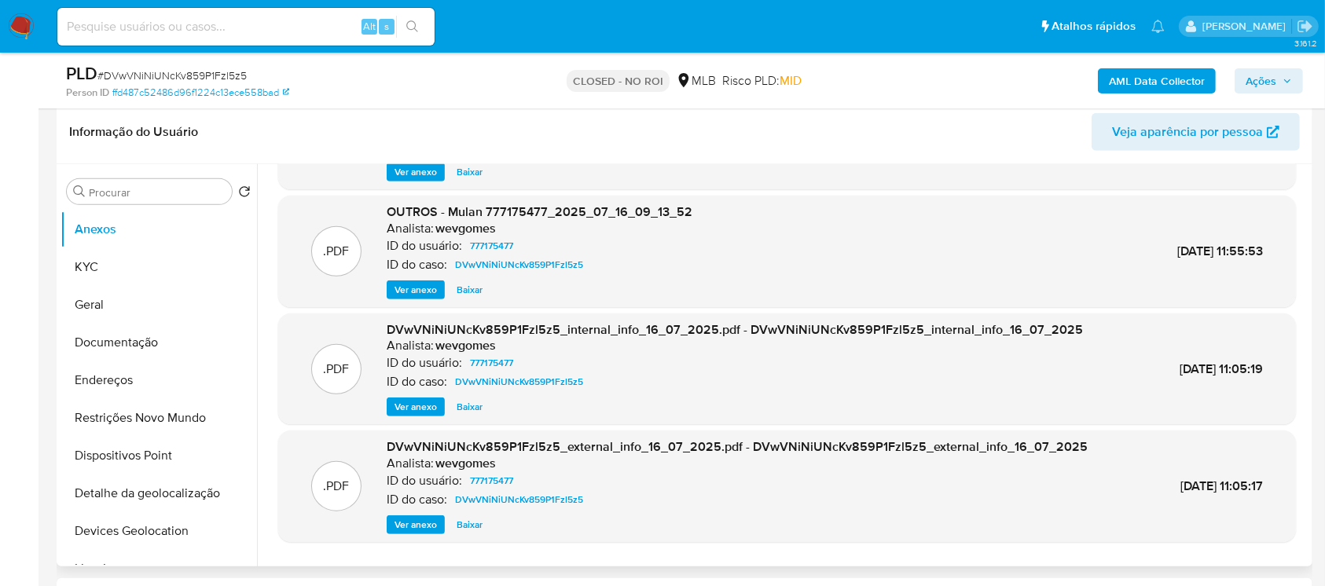
scroll to position [132, 0]
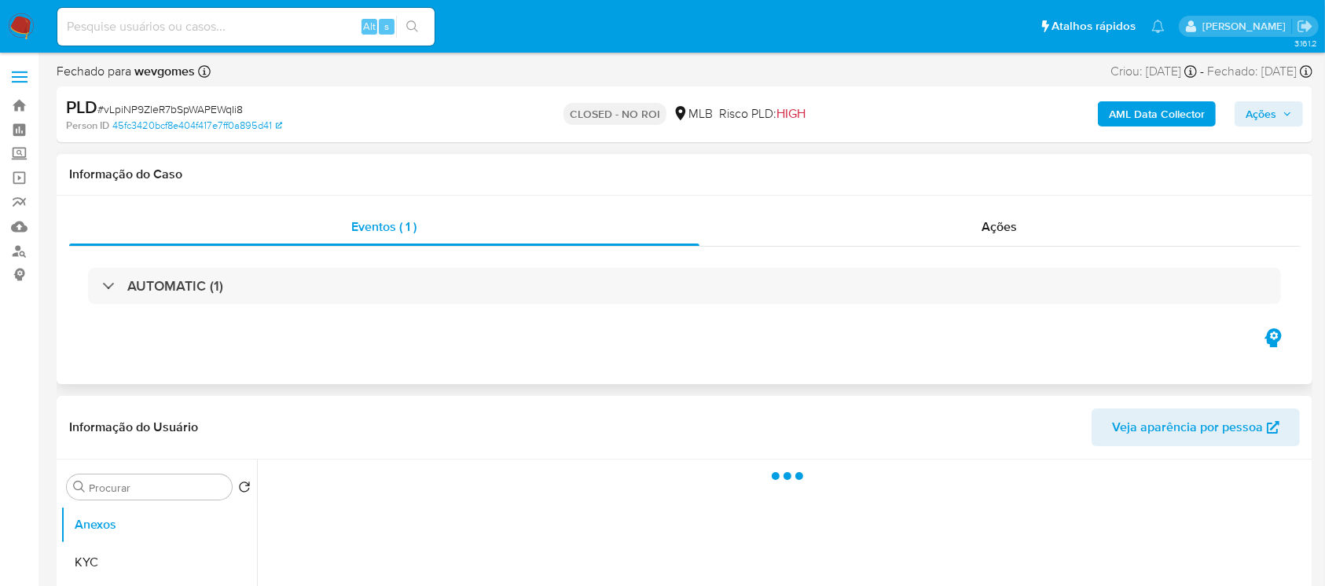
select select "10"
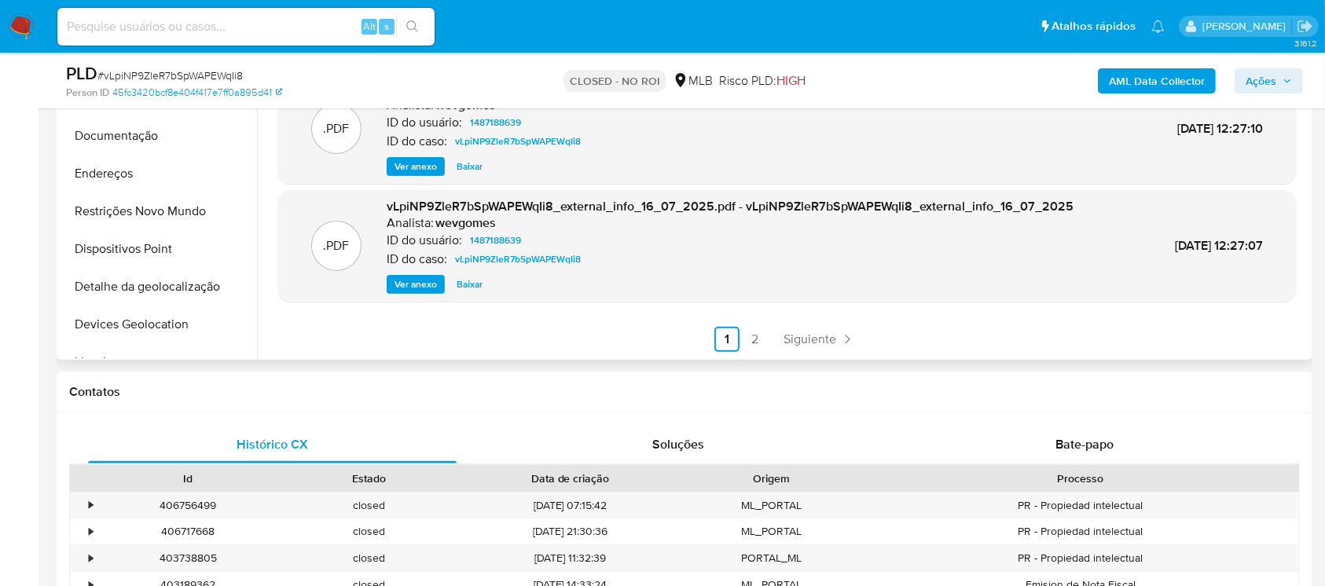
scroll to position [419, 0]
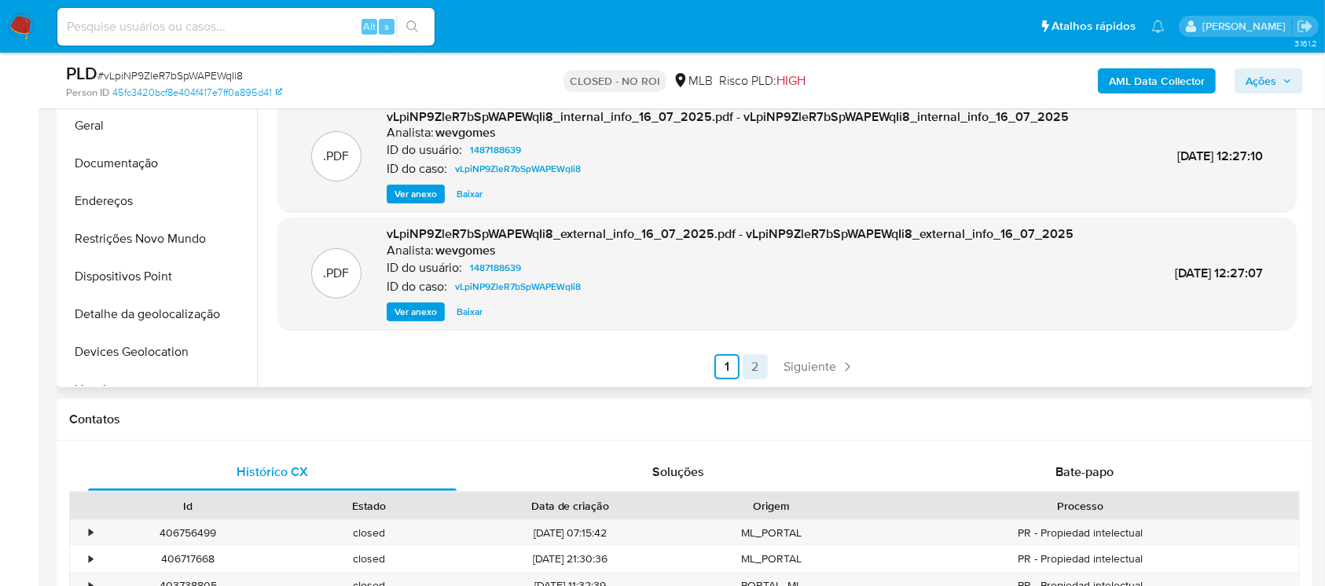
click at [748, 374] on link "2" at bounding box center [755, 367] width 25 height 25
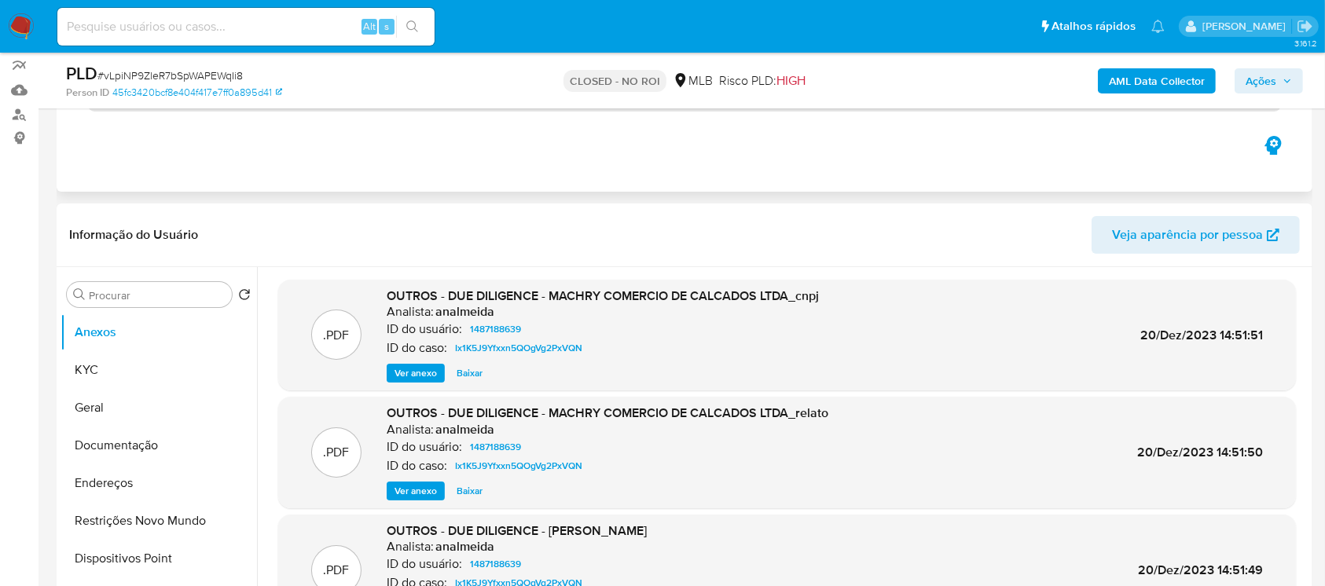
scroll to position [0, 0]
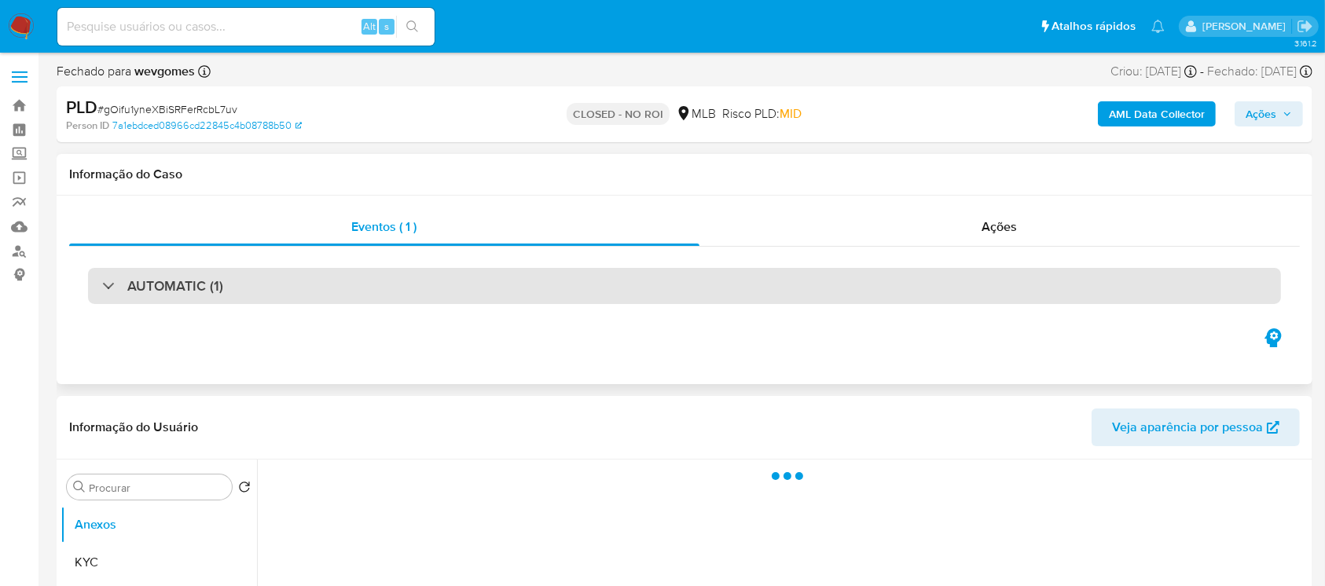
click at [198, 279] on h3 "AUTOMATIC (1)" at bounding box center [175, 285] width 96 height 17
select select "10"
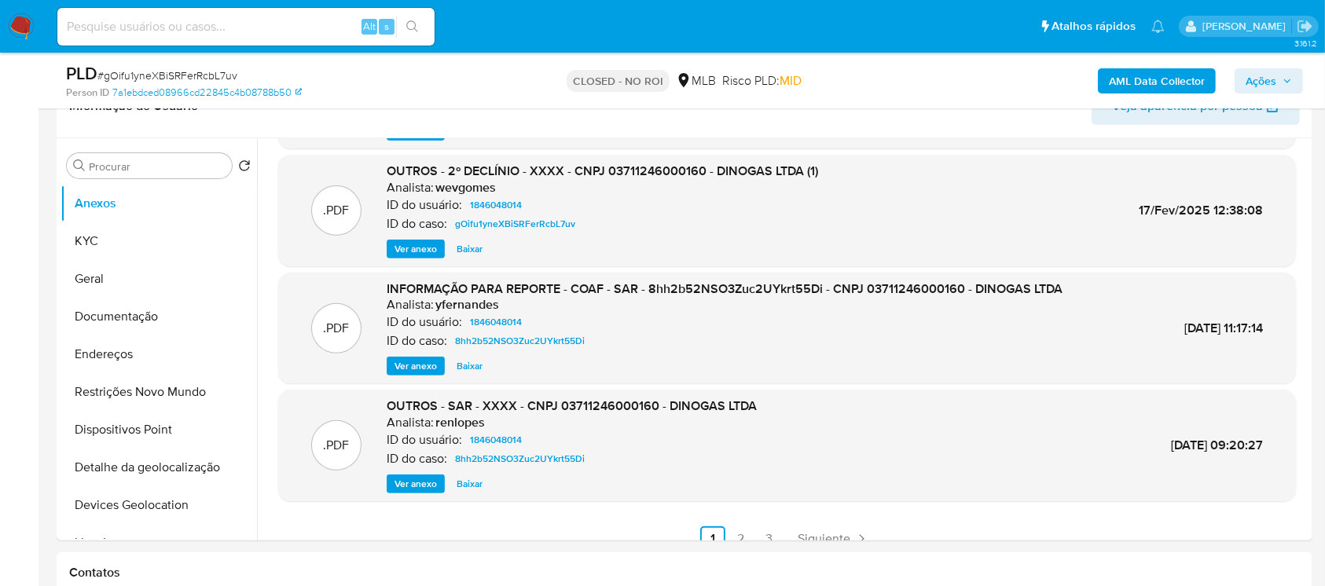
scroll to position [132, 0]
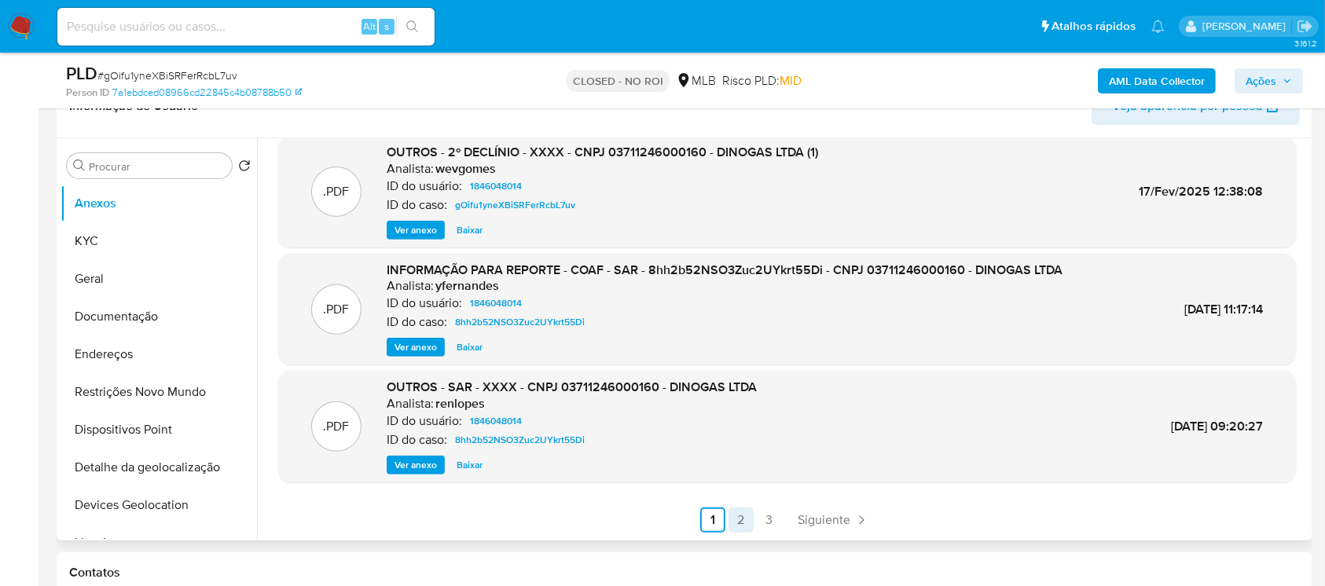
click at [745, 516] on link "2" at bounding box center [741, 520] width 25 height 25
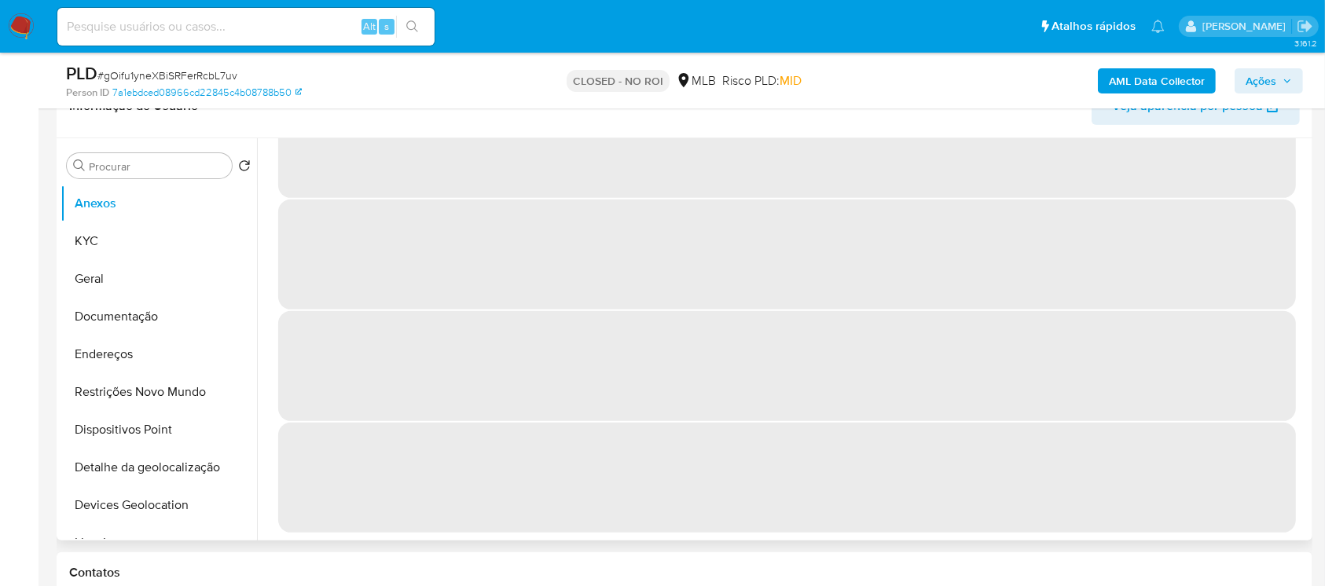
scroll to position [0, 0]
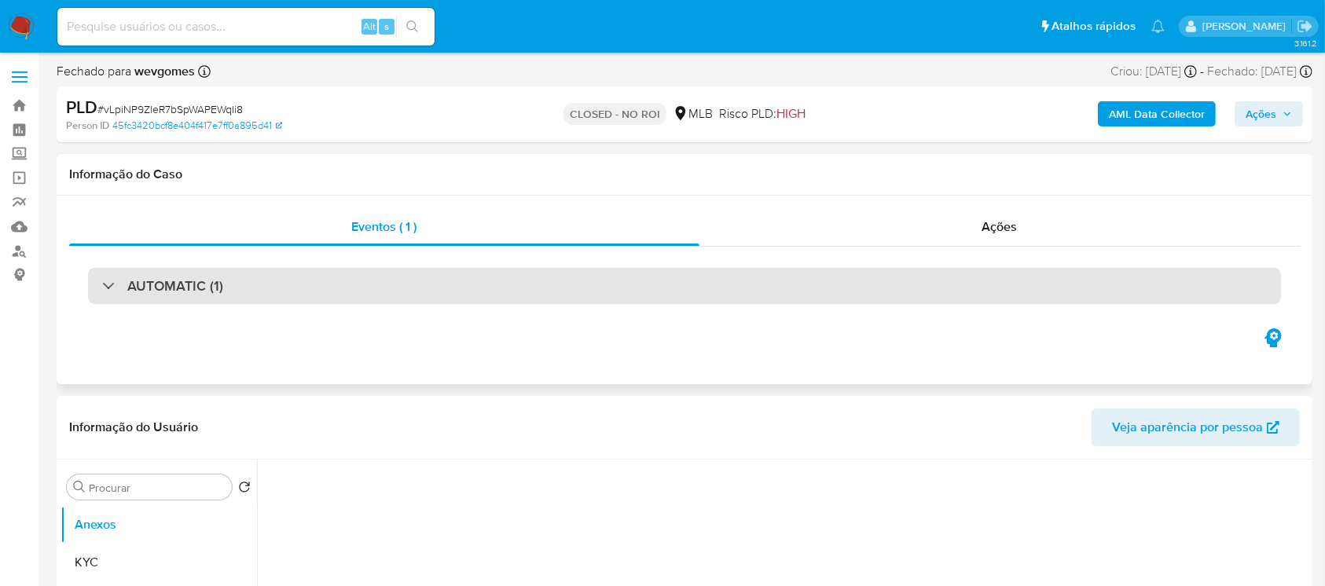
click at [102, 285] on div at bounding box center [102, 285] width 0 height 0
select select "10"
click at [91, 285] on div "AUTOMATIC (1)" at bounding box center [684, 286] width 1193 height 36
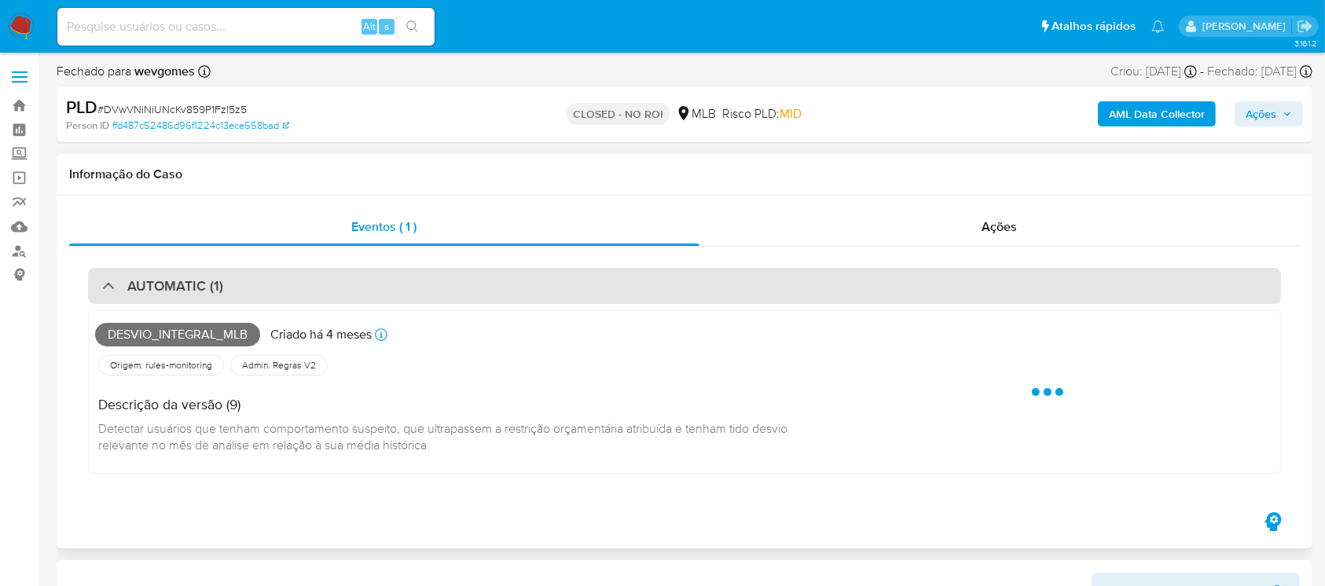
select select "10"
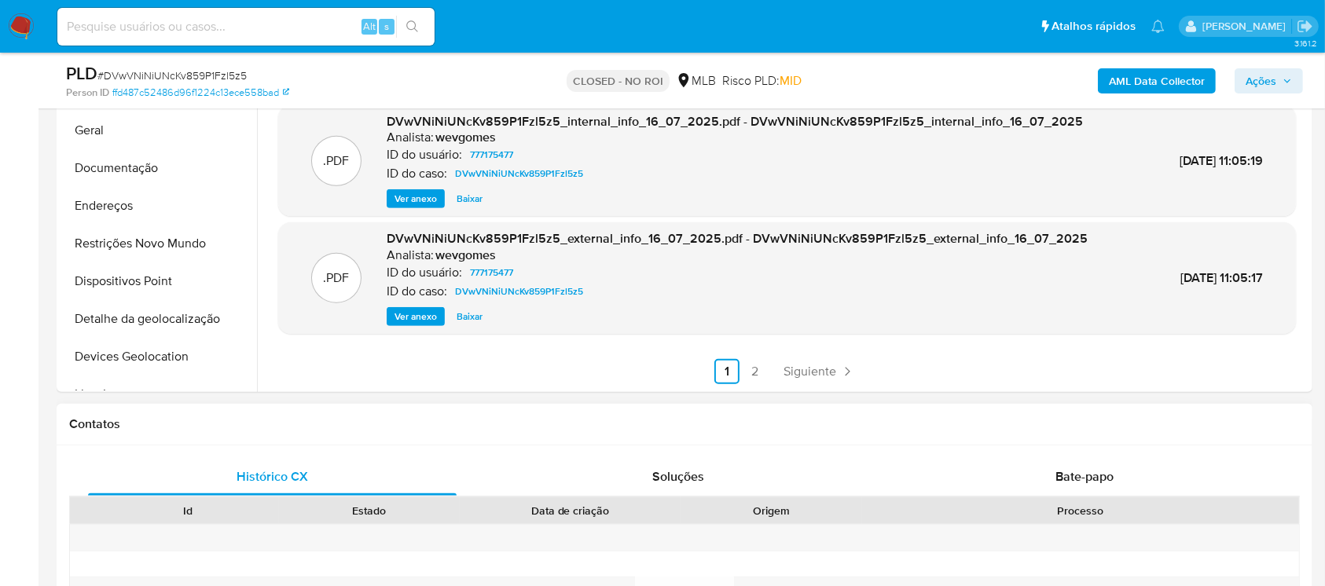
scroll to position [838, 0]
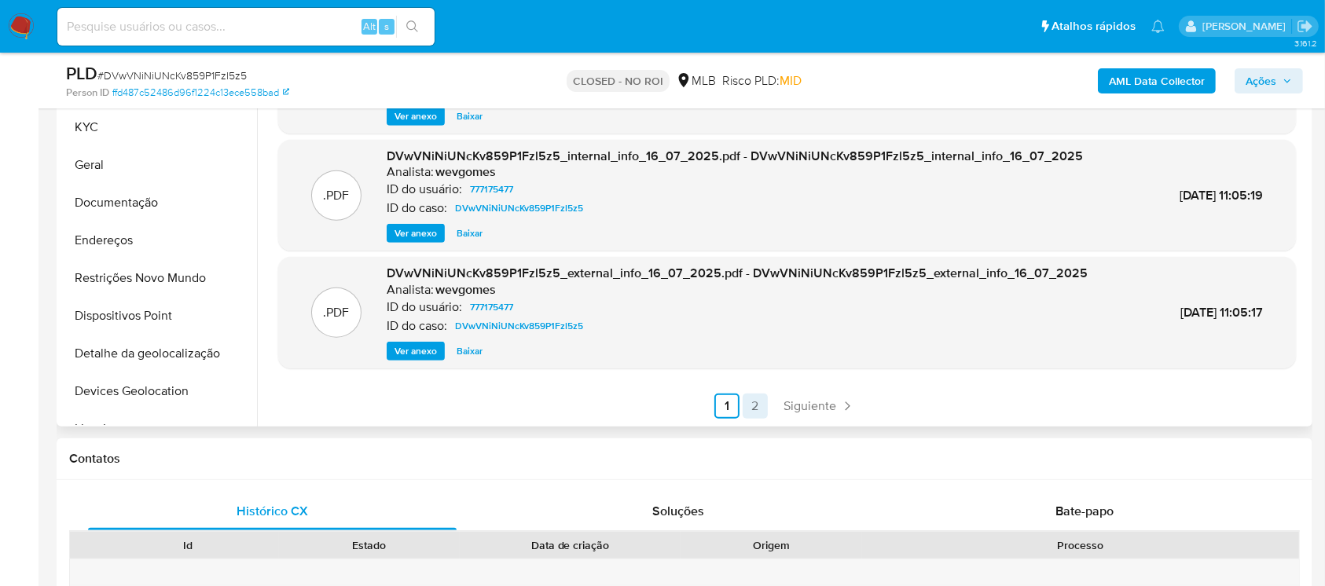
click at [755, 407] on link "2" at bounding box center [755, 406] width 25 height 25
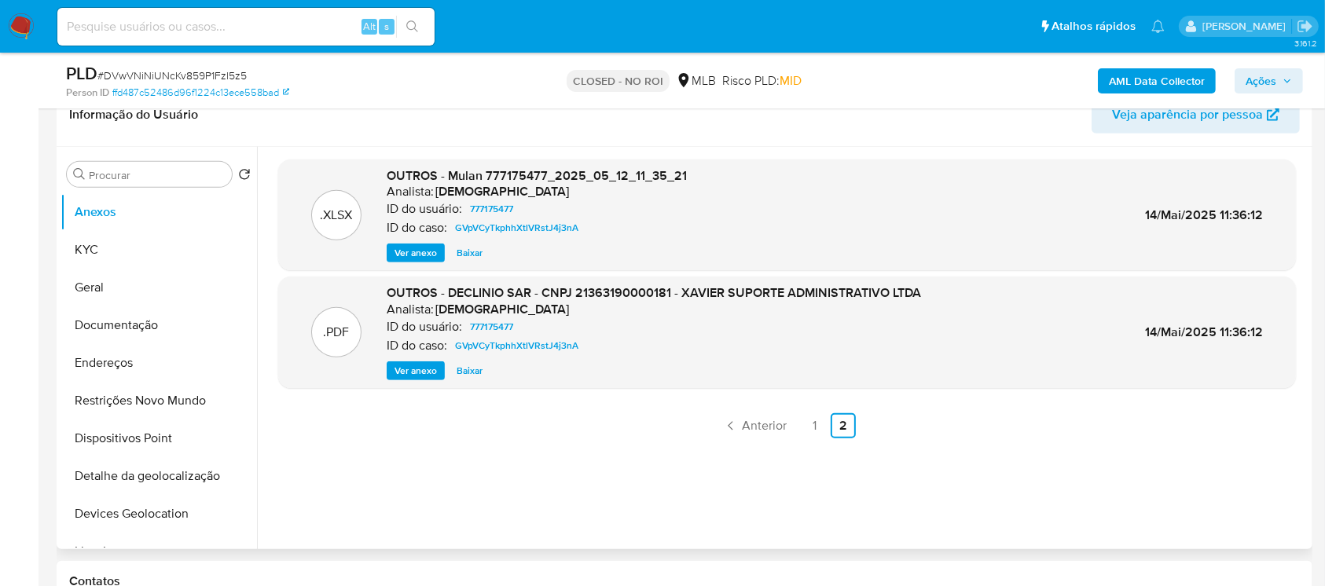
scroll to position [698, 0]
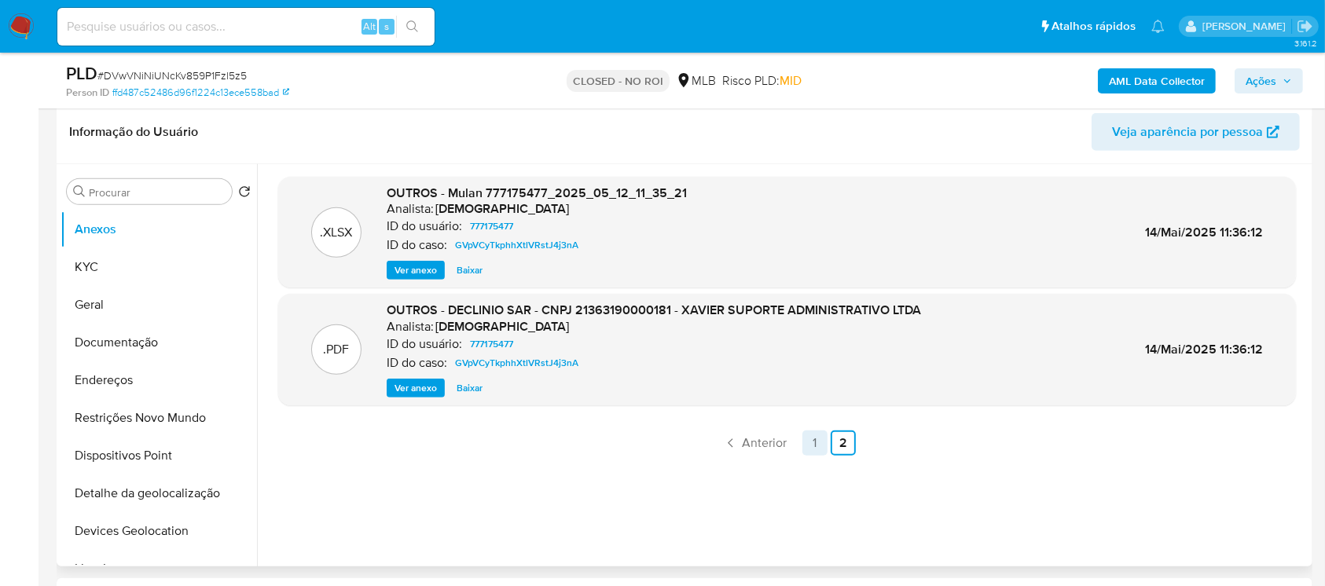
click at [814, 443] on link "1" at bounding box center [815, 443] width 25 height 25
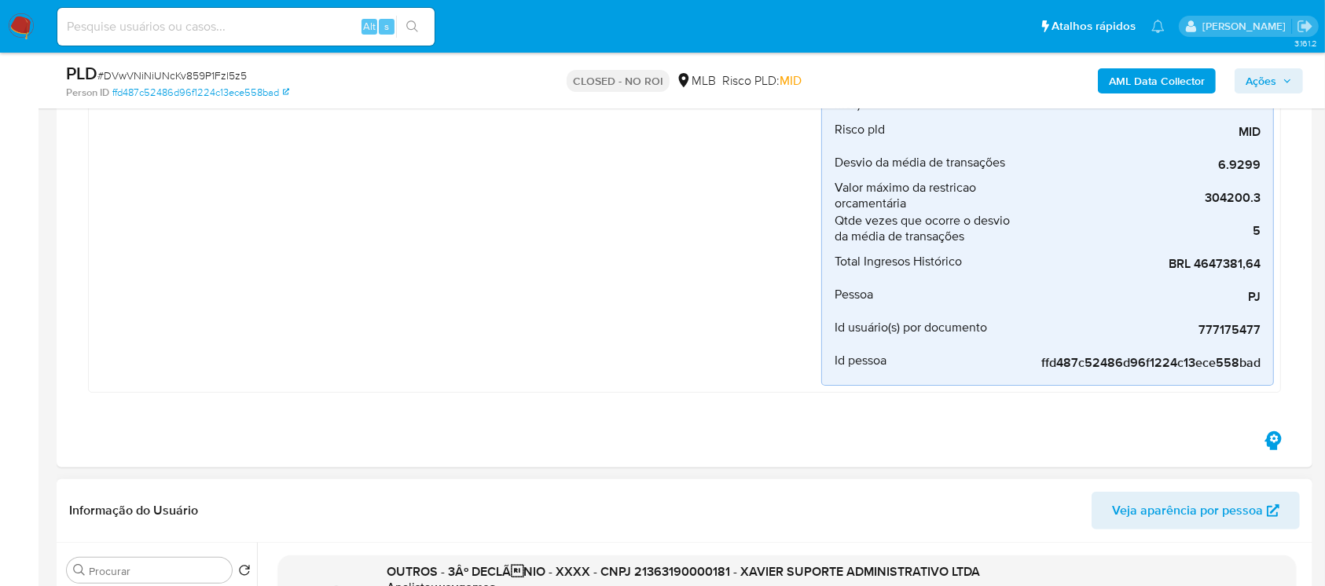
scroll to position [139, 0]
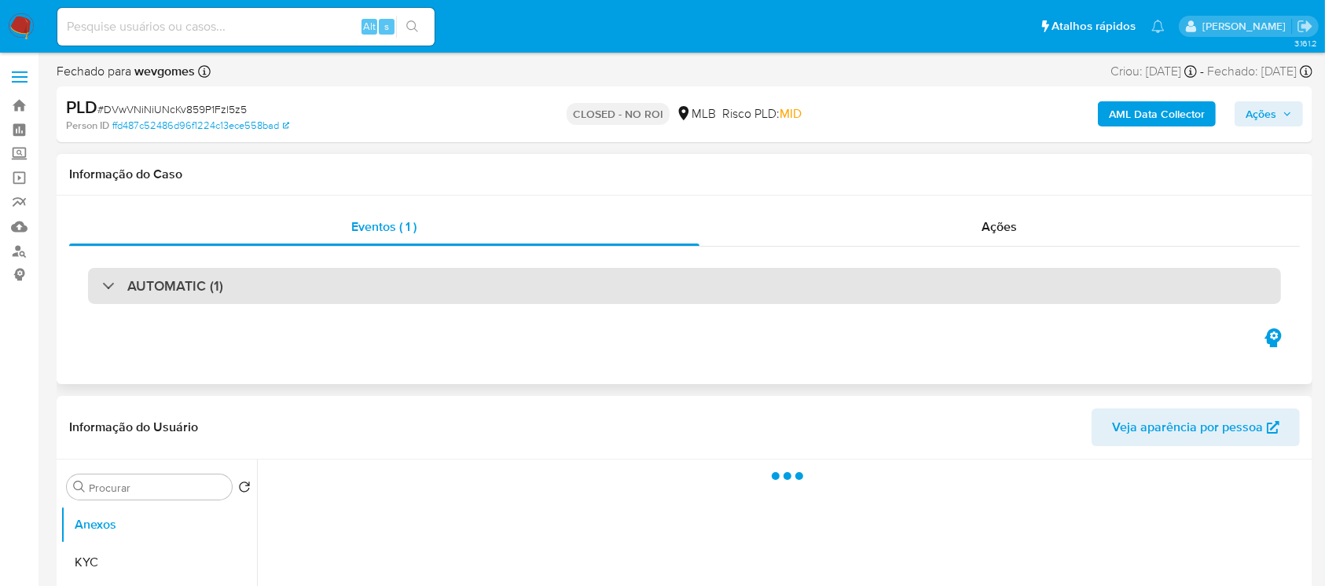
click at [101, 281] on div "AUTOMATIC (1)" at bounding box center [684, 286] width 1193 height 36
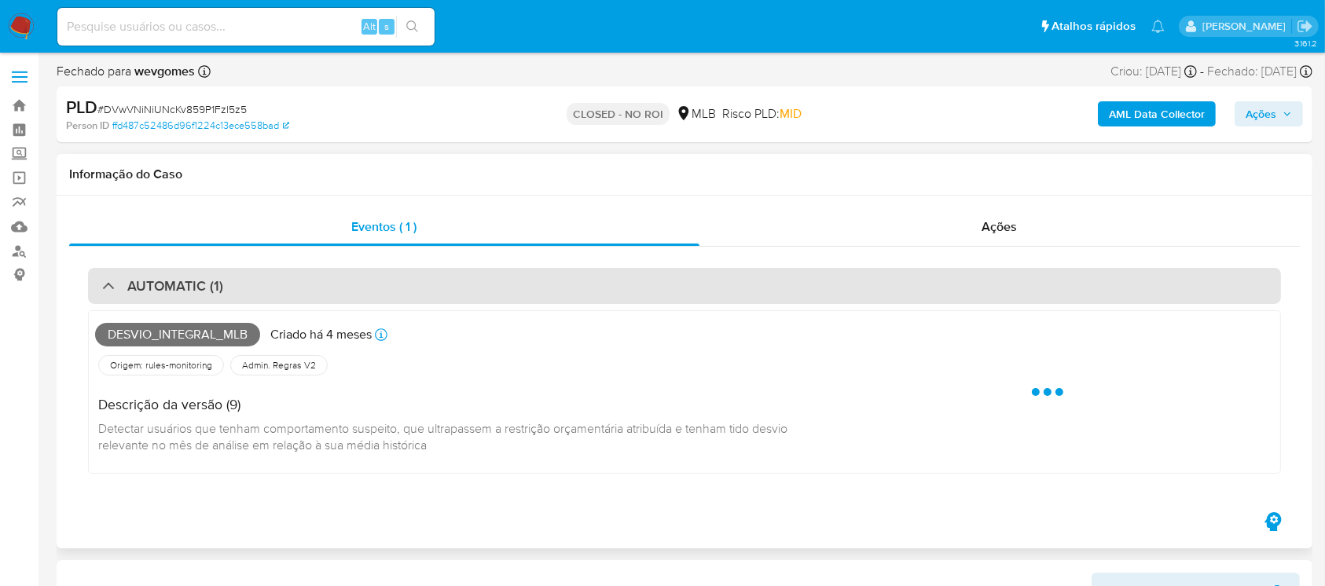
select select "10"
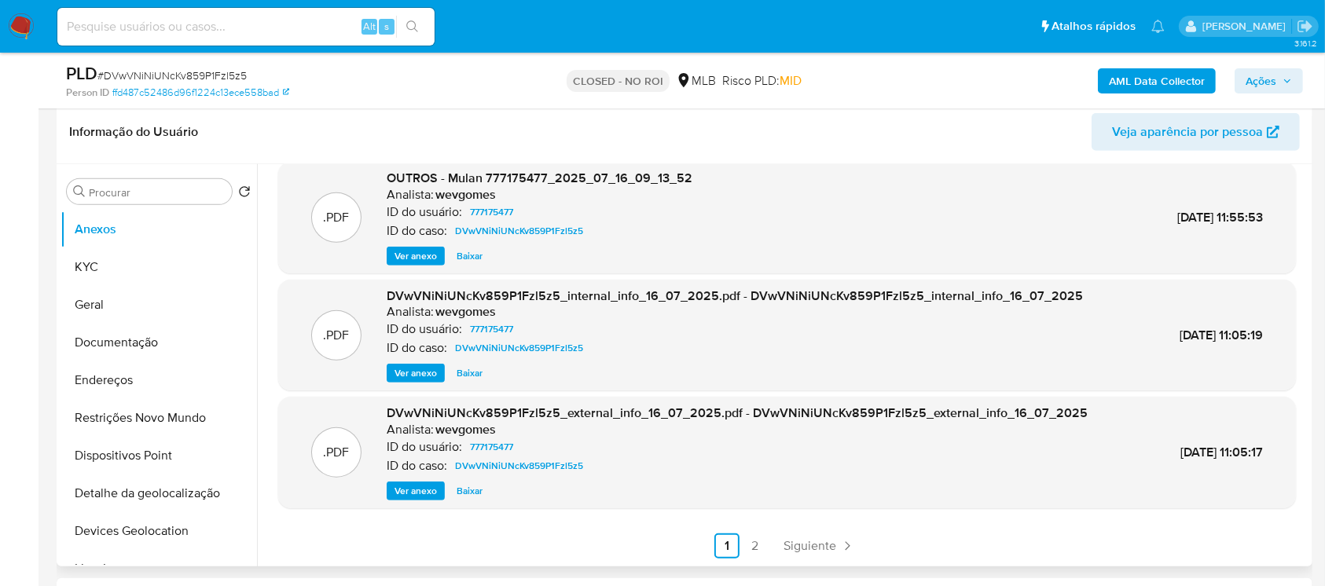
scroll to position [838, 0]
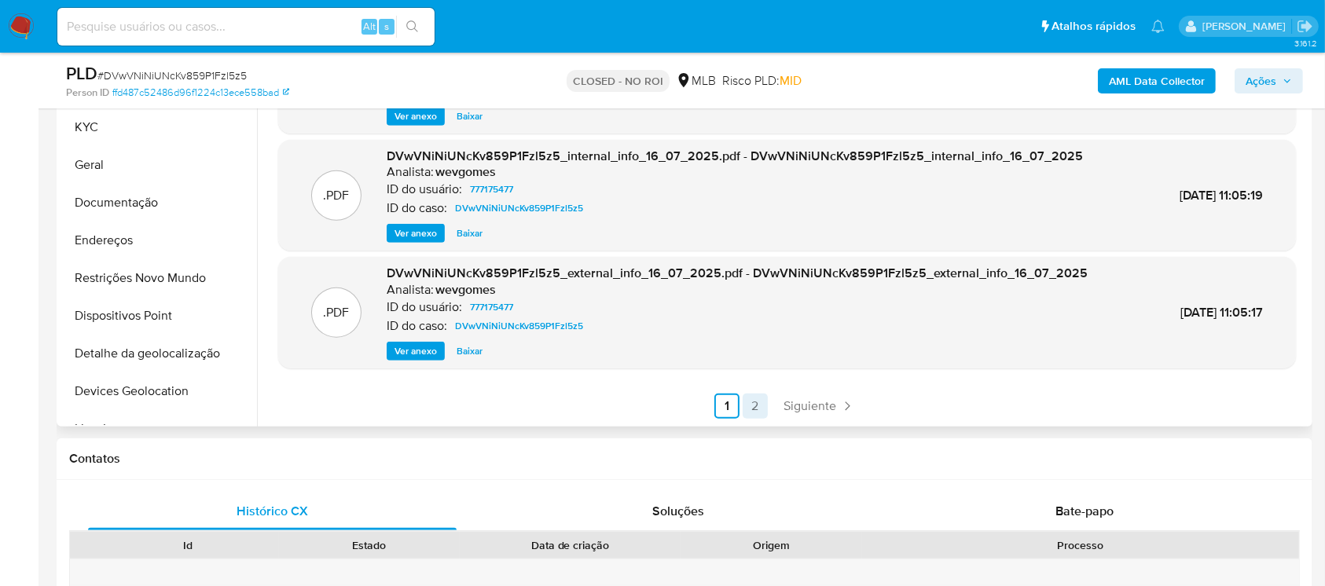
click at [750, 399] on link "2" at bounding box center [755, 406] width 25 height 25
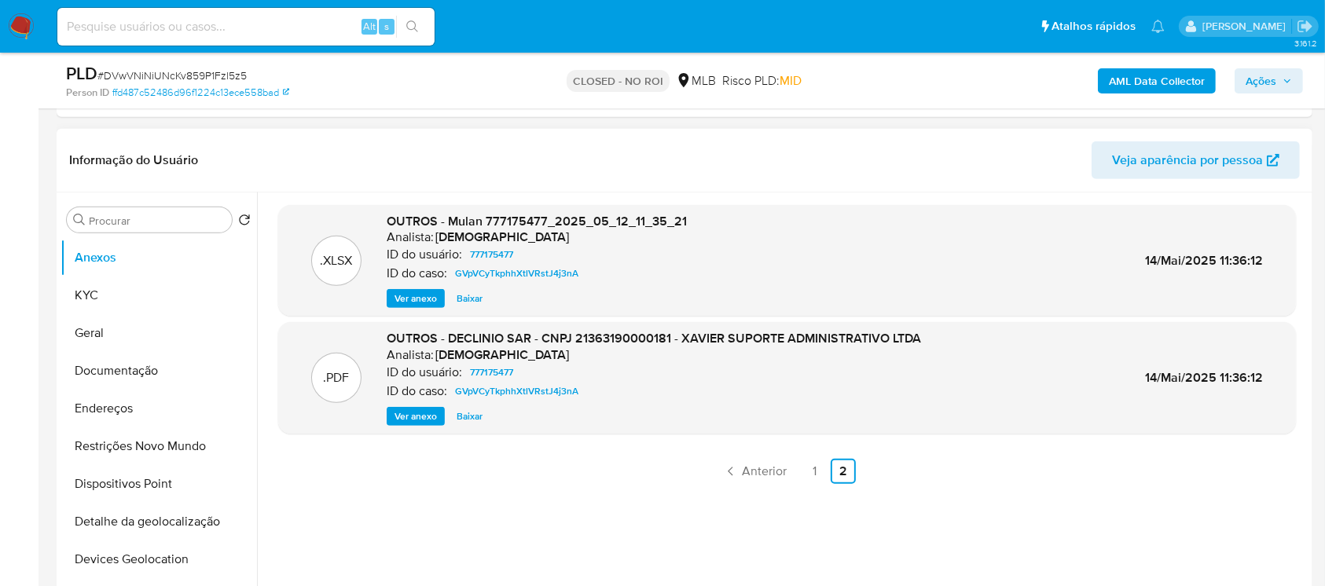
scroll to position [698, 0]
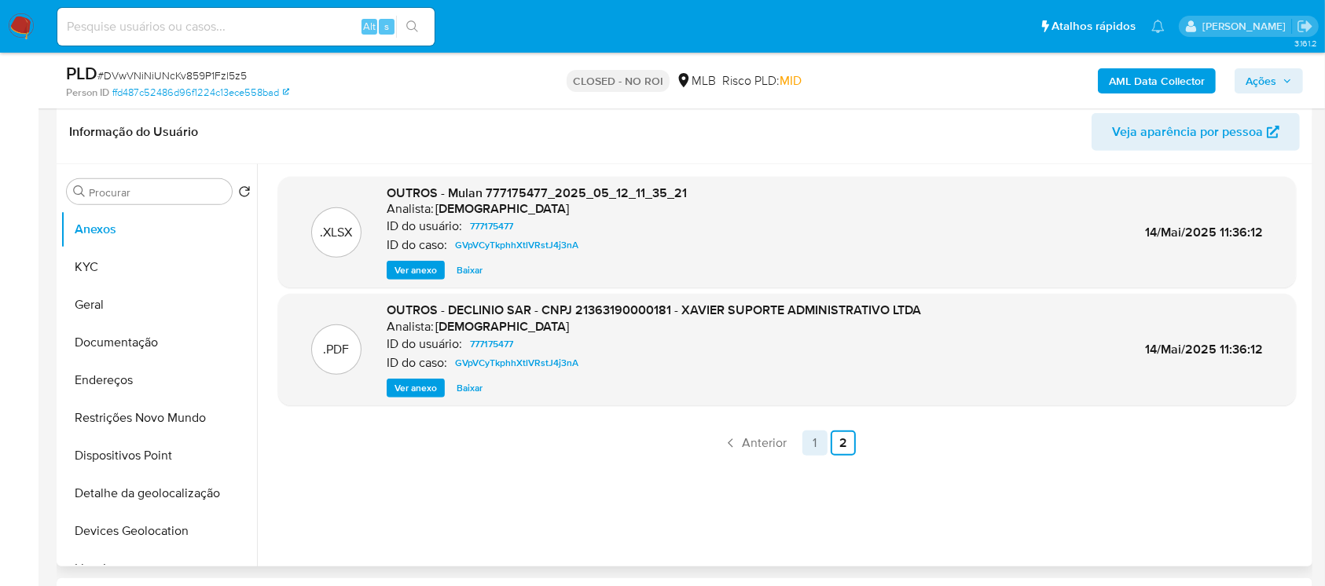
click at [809, 444] on link "1" at bounding box center [815, 443] width 25 height 25
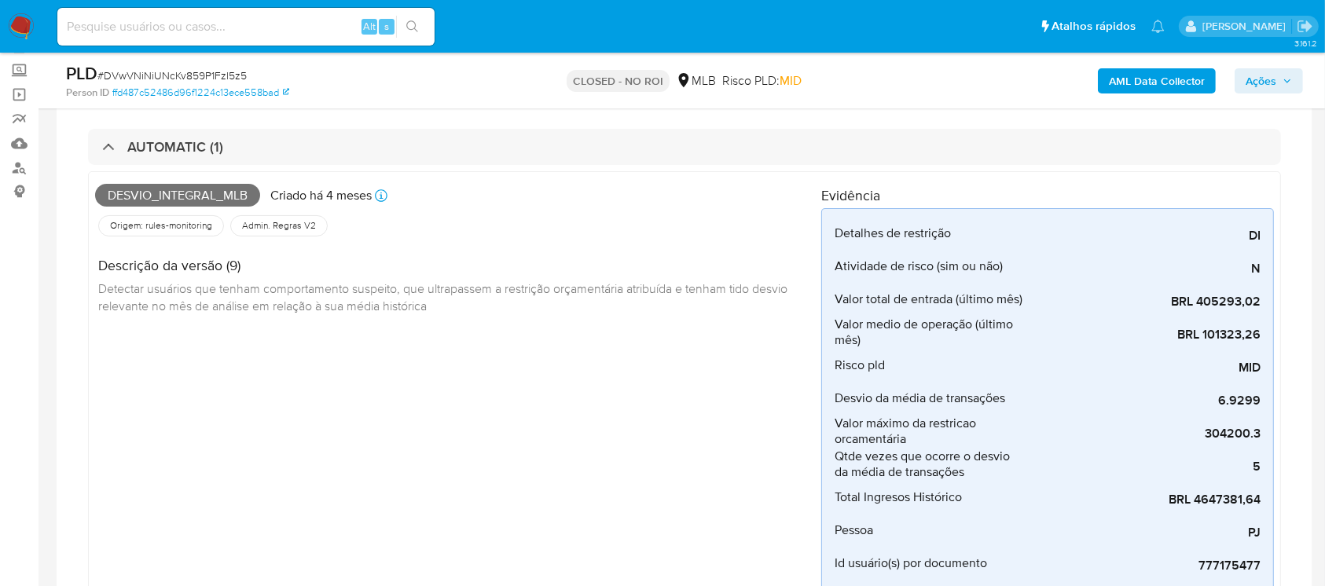
scroll to position [0, 0]
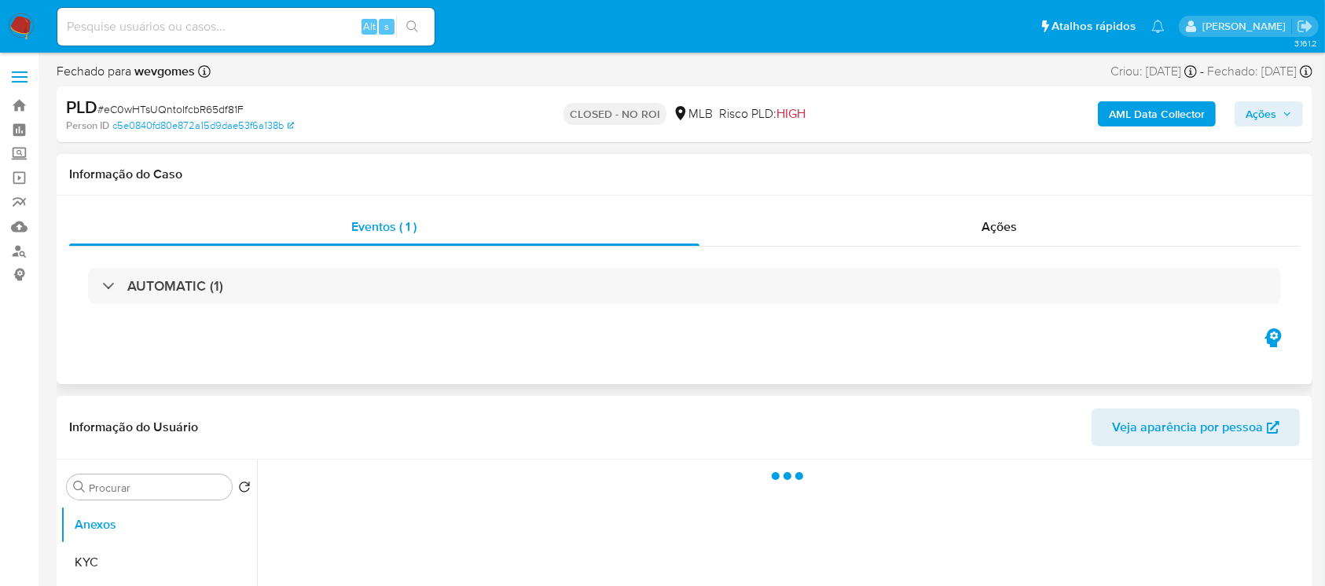
select select "10"
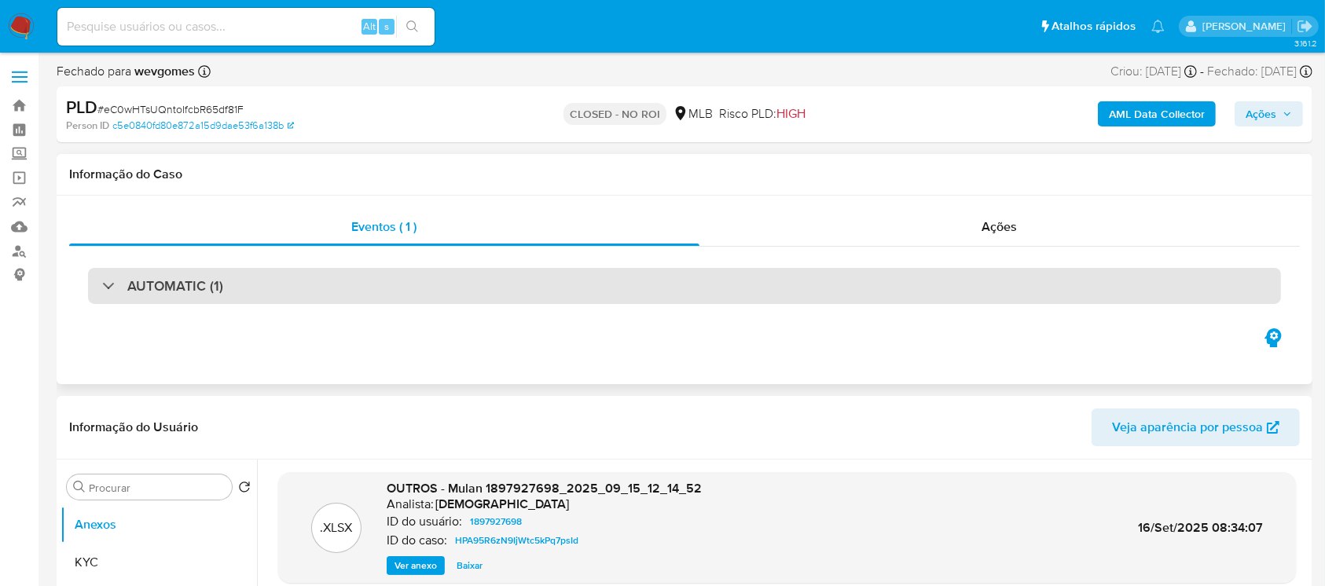
click at [310, 289] on div "AUTOMATIC (1)" at bounding box center [684, 286] width 1193 height 36
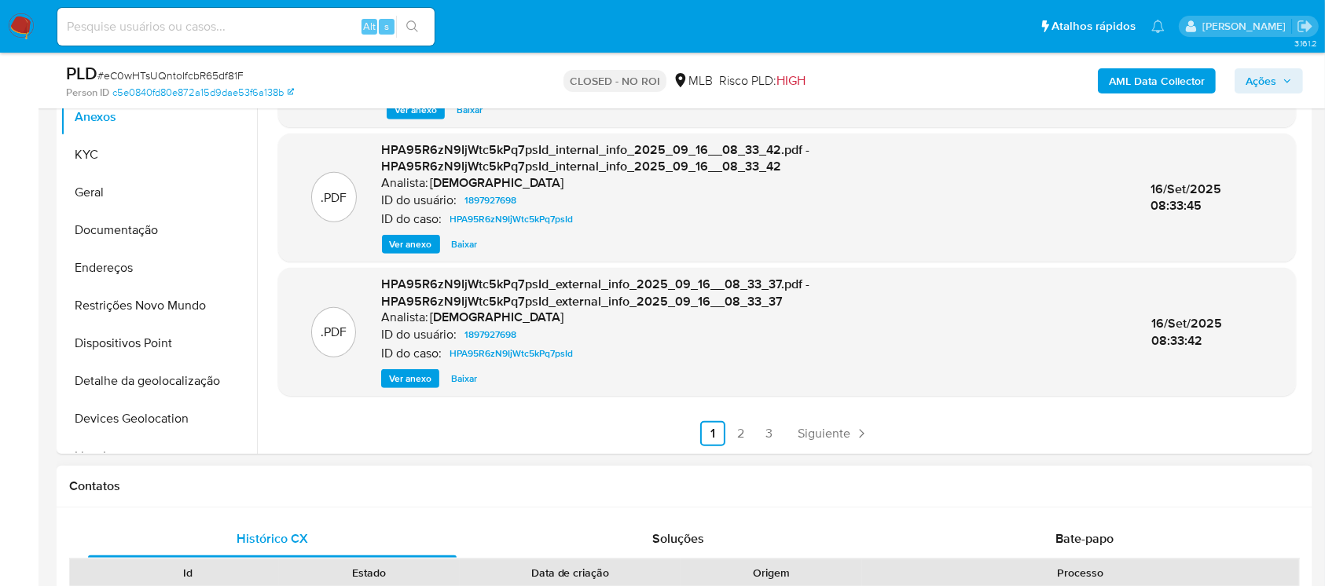
scroll to position [838, 0]
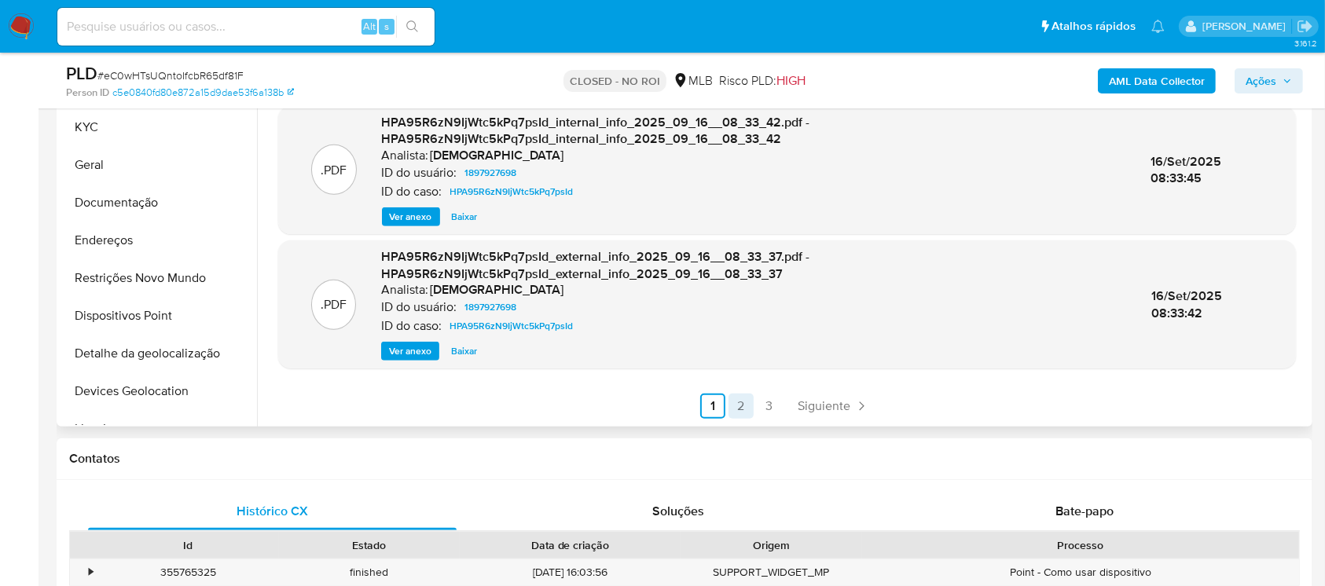
click at [730, 399] on link "2" at bounding box center [741, 406] width 25 height 25
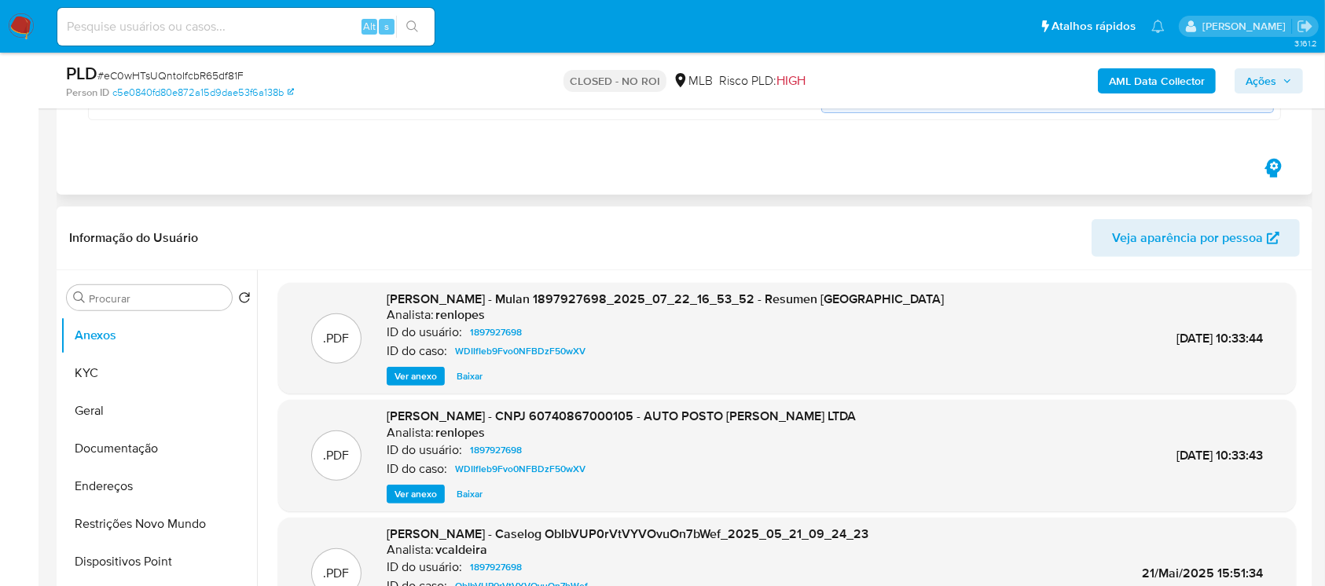
scroll to position [279, 0]
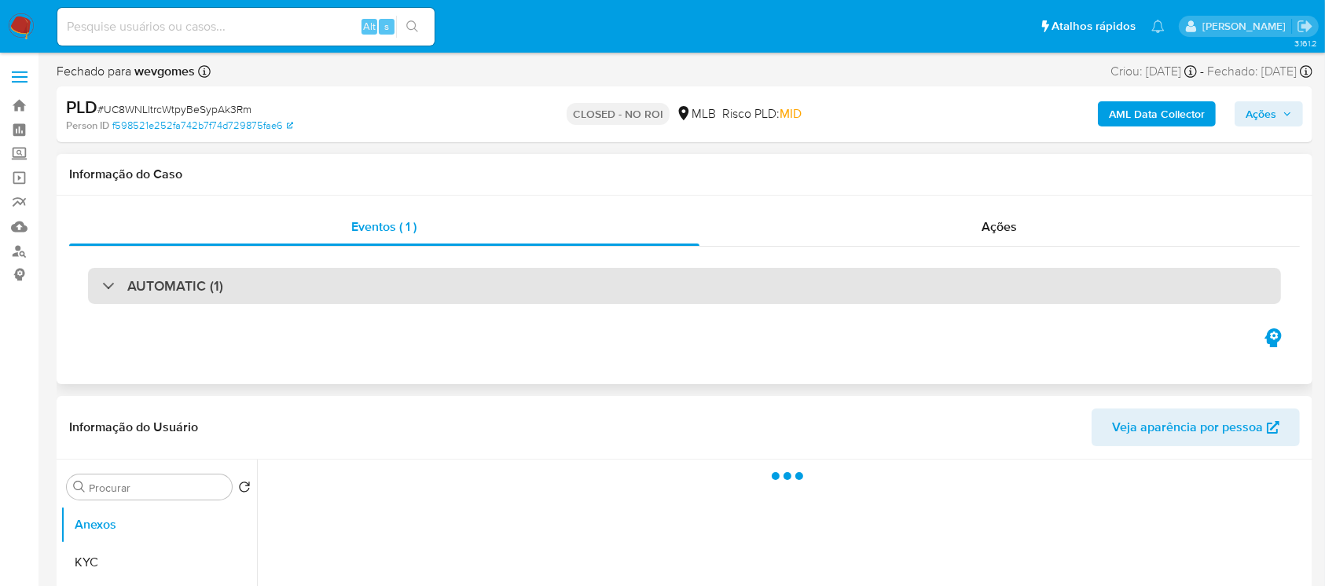
click at [117, 280] on div "AUTOMATIC (1)" at bounding box center [162, 285] width 121 height 17
select select "10"
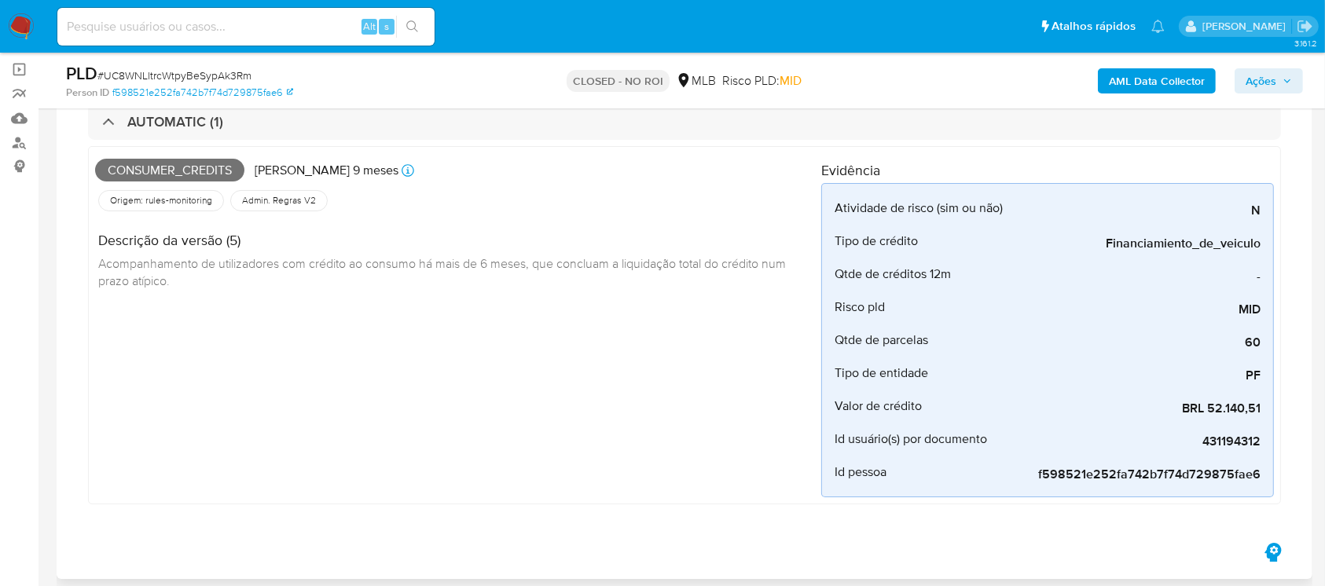
scroll to position [139, 0]
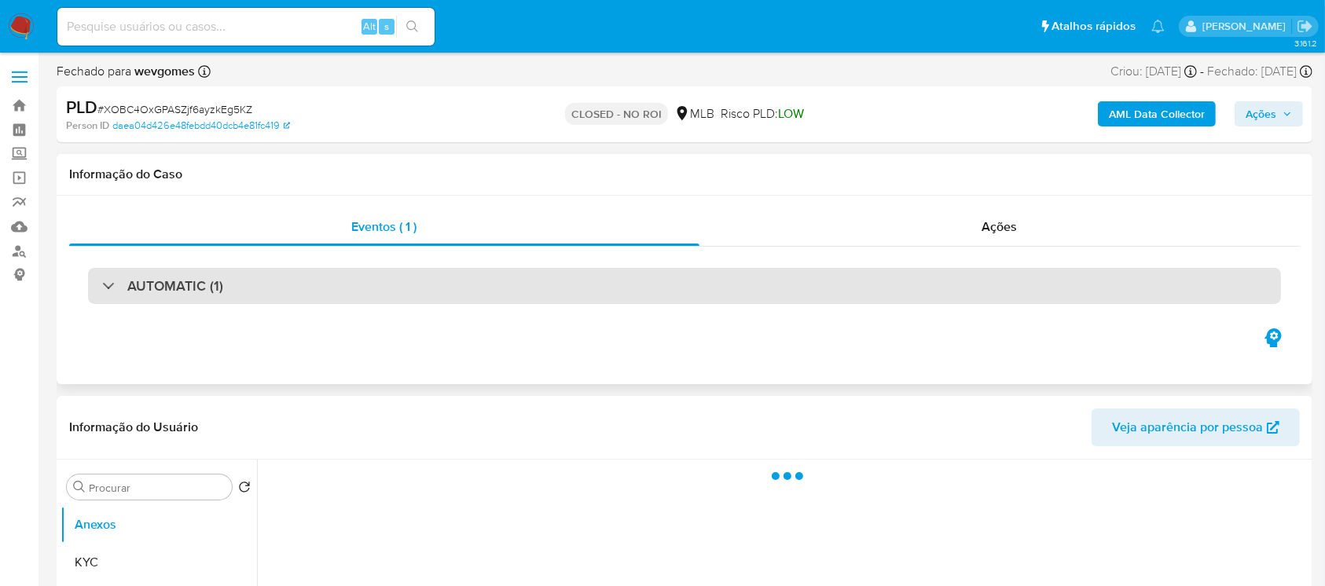
click at [325, 280] on div "AUTOMATIC (1)" at bounding box center [684, 286] width 1193 height 36
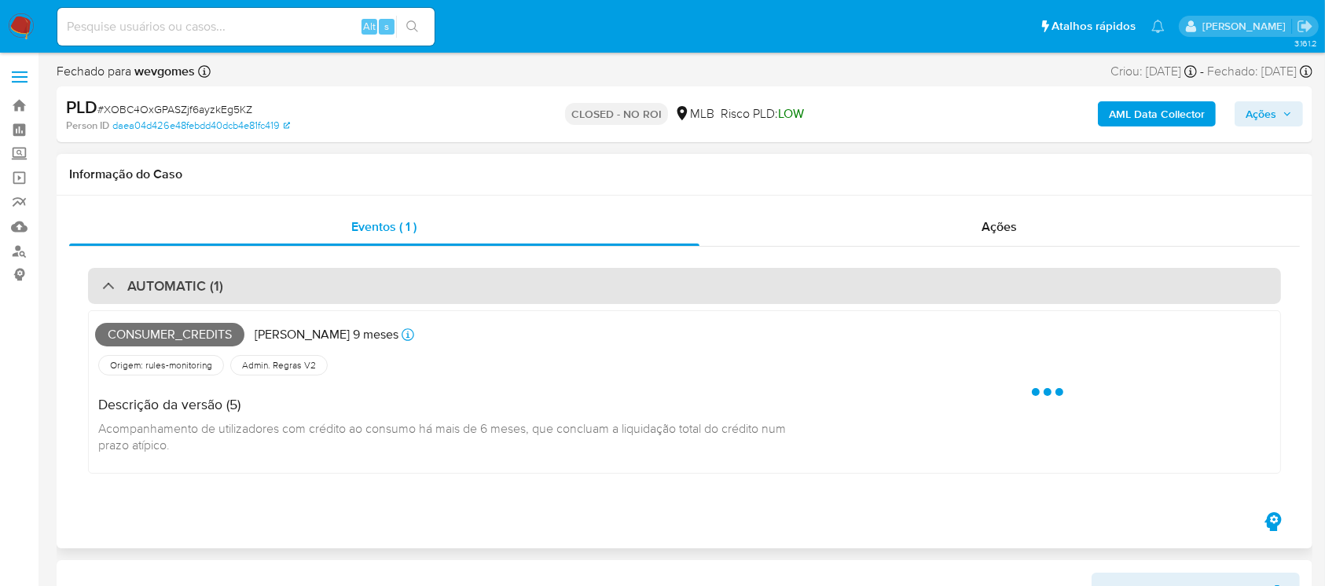
select select "10"
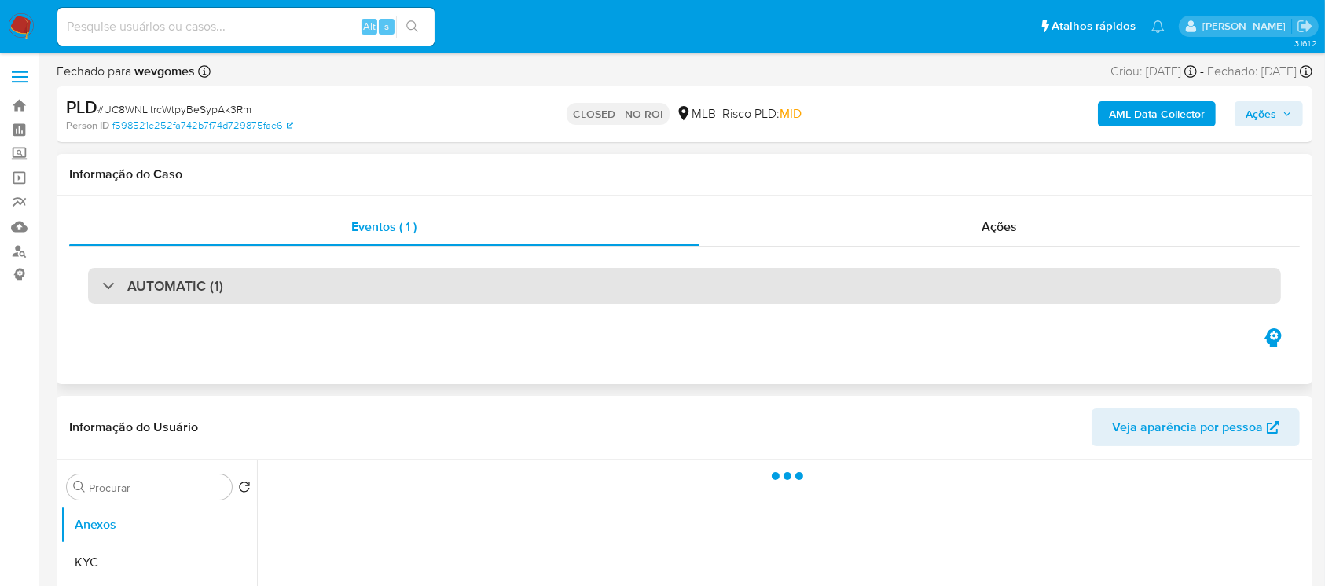
click at [113, 287] on div "AUTOMATIC (1)" at bounding box center [162, 285] width 121 height 17
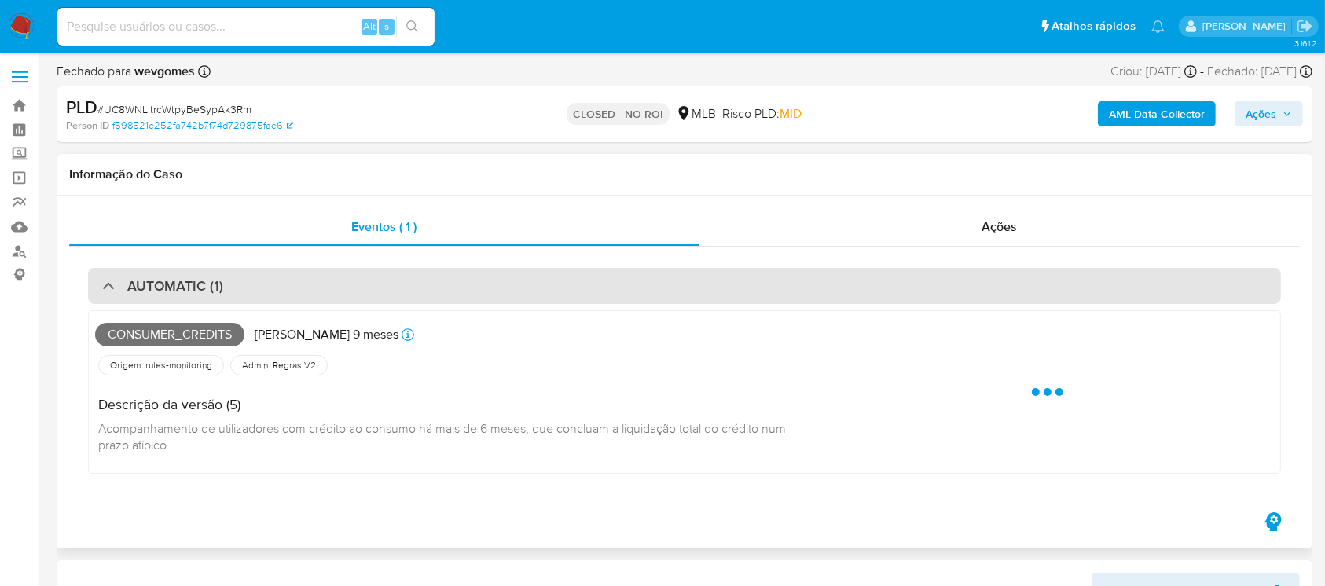
select select "10"
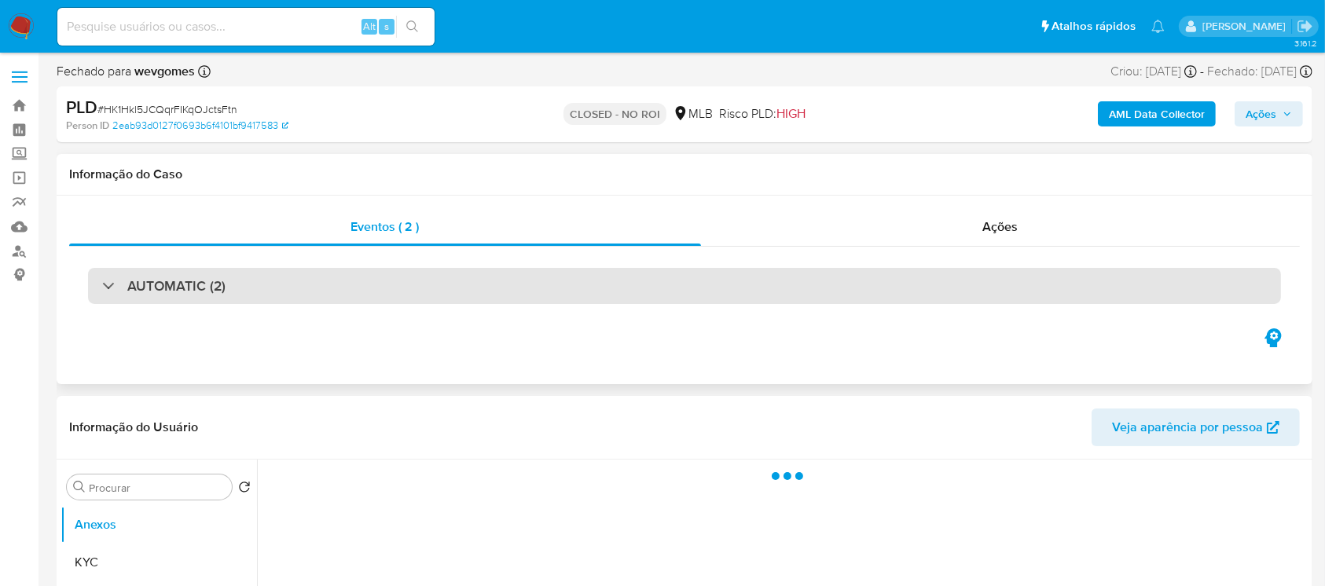
click at [111, 287] on div "AUTOMATIC (2)" at bounding box center [163, 285] width 123 height 17
select select "10"
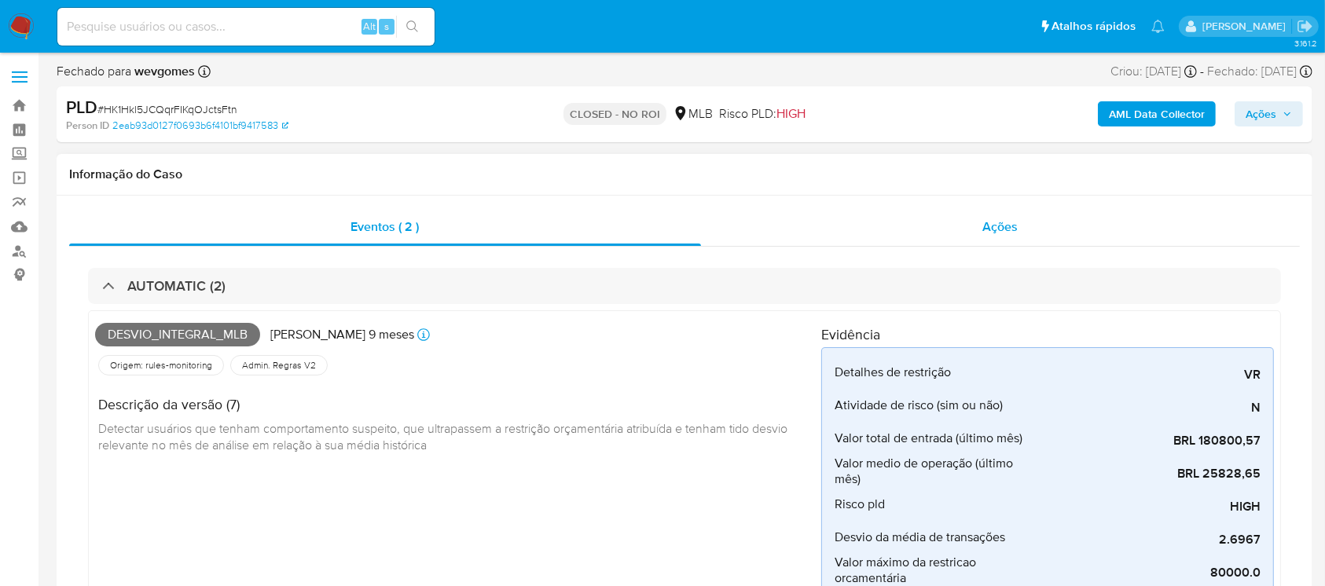
click at [755, 237] on div "Ações" at bounding box center [1000, 227] width 599 height 38
